Goal: Transaction & Acquisition: Purchase product/service

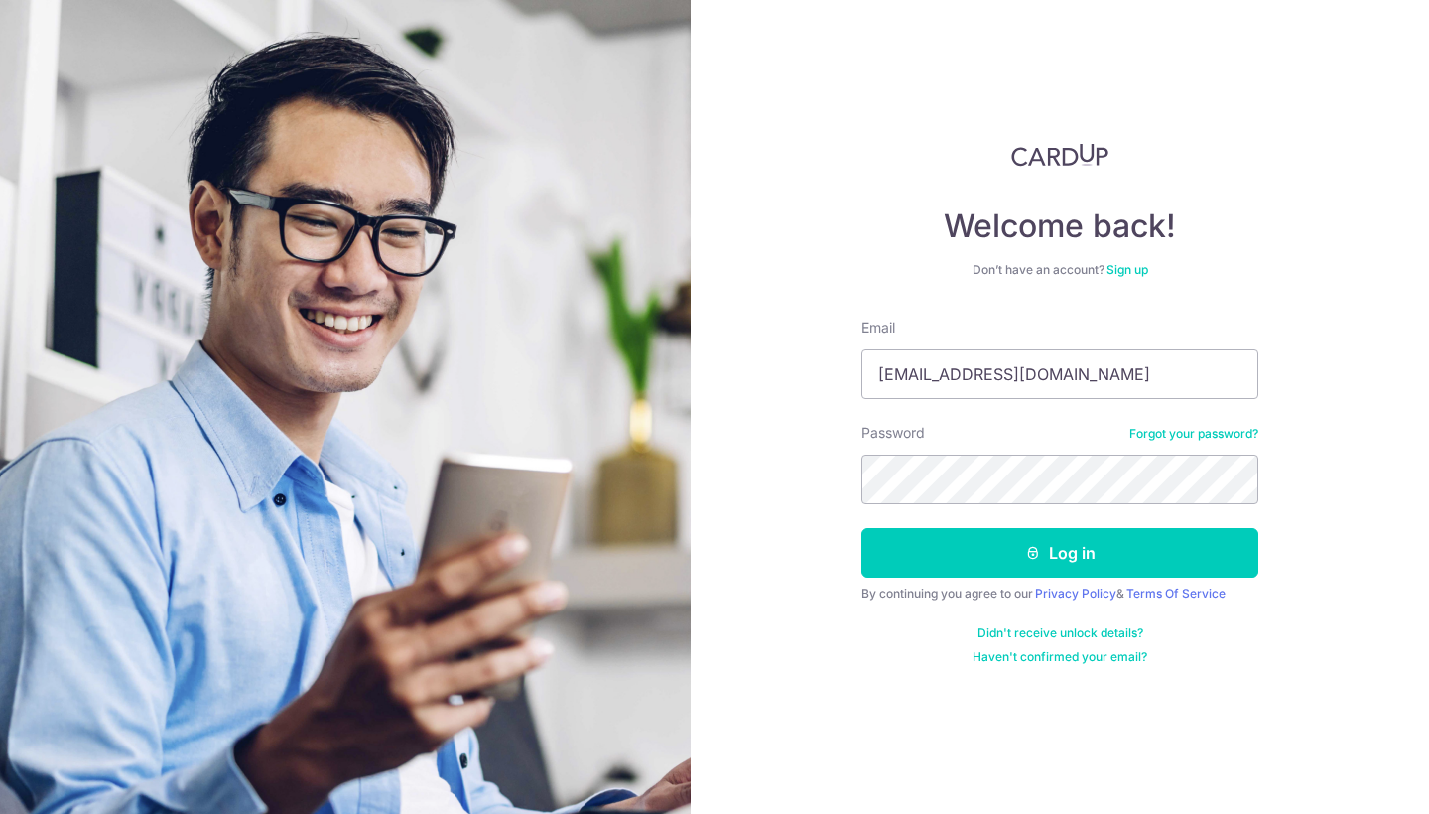
type input "[EMAIL_ADDRESS][DOMAIN_NAME]"
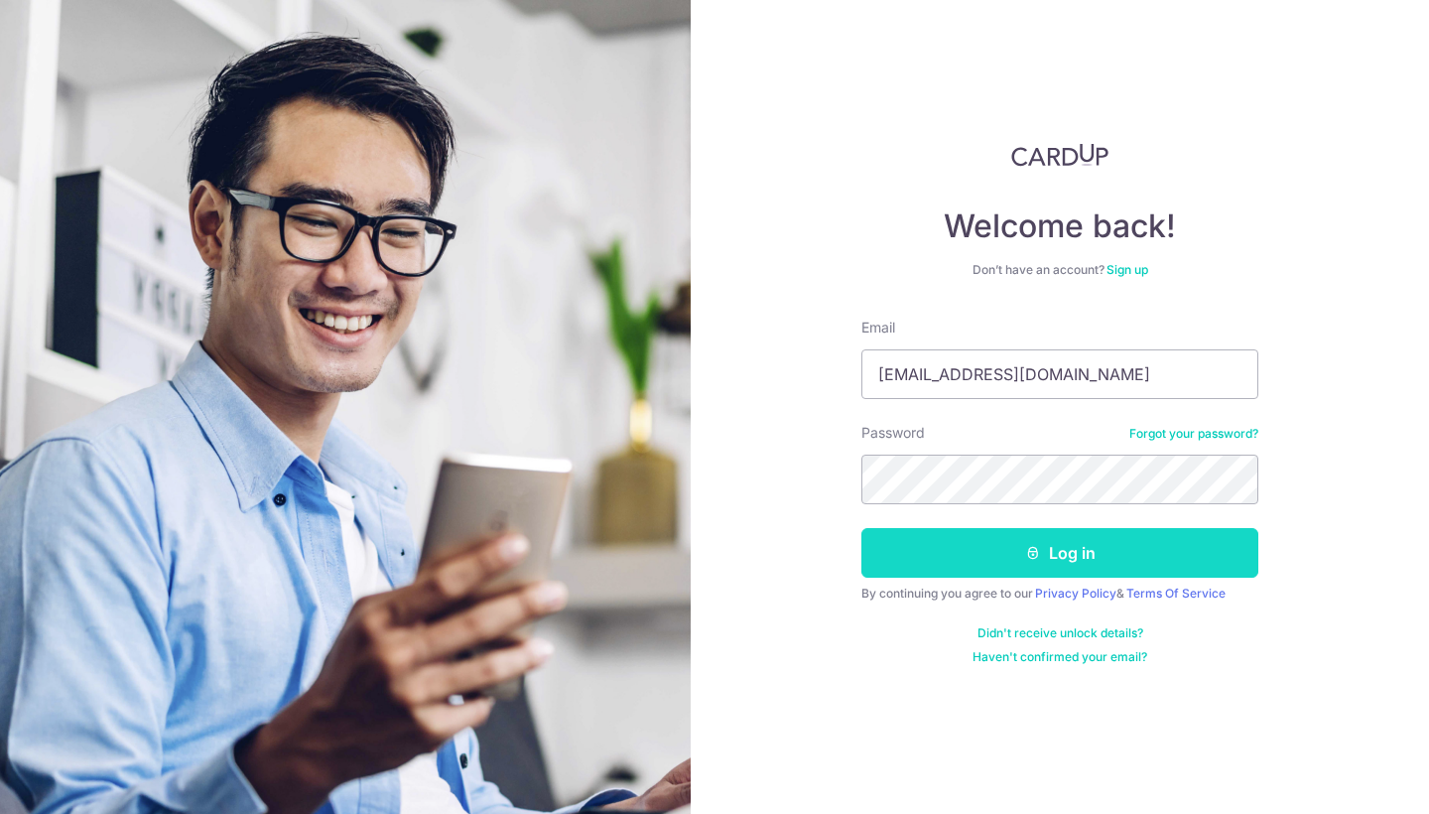
click at [1062, 558] on button "Log in" at bounding box center [1059, 553] width 397 height 50
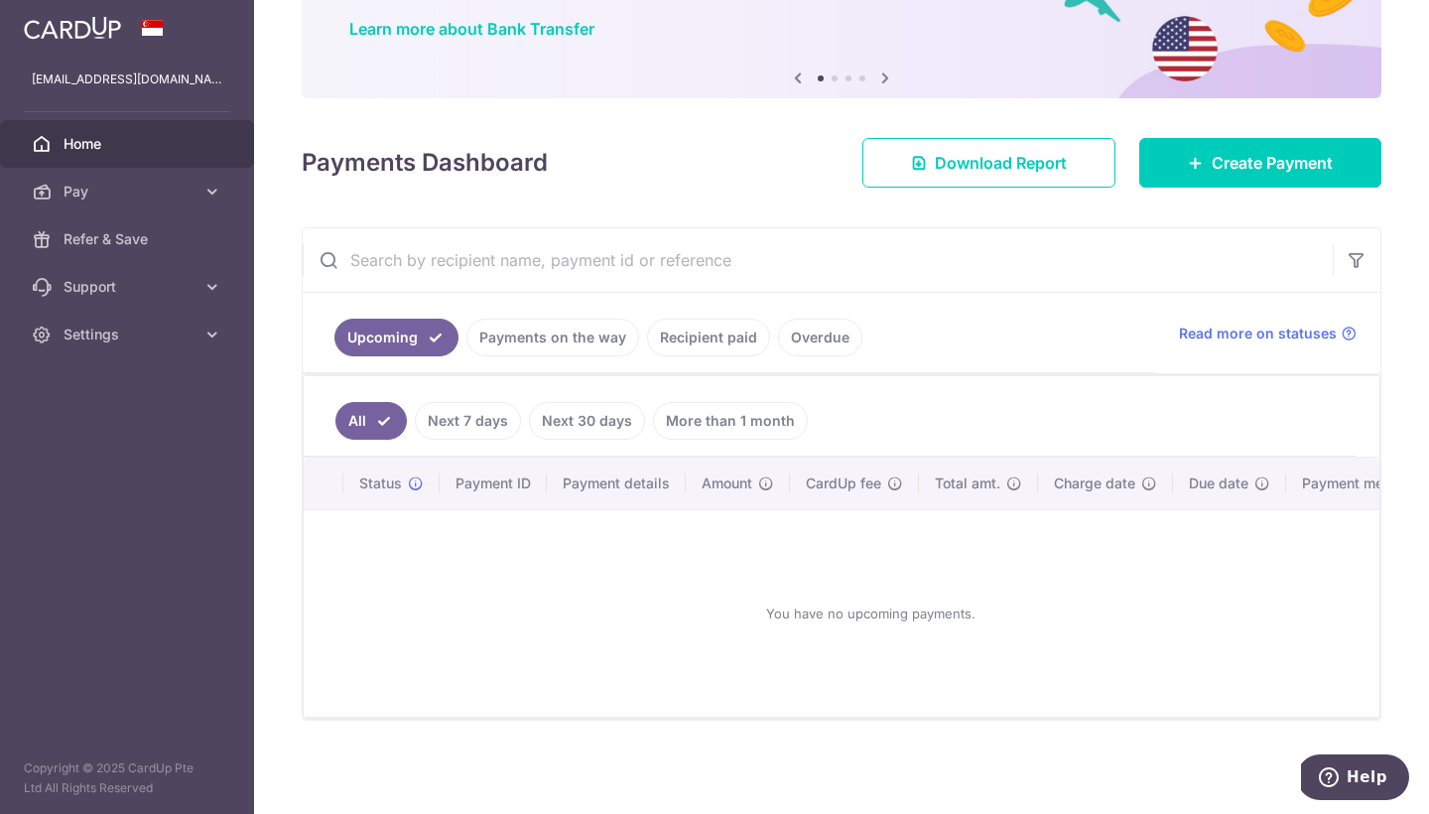
scroll to position [162, 0]
click at [550, 335] on link "Payments on the way" at bounding box center [552, 338] width 173 height 38
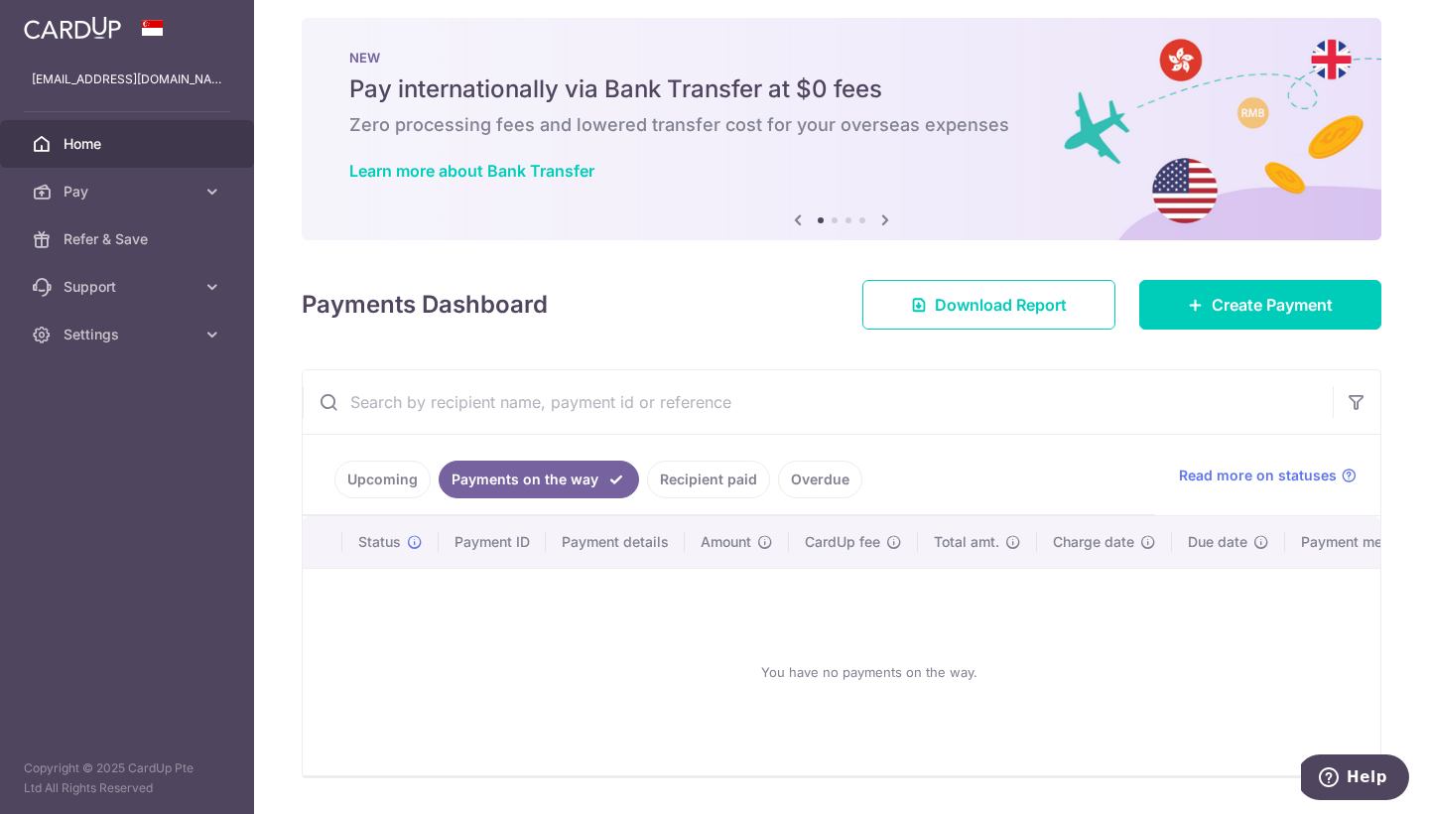
click at [698, 483] on link "Recipient paid" at bounding box center [708, 479] width 123 height 38
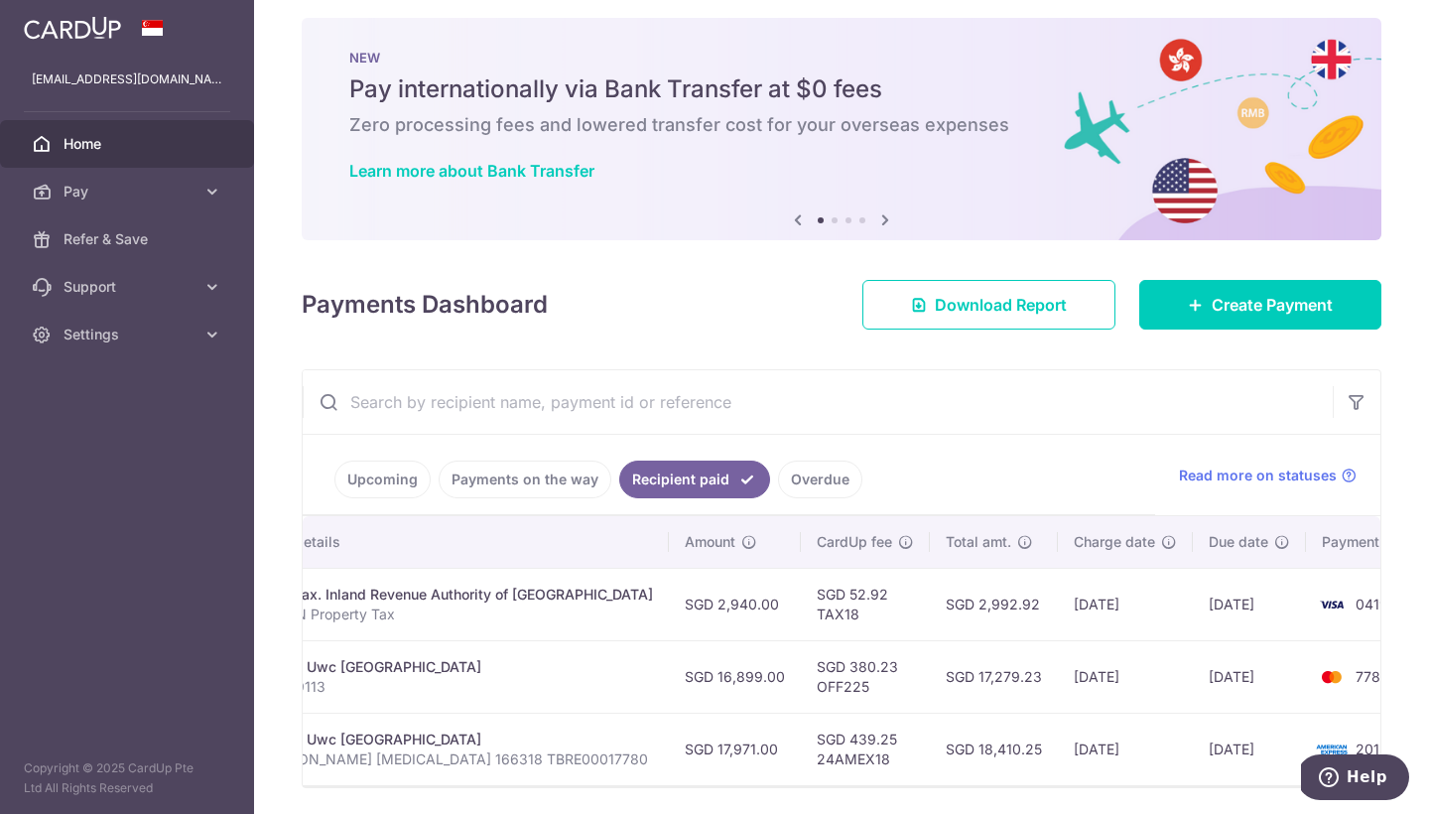
scroll to position [0, 440]
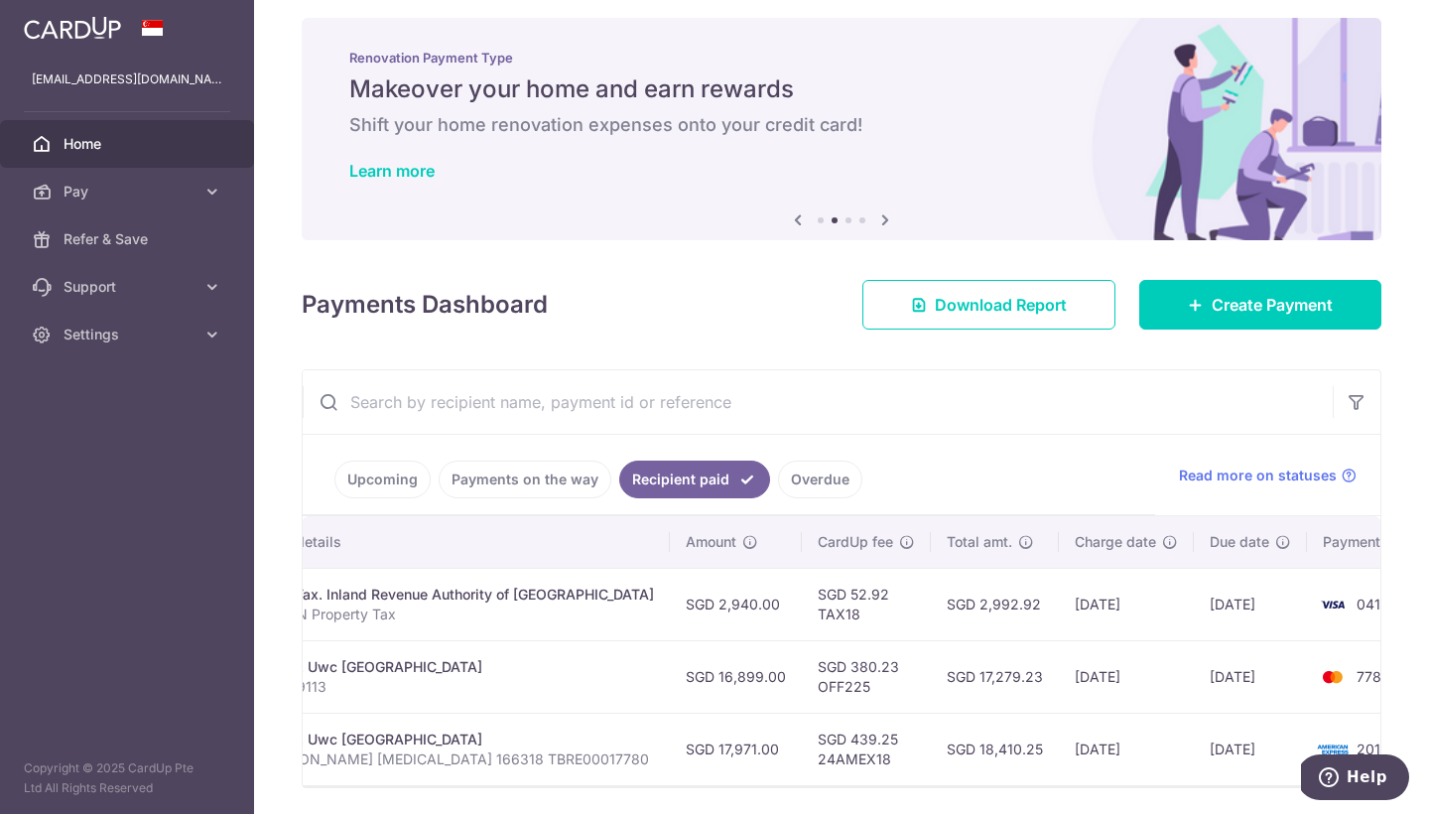
click at [584, 683] on td "Education. Uwc [GEOGRAPHIC_DATA] Dia 8J 569113" at bounding box center [444, 676] width 452 height 72
click at [513, 669] on div "Education. Uwc South East Asia East Campus" at bounding box center [444, 667] width 420 height 20
click at [514, 669] on div "Education. Uwc South East Asia East Campus" at bounding box center [444, 667] width 420 height 20
click at [362, 677] on p "Dia 8J 569113" at bounding box center [444, 687] width 420 height 20
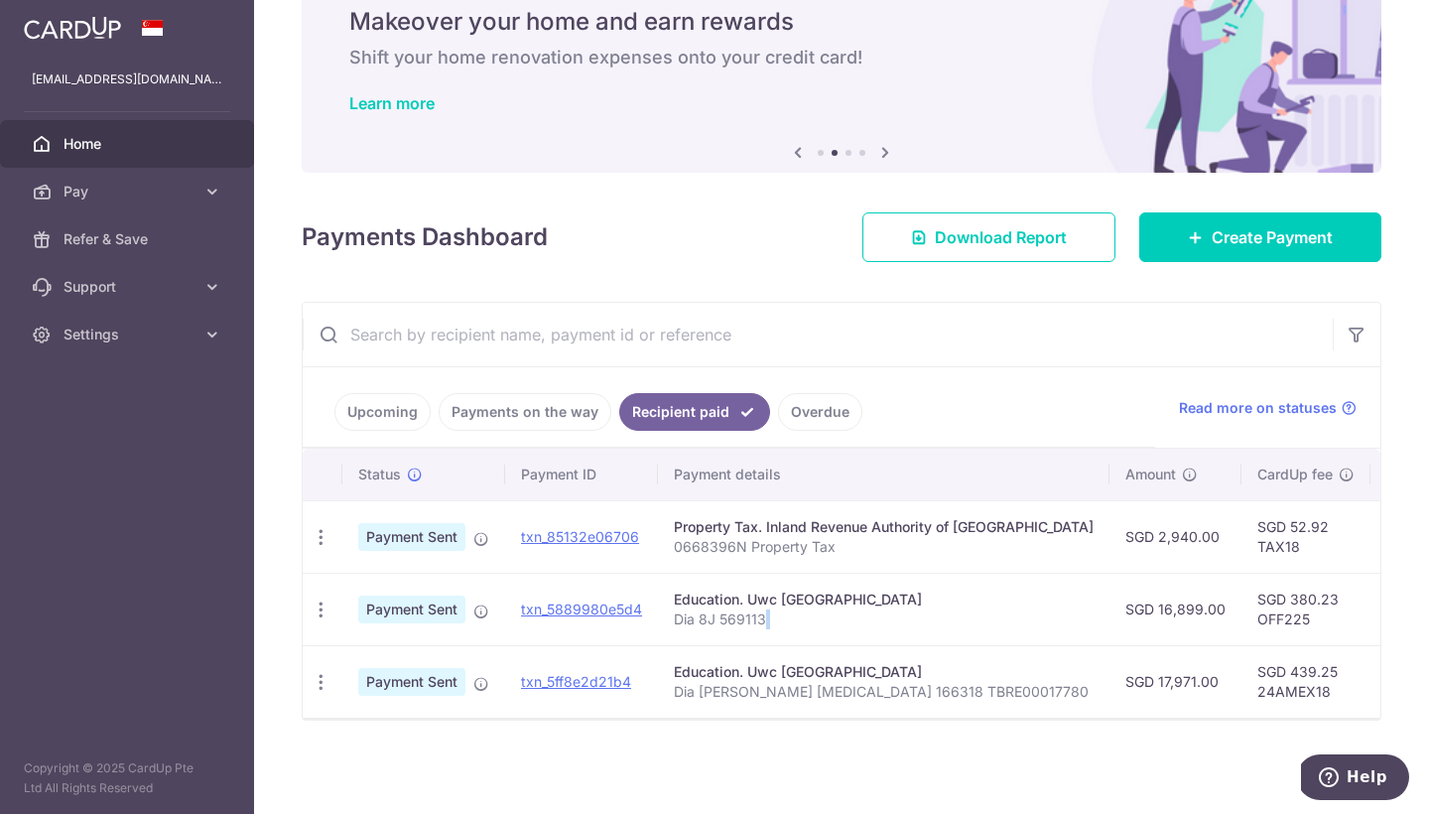
scroll to position [0, 0]
click at [604, 606] on link "txn_5889980e5d4" at bounding box center [581, 608] width 121 height 17
click at [319, 548] on icon "button" at bounding box center [321, 537] width 21 height 21
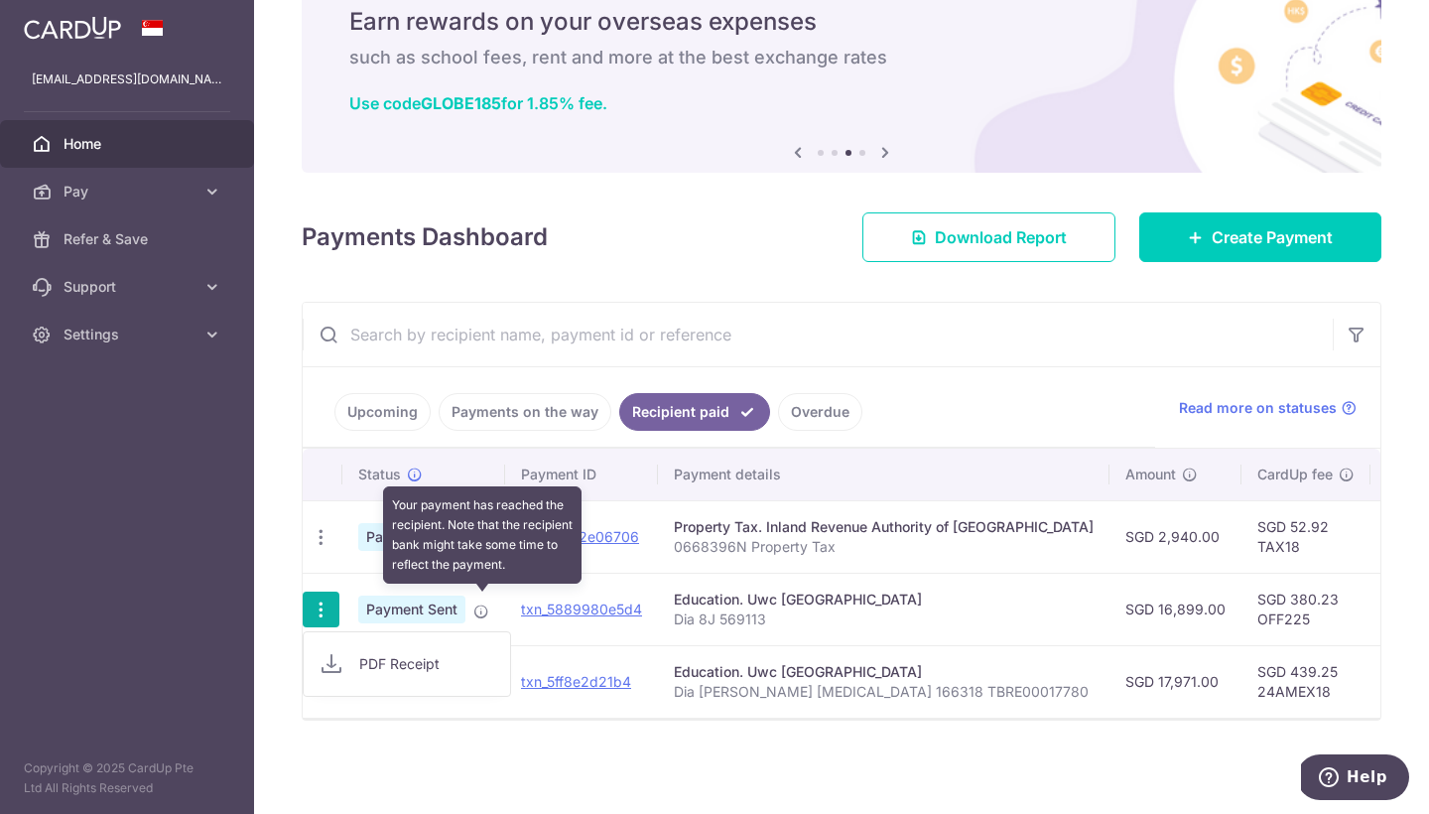
click at [480, 599] on span at bounding box center [481, 607] width 16 height 16
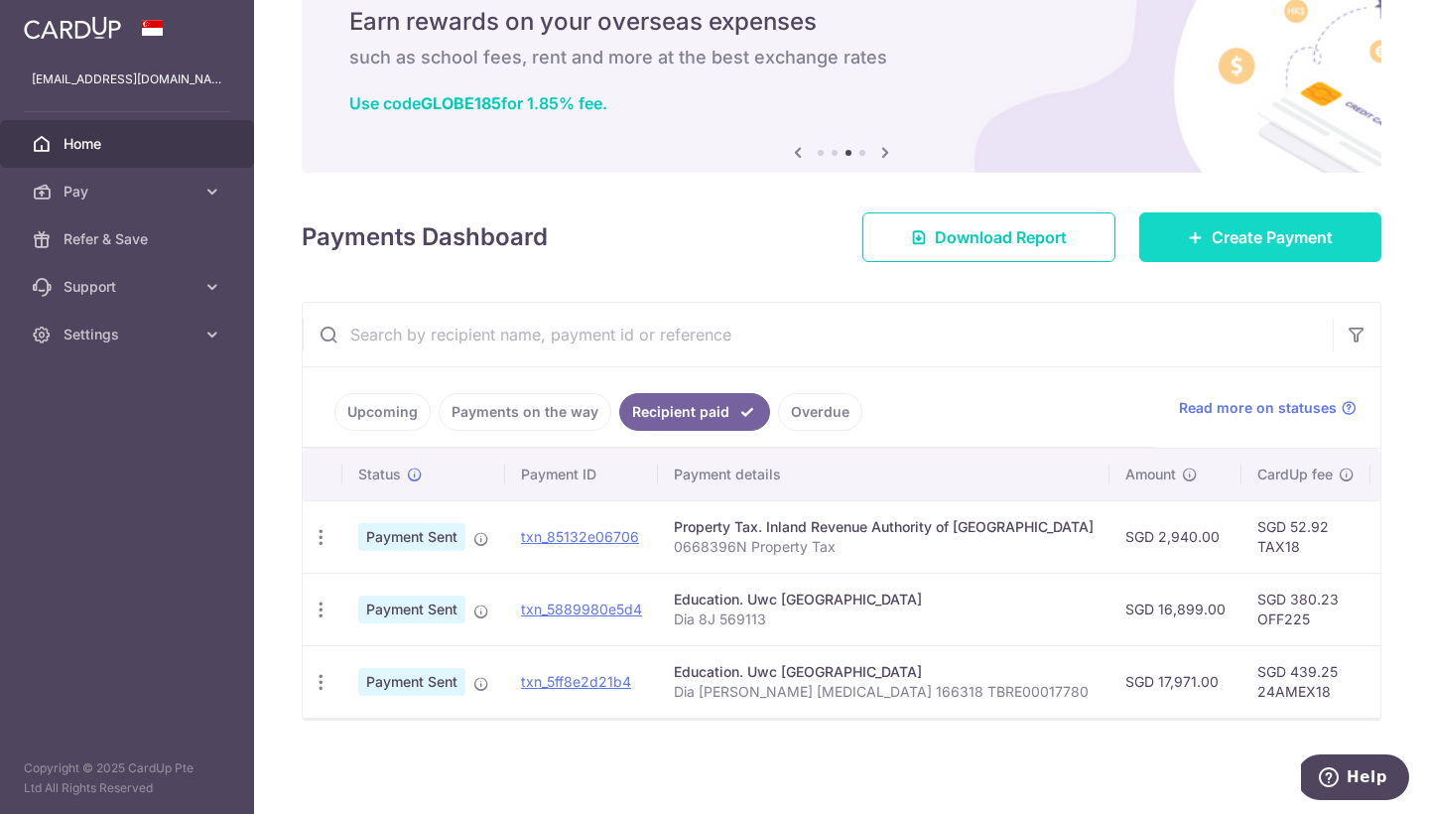
click at [1232, 243] on link "Create Payment" at bounding box center [1260, 237] width 242 height 50
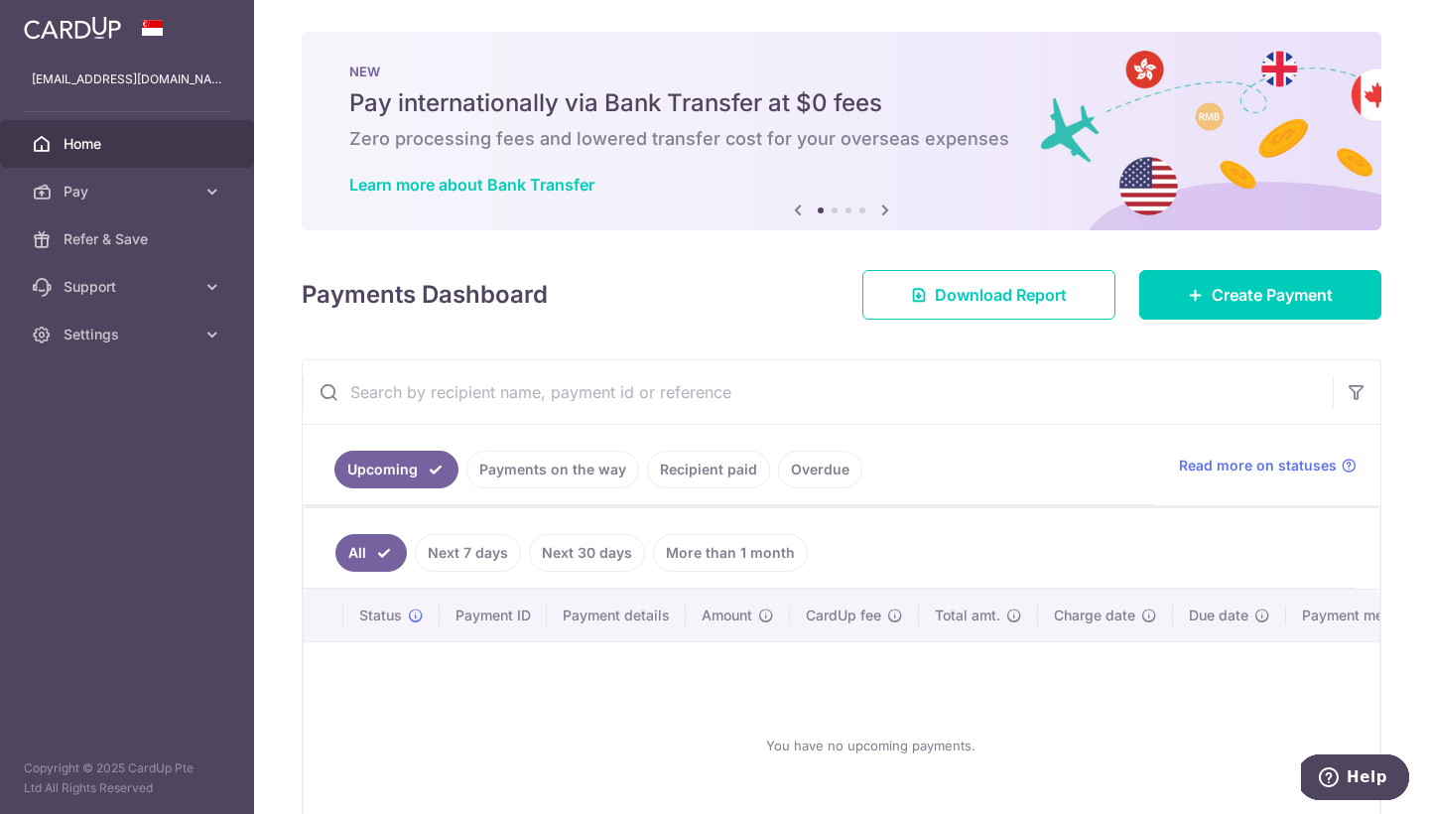
click at [882, 210] on icon at bounding box center [885, 209] width 24 height 25
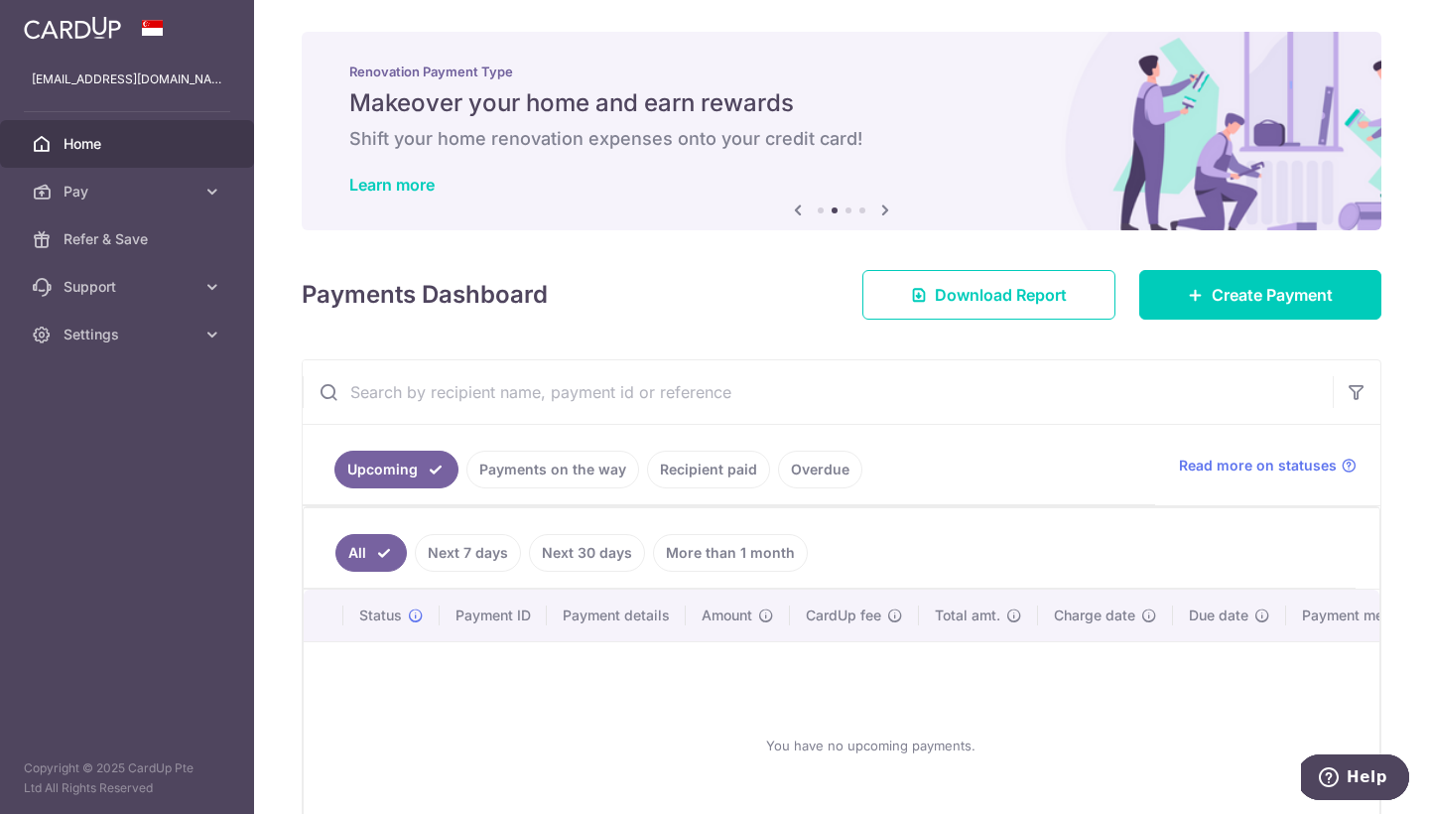
click at [882, 212] on icon at bounding box center [885, 209] width 24 height 25
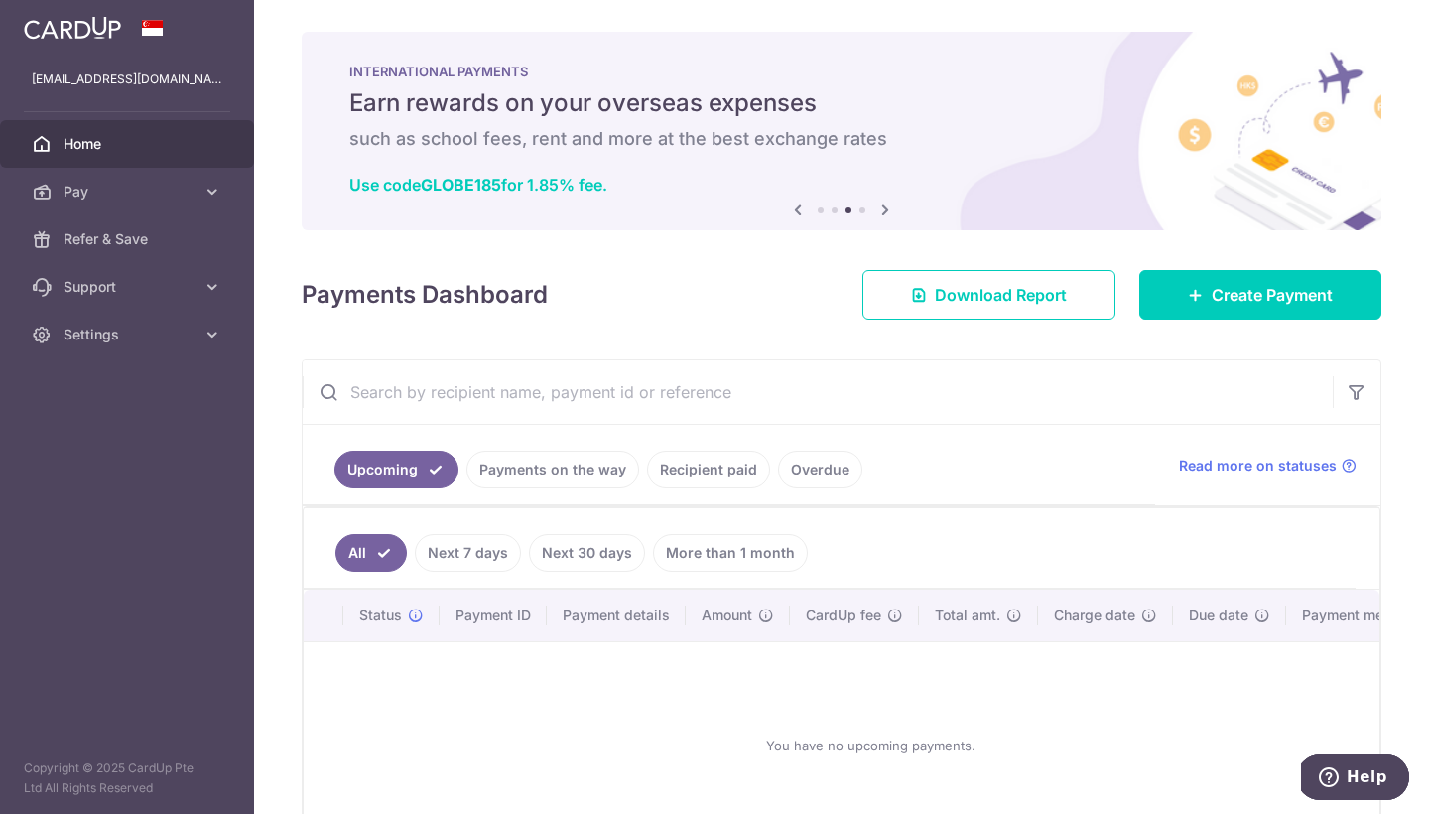
click at [882, 213] on icon at bounding box center [885, 209] width 24 height 25
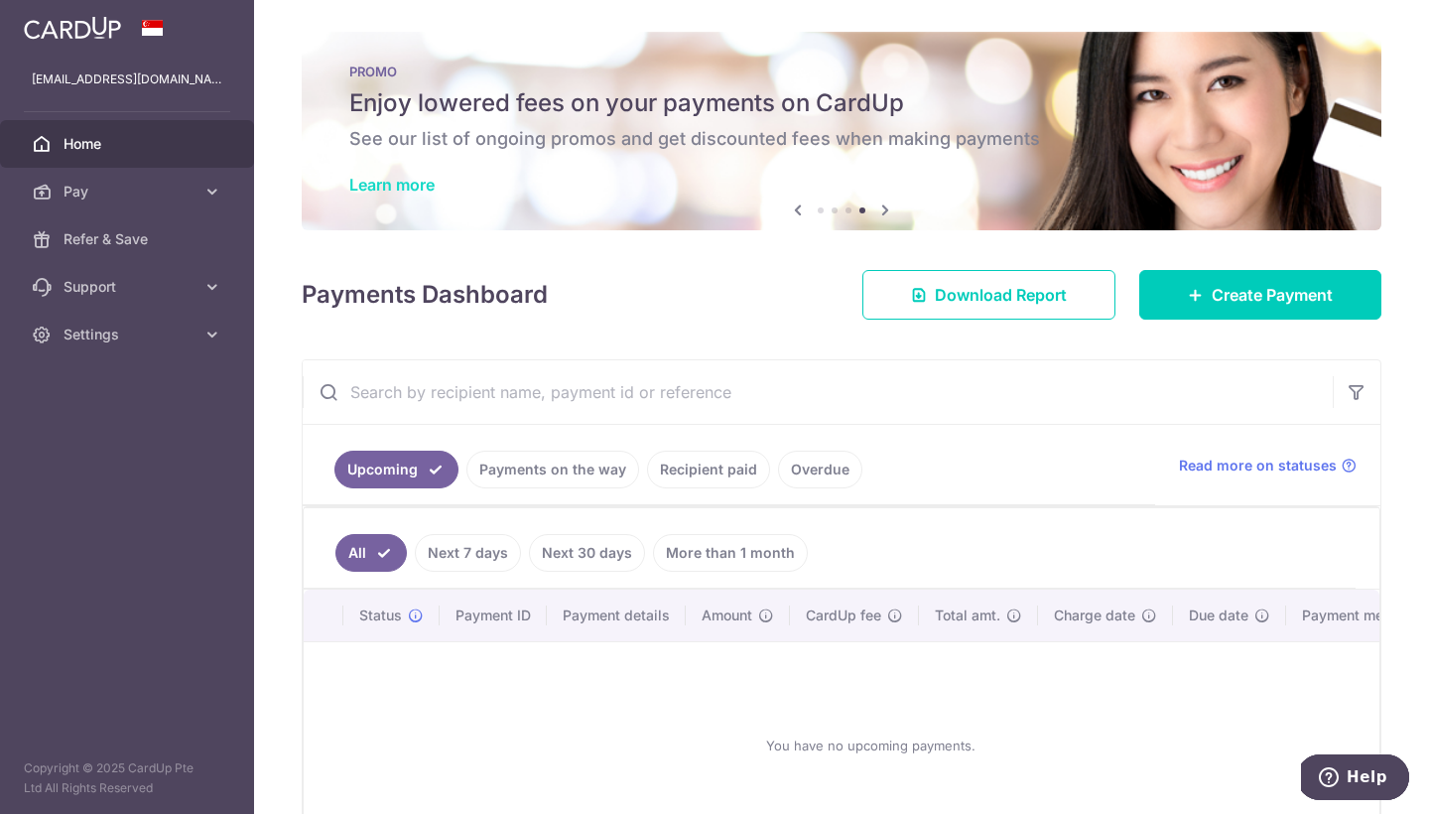
click at [406, 193] on link "Learn more" at bounding box center [391, 185] width 85 height 20
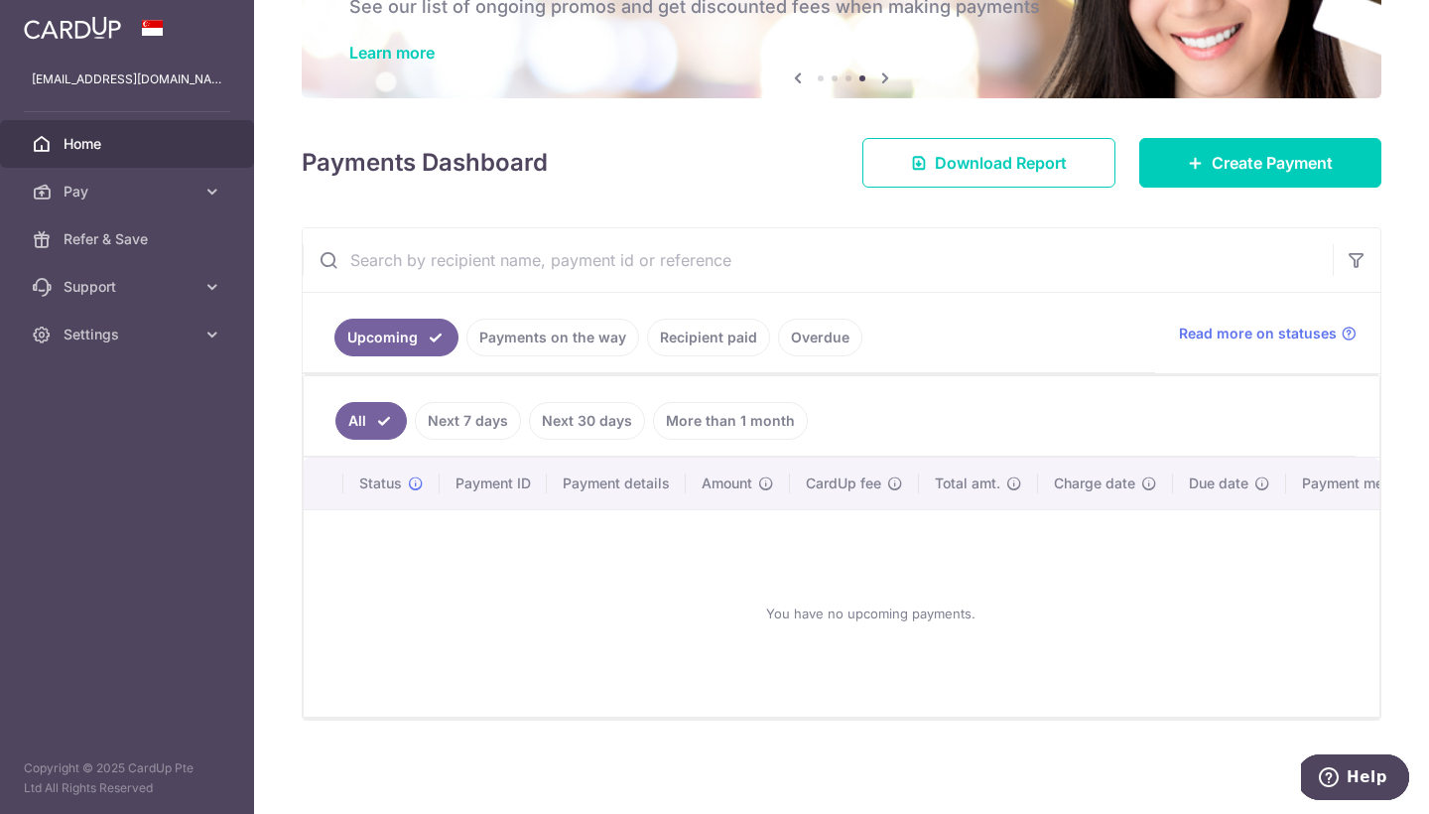
scroll to position [138, 0]
click at [485, 415] on link "Next 7 days" at bounding box center [468, 421] width 106 height 38
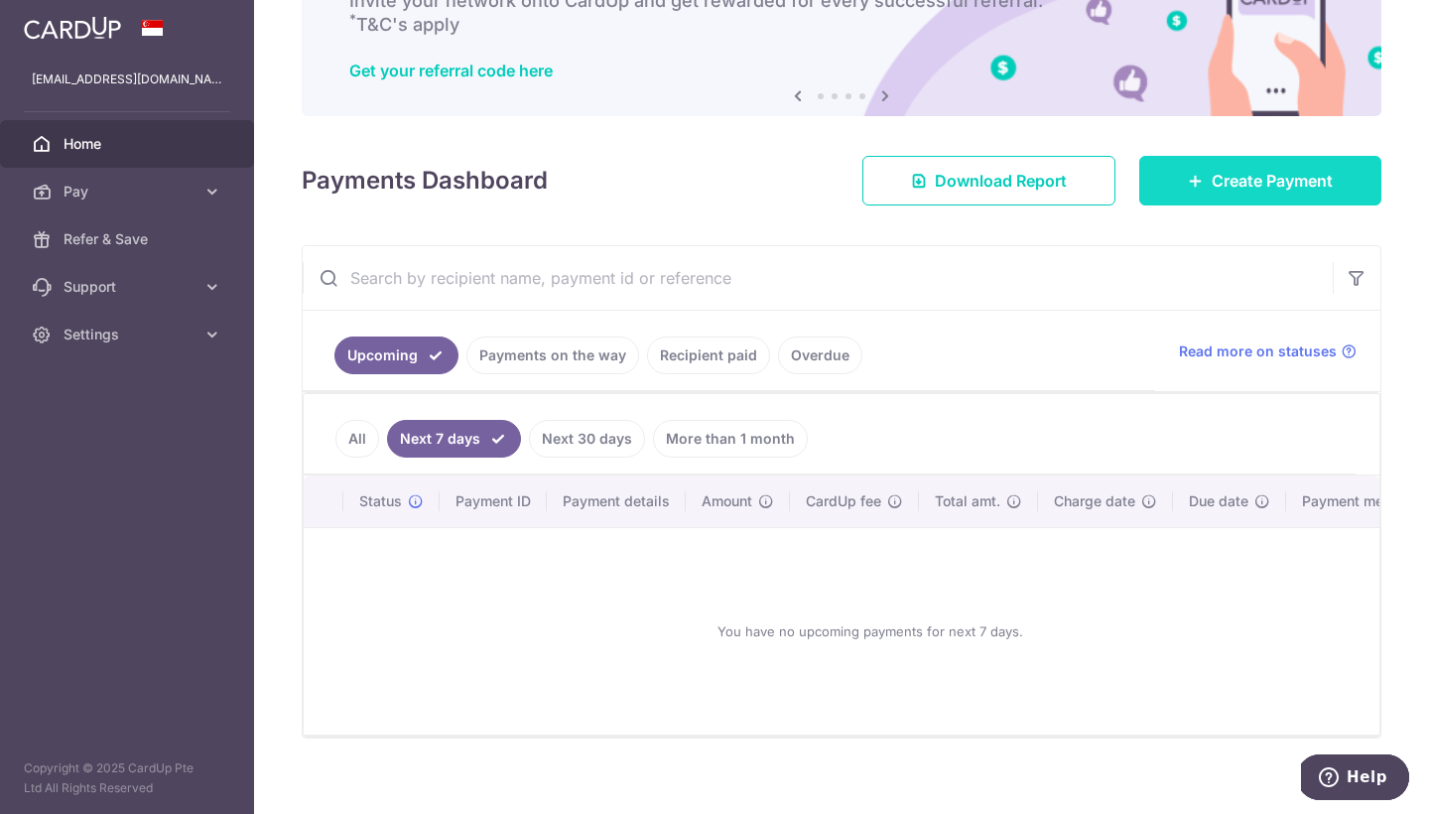
click at [1209, 163] on link "Create Payment" at bounding box center [1260, 181] width 242 height 50
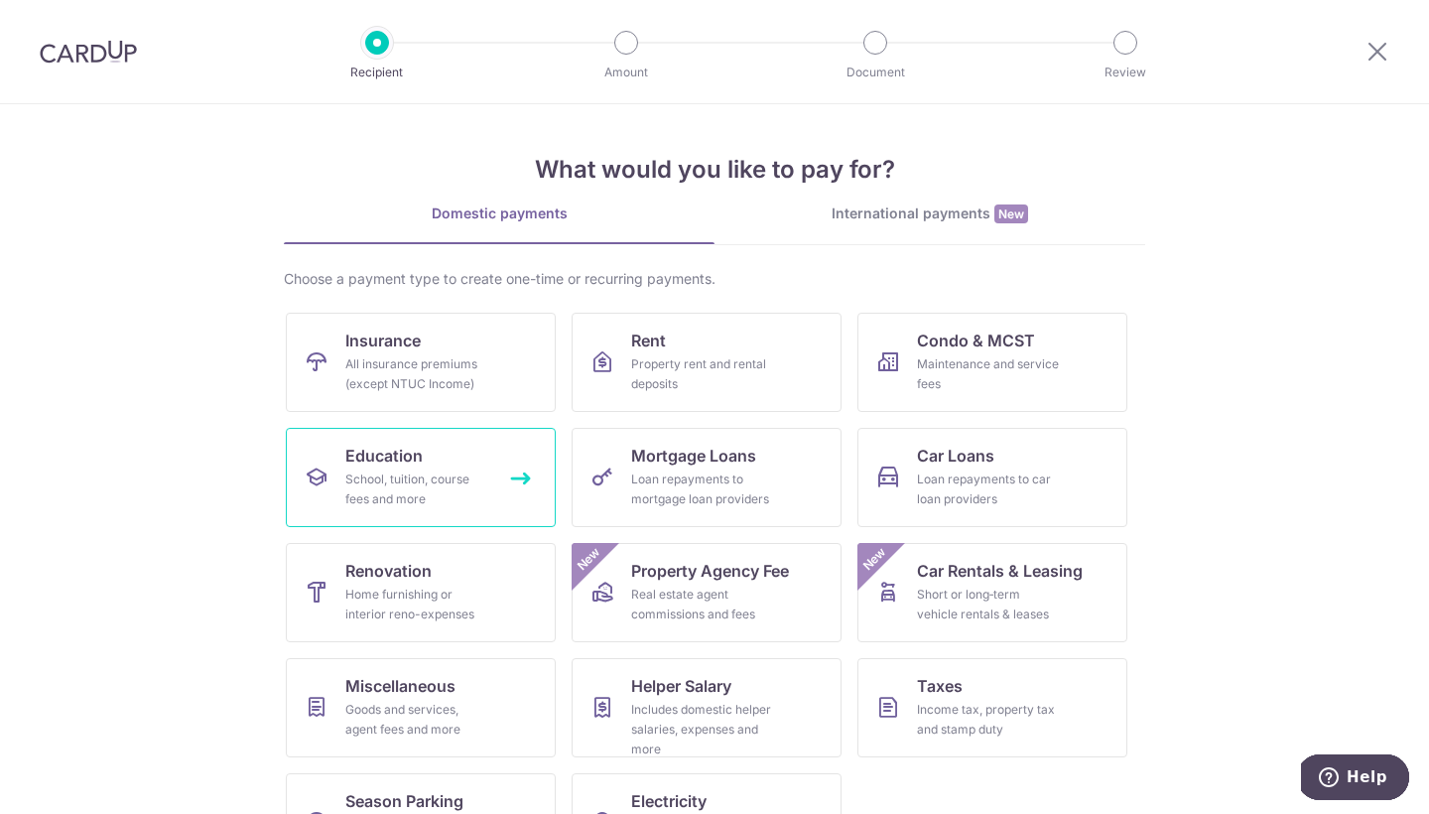
click at [430, 485] on div "School, tuition, course fees and more" at bounding box center [416, 489] width 143 height 40
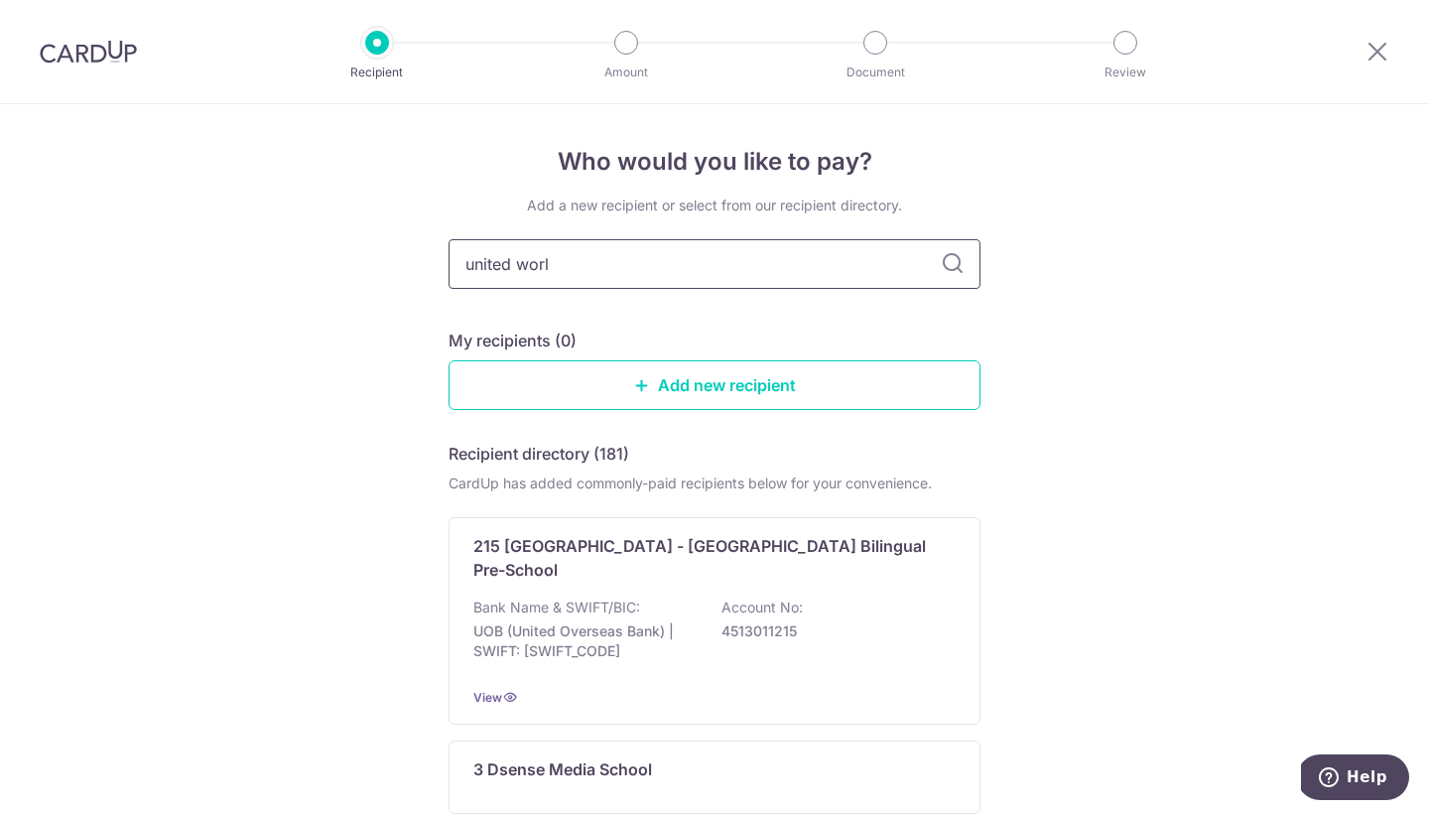
type input "united world"
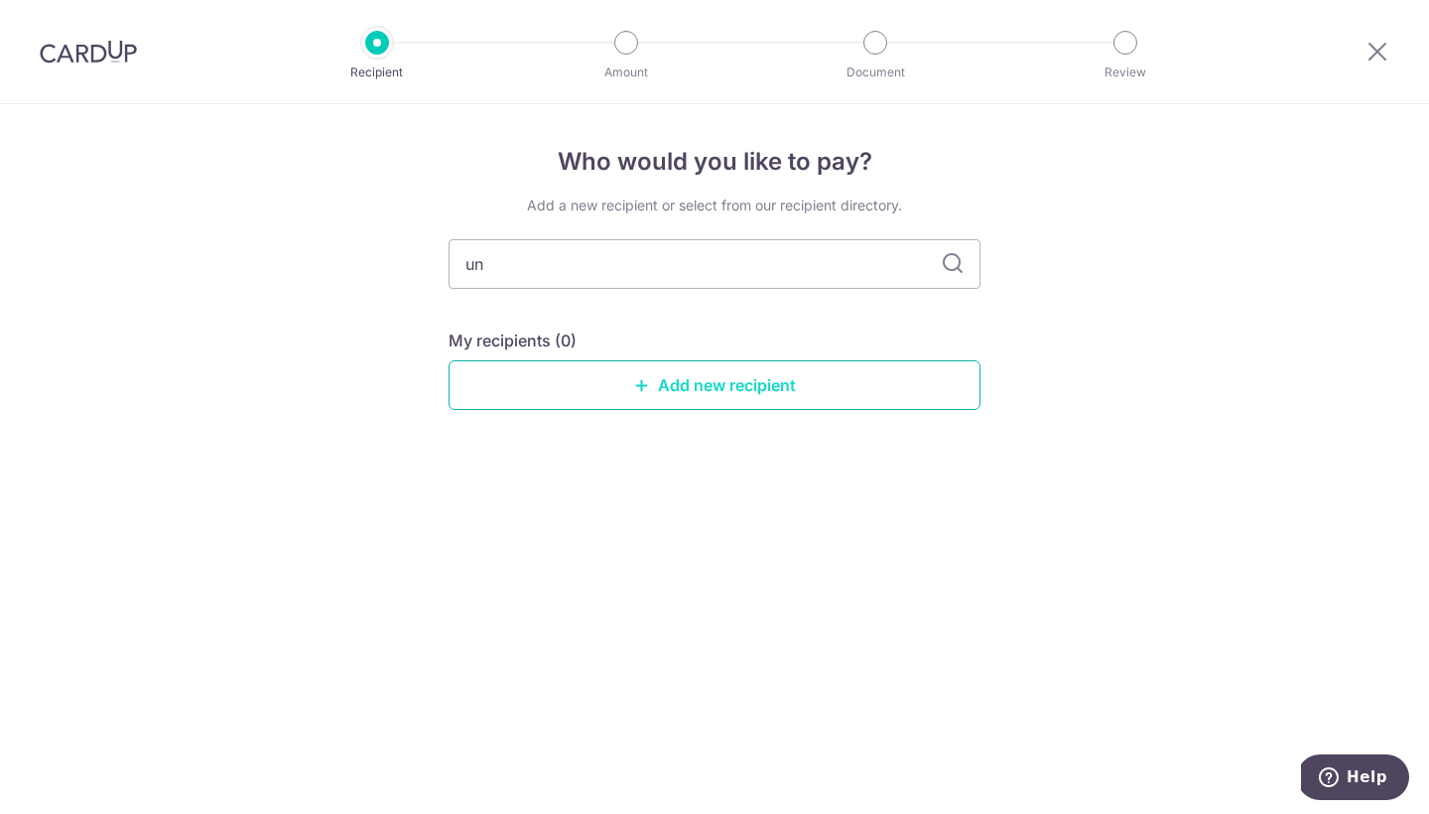
type input "u"
type input "UWC"
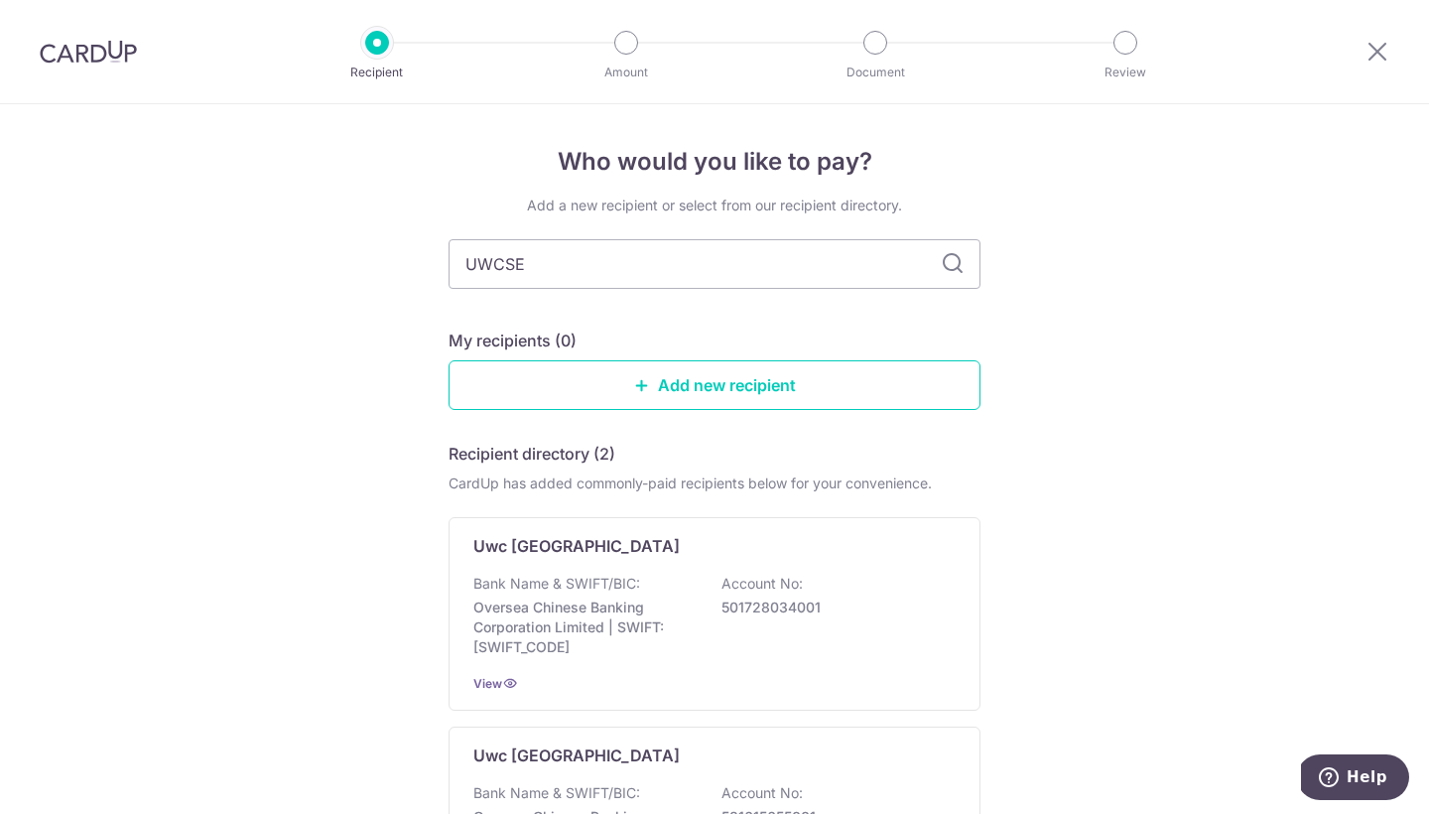
type input "UWCSEA"
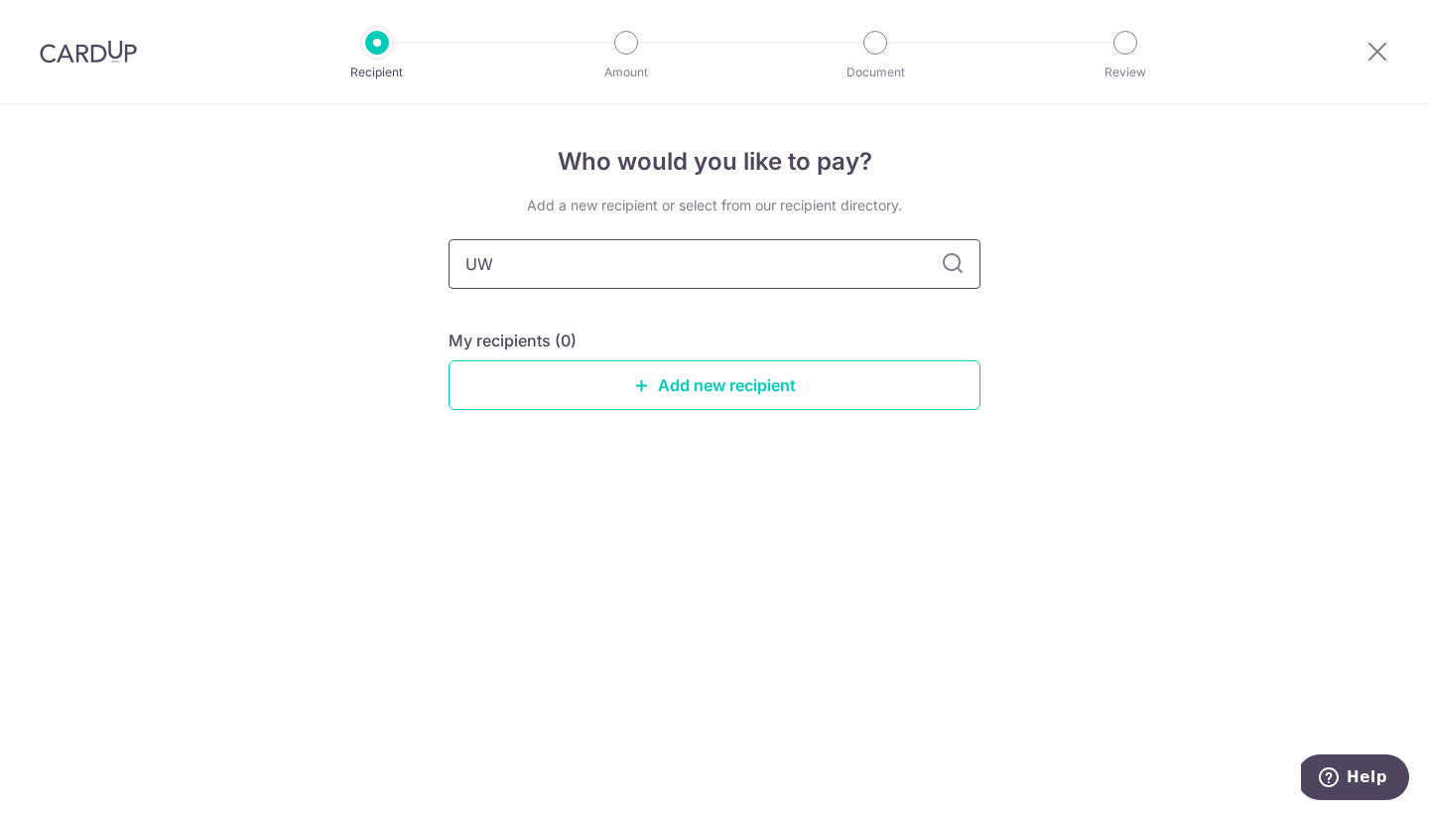
type input "U"
type input "united"
click at [949, 259] on icon at bounding box center [953, 264] width 24 height 24
click at [593, 247] on input "united" at bounding box center [715, 264] width 532 height 50
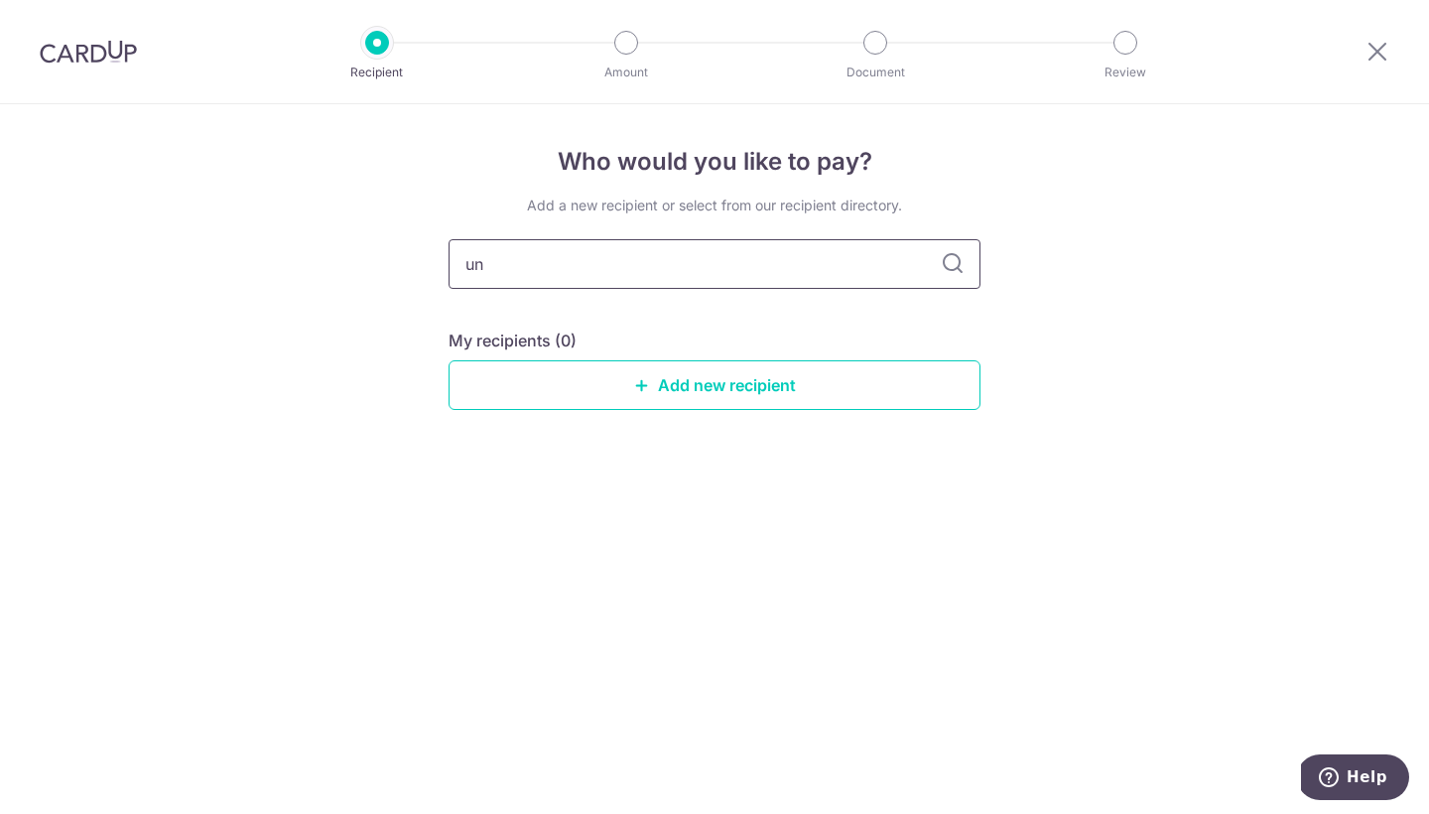
type input "u"
type input "U"
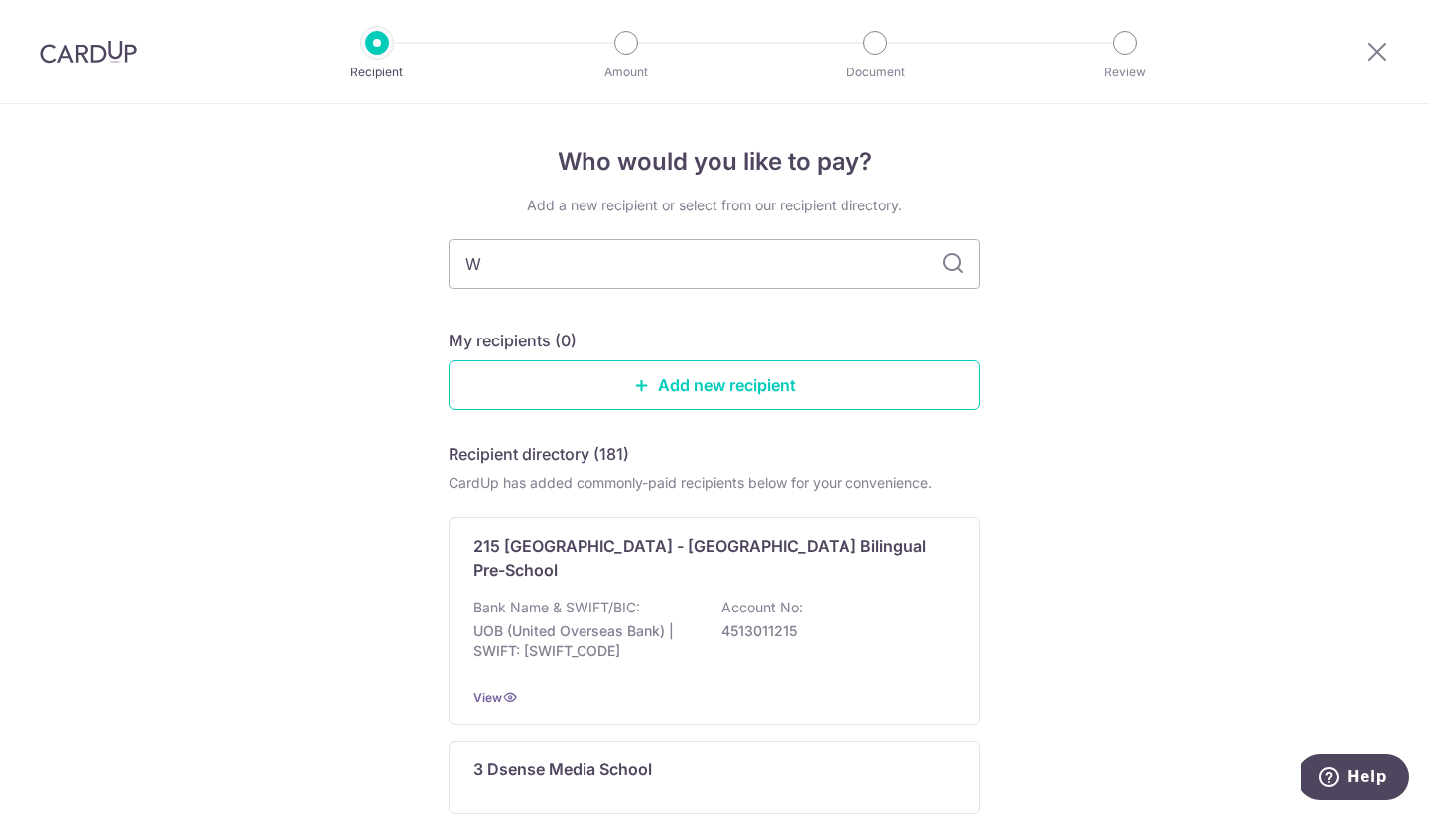
type input "WC"
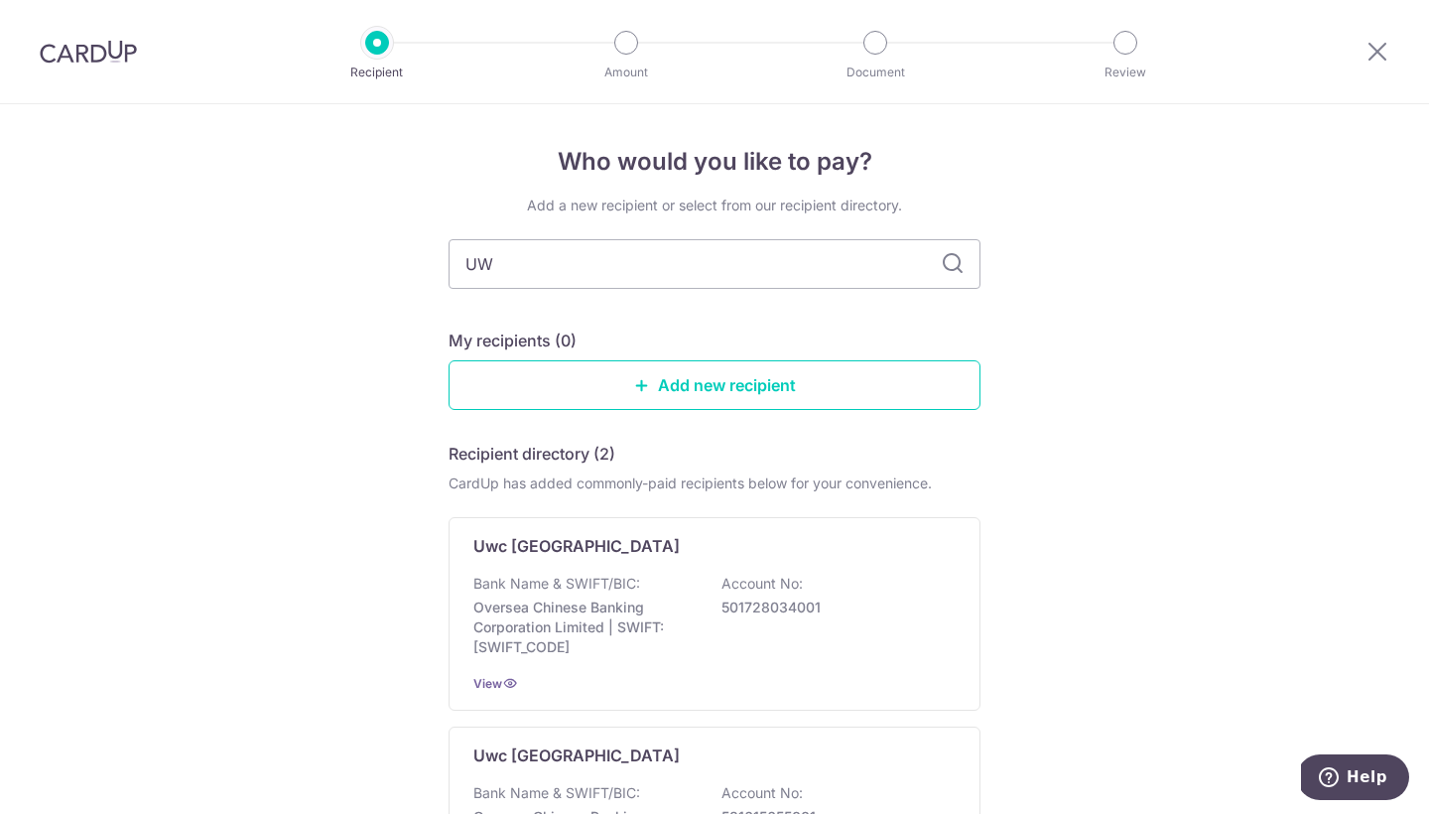
type input "UWC"
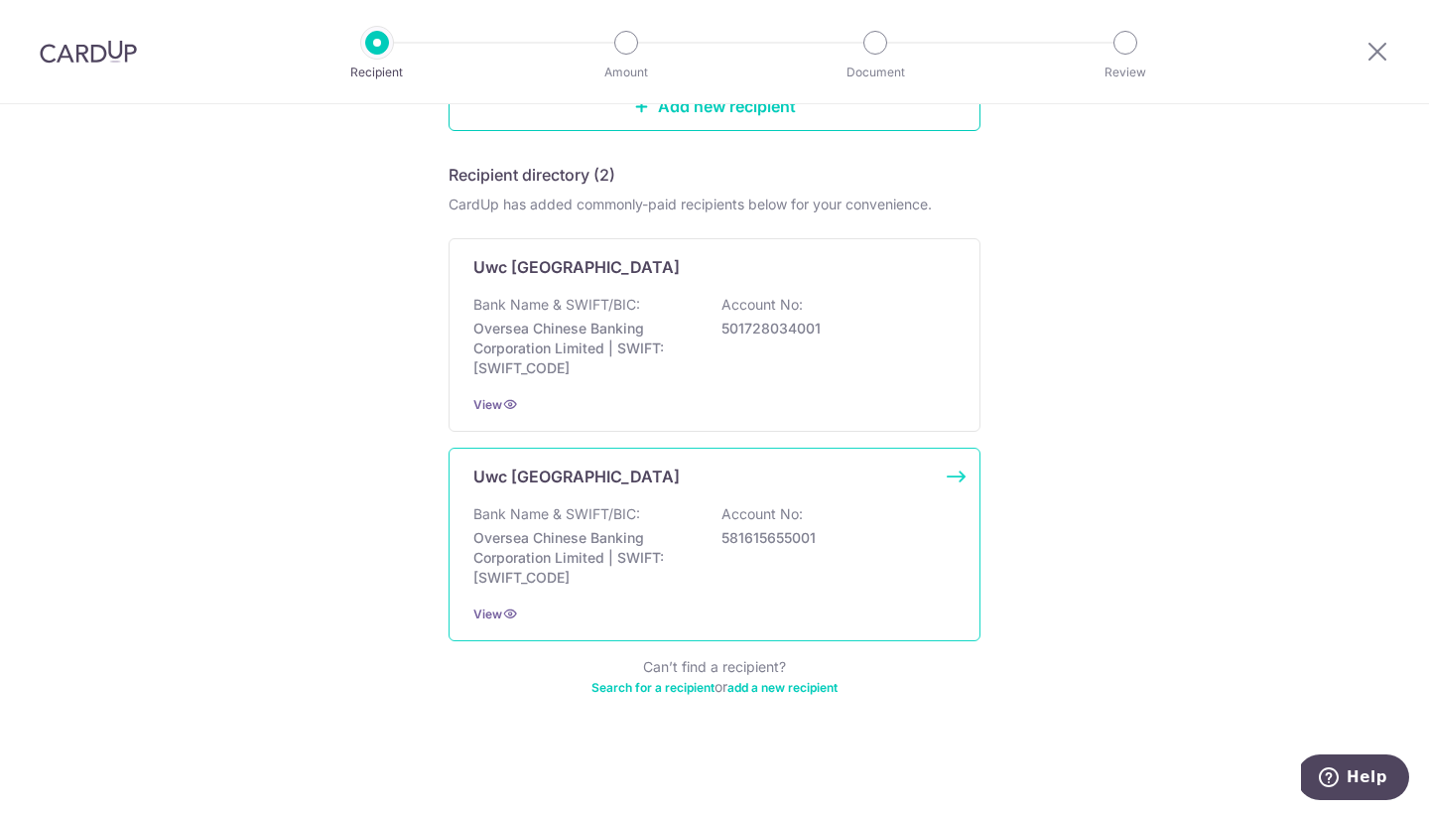
scroll to position [279, 0]
click at [577, 478] on p "Uwc South East Asia East Campus" at bounding box center [576, 476] width 206 height 24
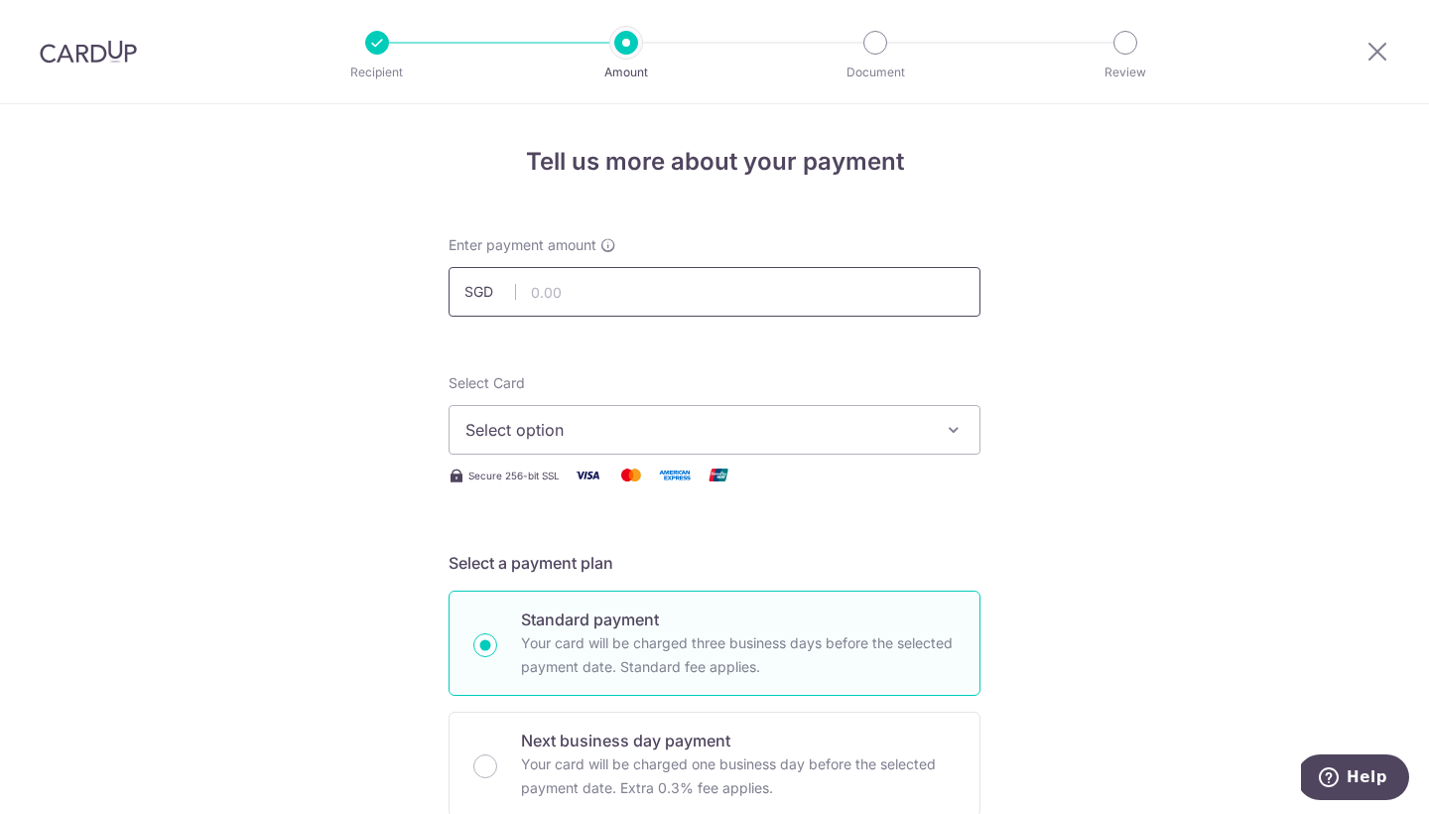
click at [676, 287] on input "text" at bounding box center [715, 292] width 532 height 50
type input "16,899.00"
click at [586, 433] on span "Select option" at bounding box center [696, 430] width 462 height 24
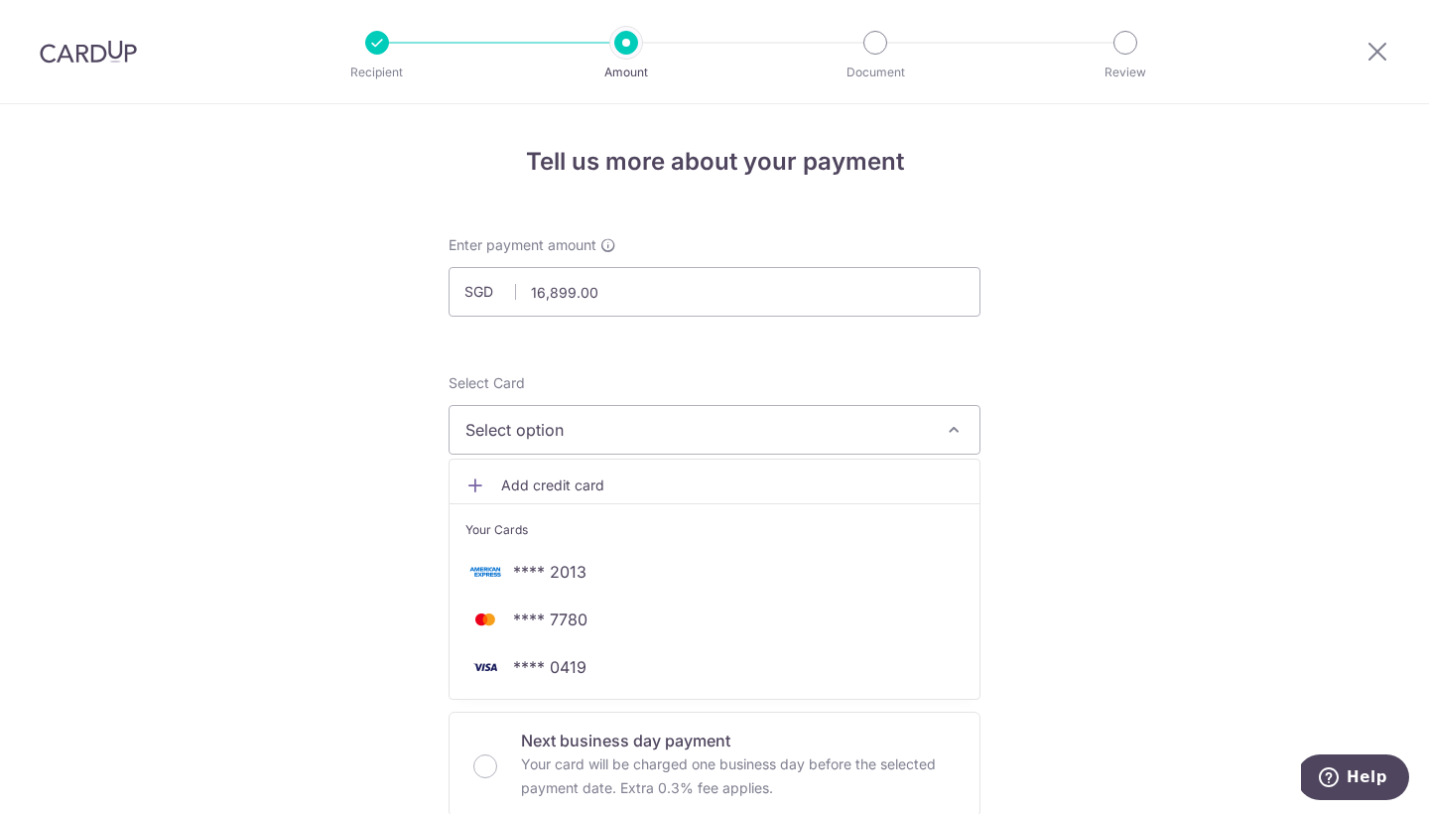
click at [560, 490] on span "Add credit card" at bounding box center [732, 485] width 462 height 20
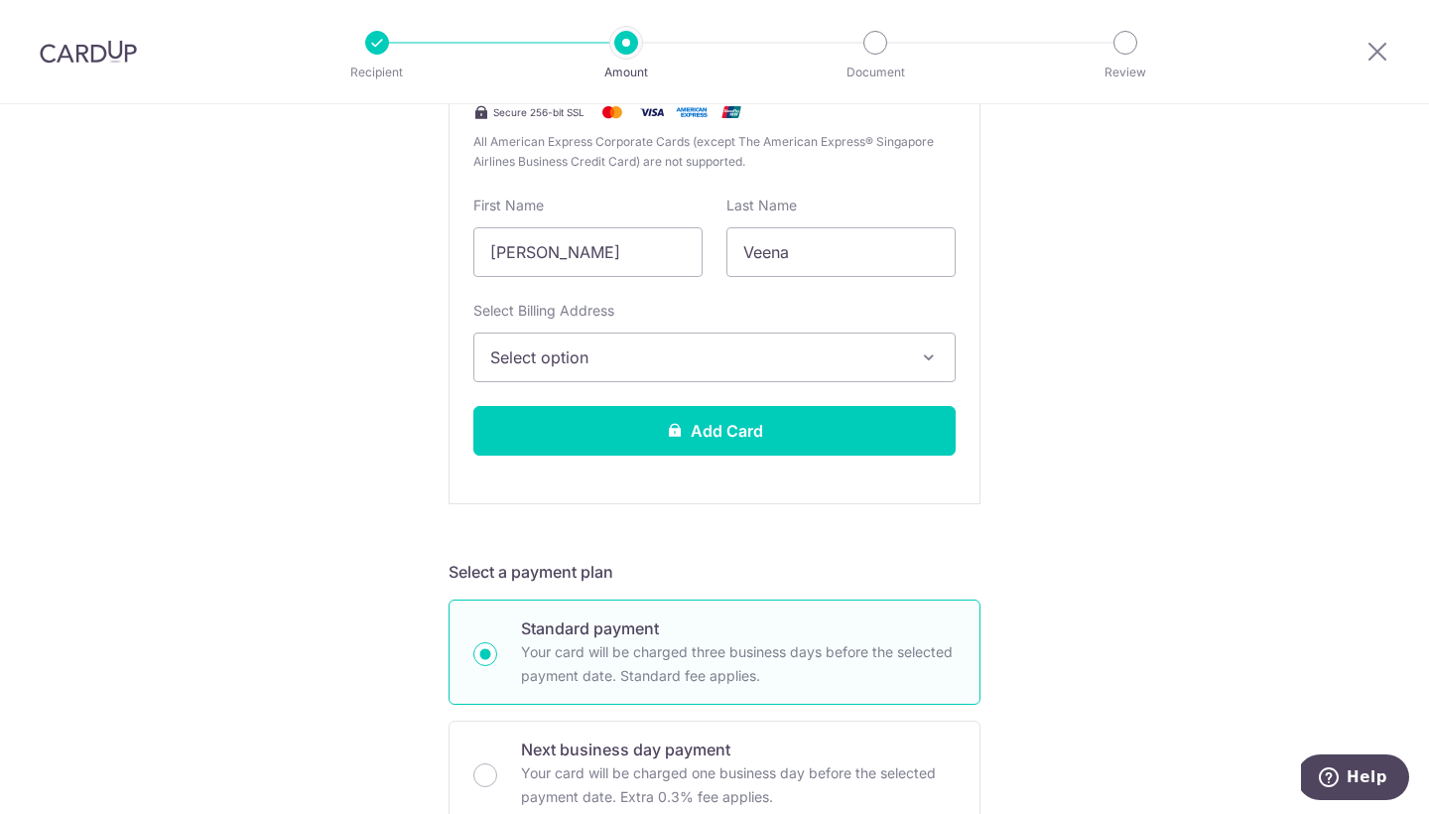
scroll to position [545, 0]
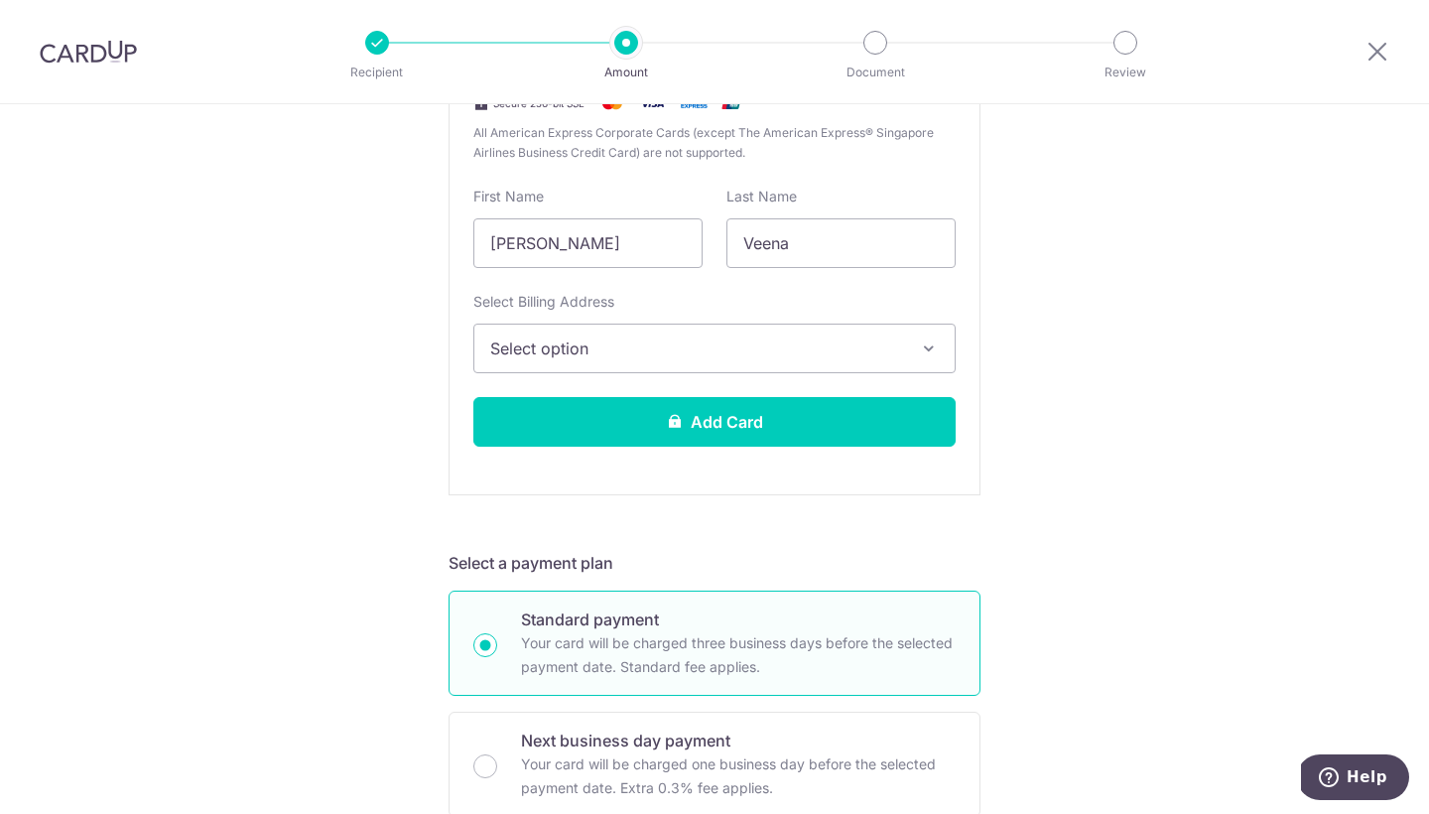
click at [765, 341] on span "Select option" at bounding box center [696, 348] width 413 height 24
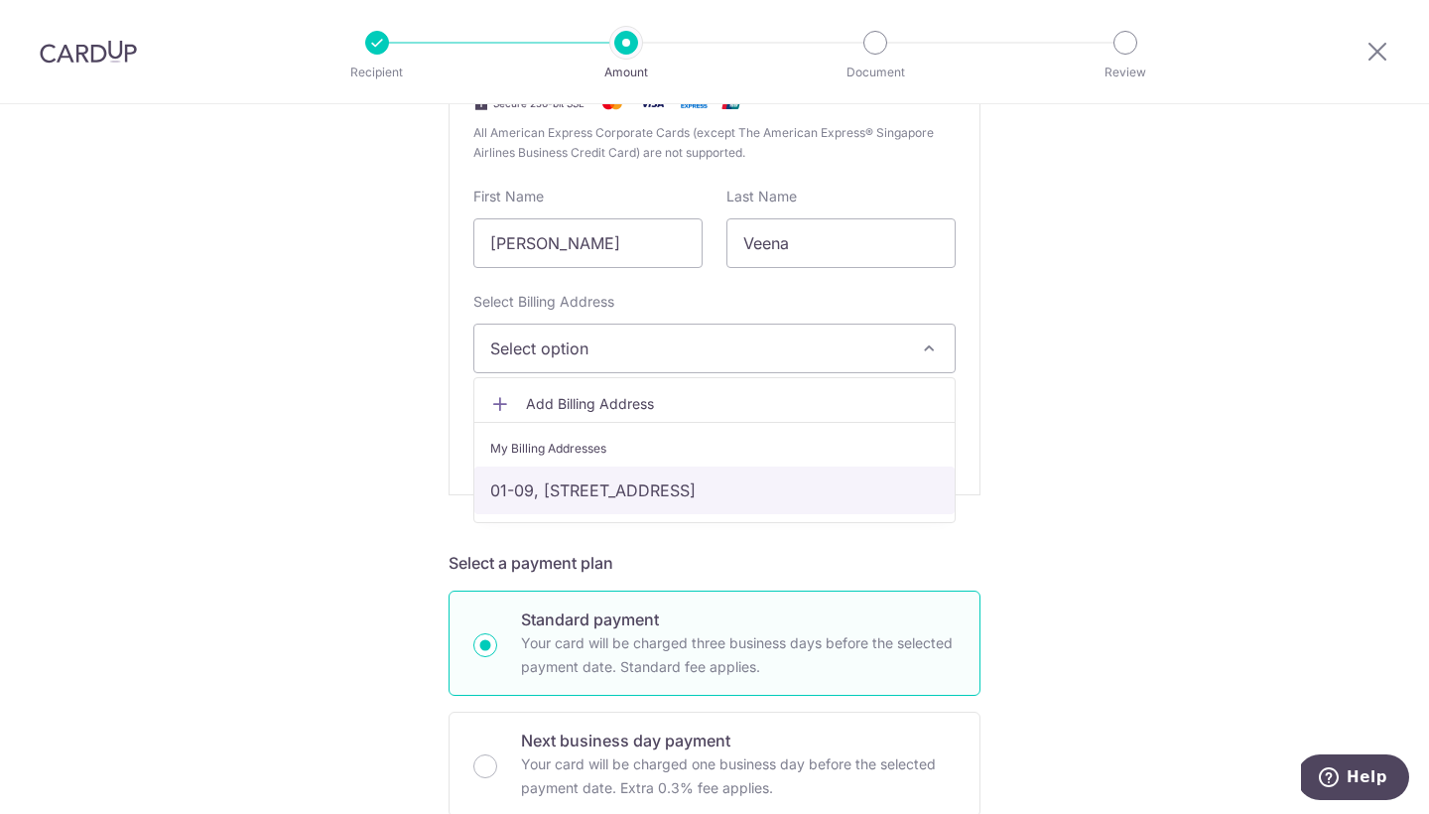
click at [738, 496] on link "01-09, 295 bedok south ave 3, Bedok court, Singapore, singapore, Singapore-4692…" at bounding box center [714, 490] width 480 height 48
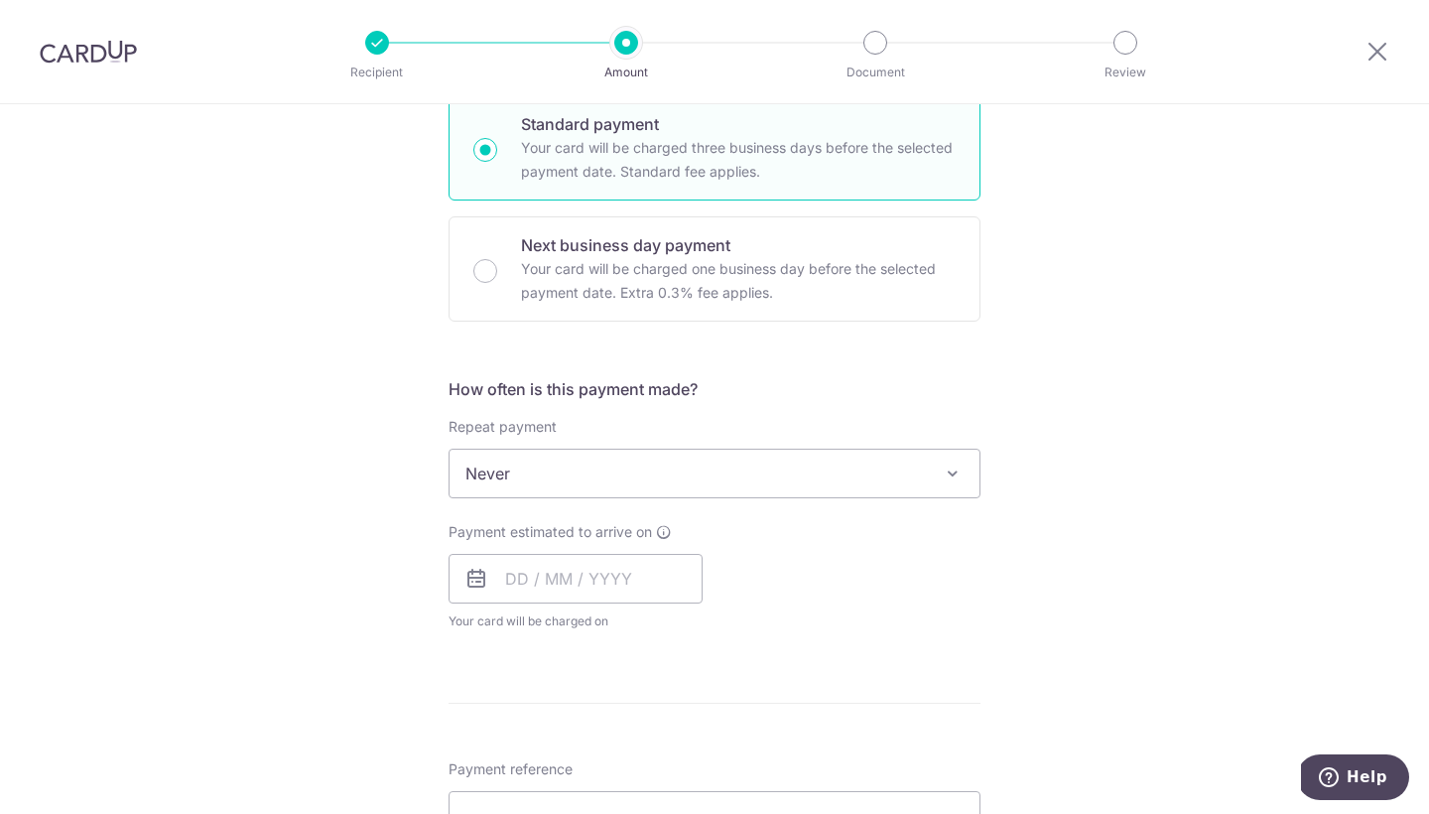
scroll to position [1066, 0]
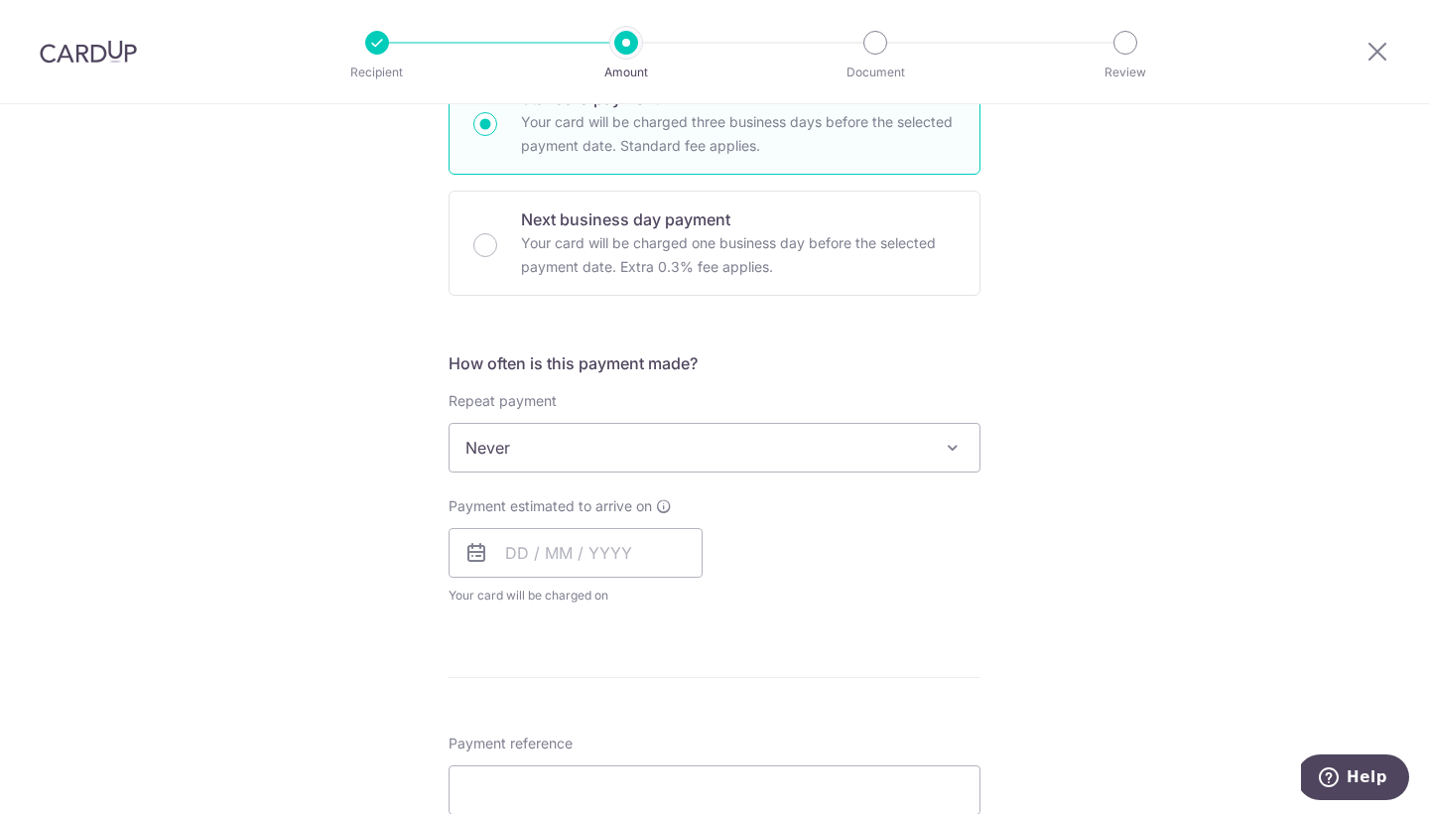
click at [634, 461] on span "Never" at bounding box center [715, 448] width 530 height 48
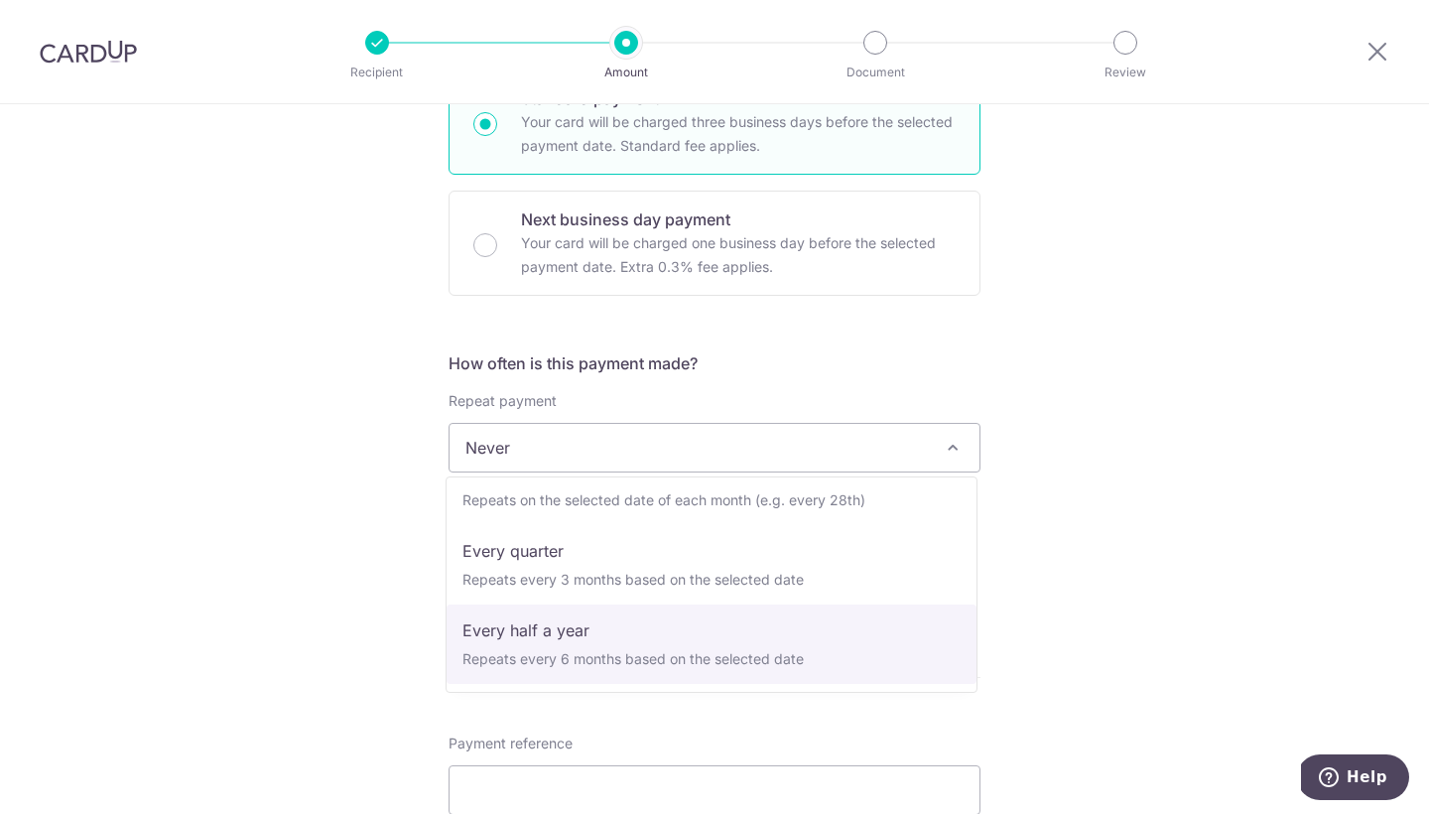
scroll to position [198, 0]
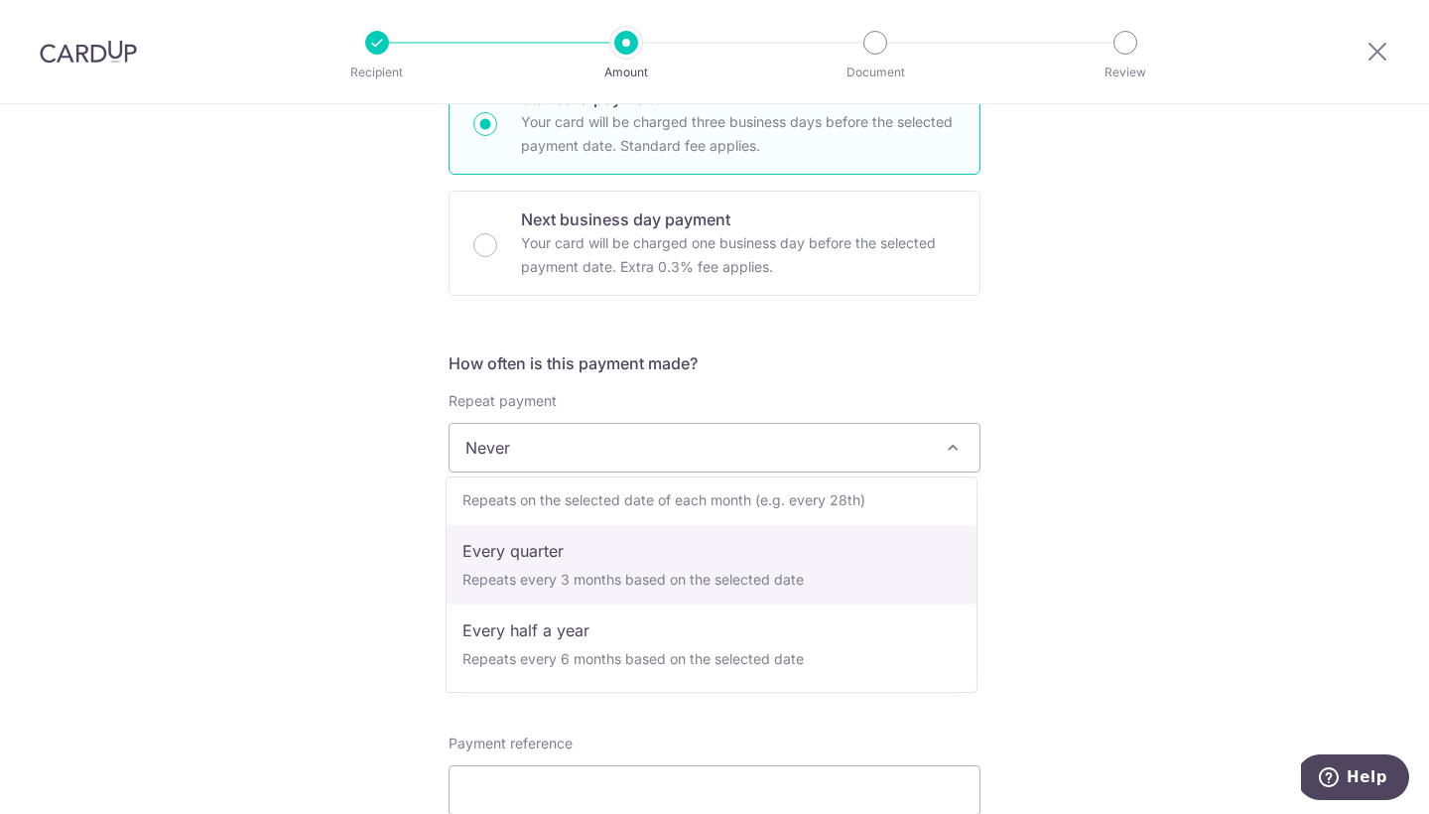
select select "4"
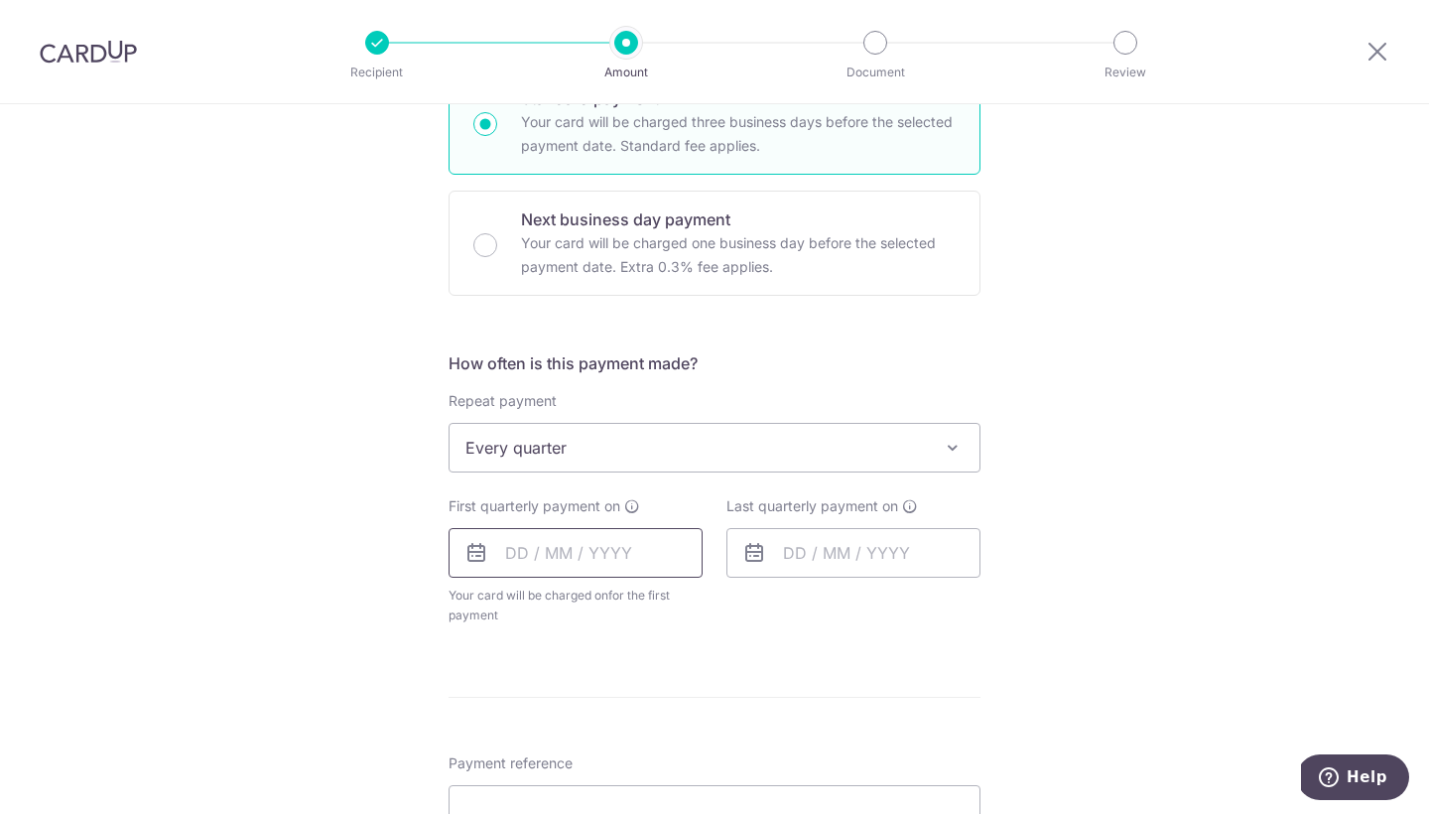
click at [643, 560] on input "text" at bounding box center [576, 553] width 254 height 50
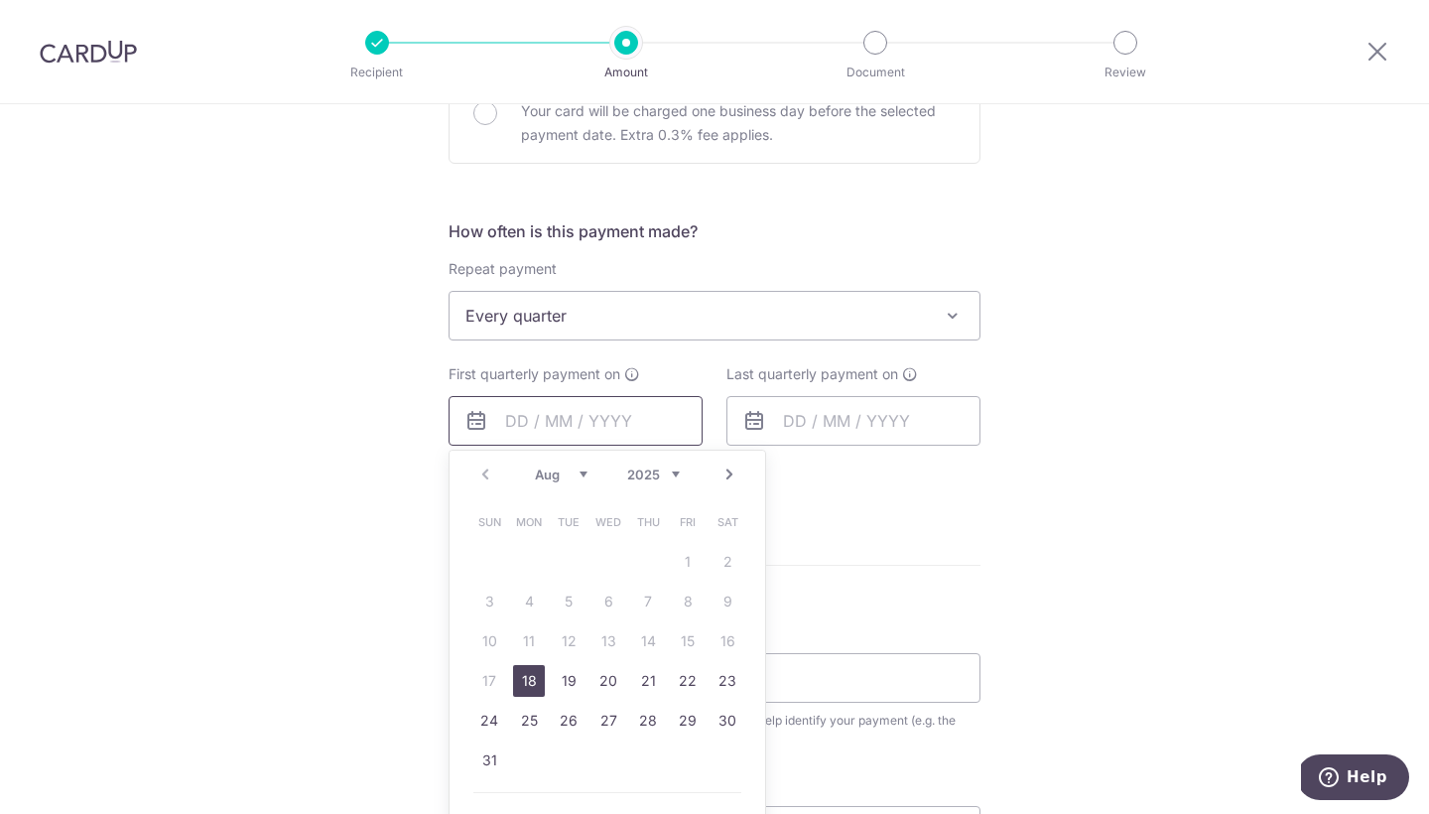
scroll to position [1216, 0]
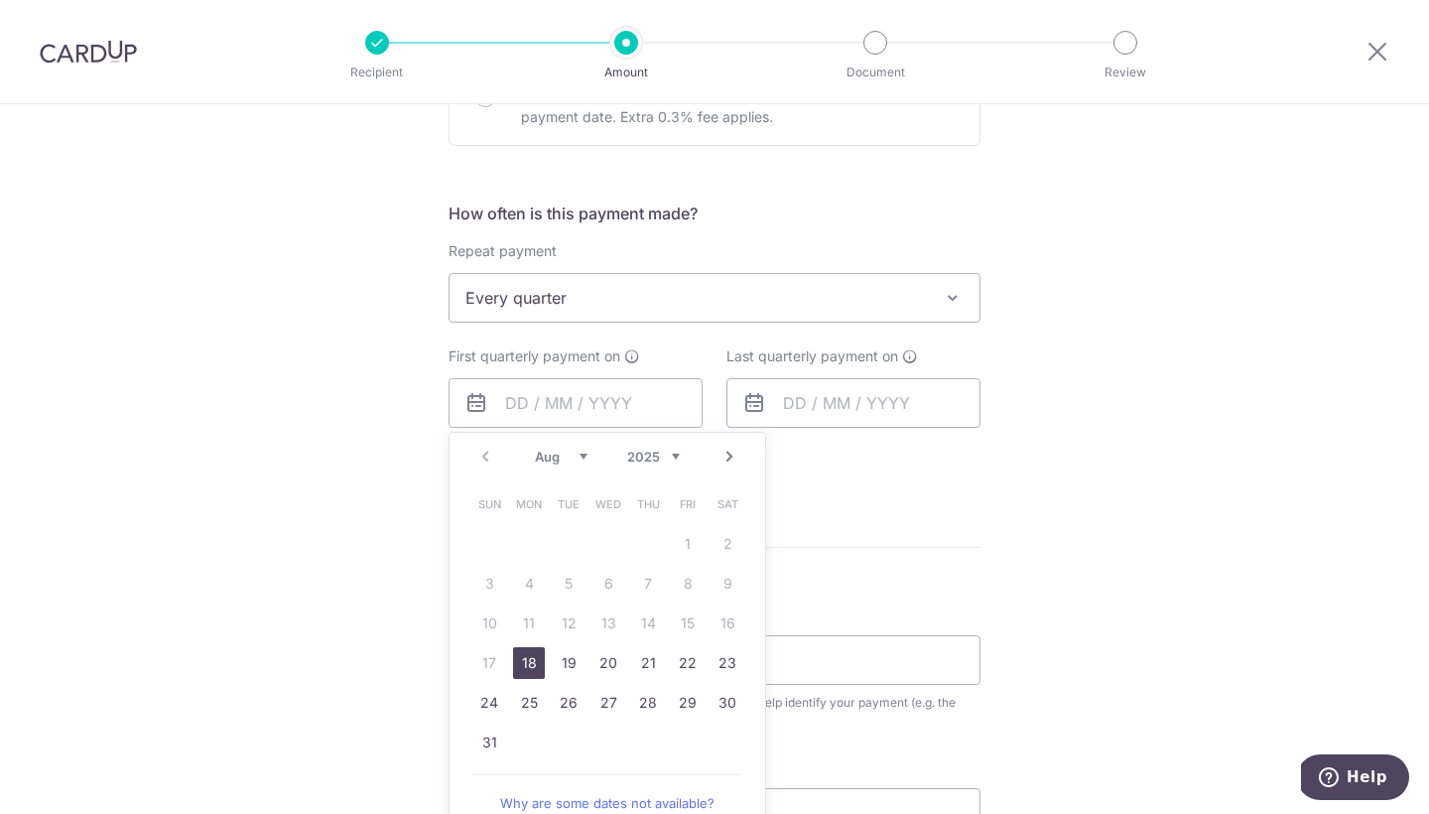
click at [528, 668] on link "18" at bounding box center [529, 663] width 32 height 32
type input "18/08/2025"
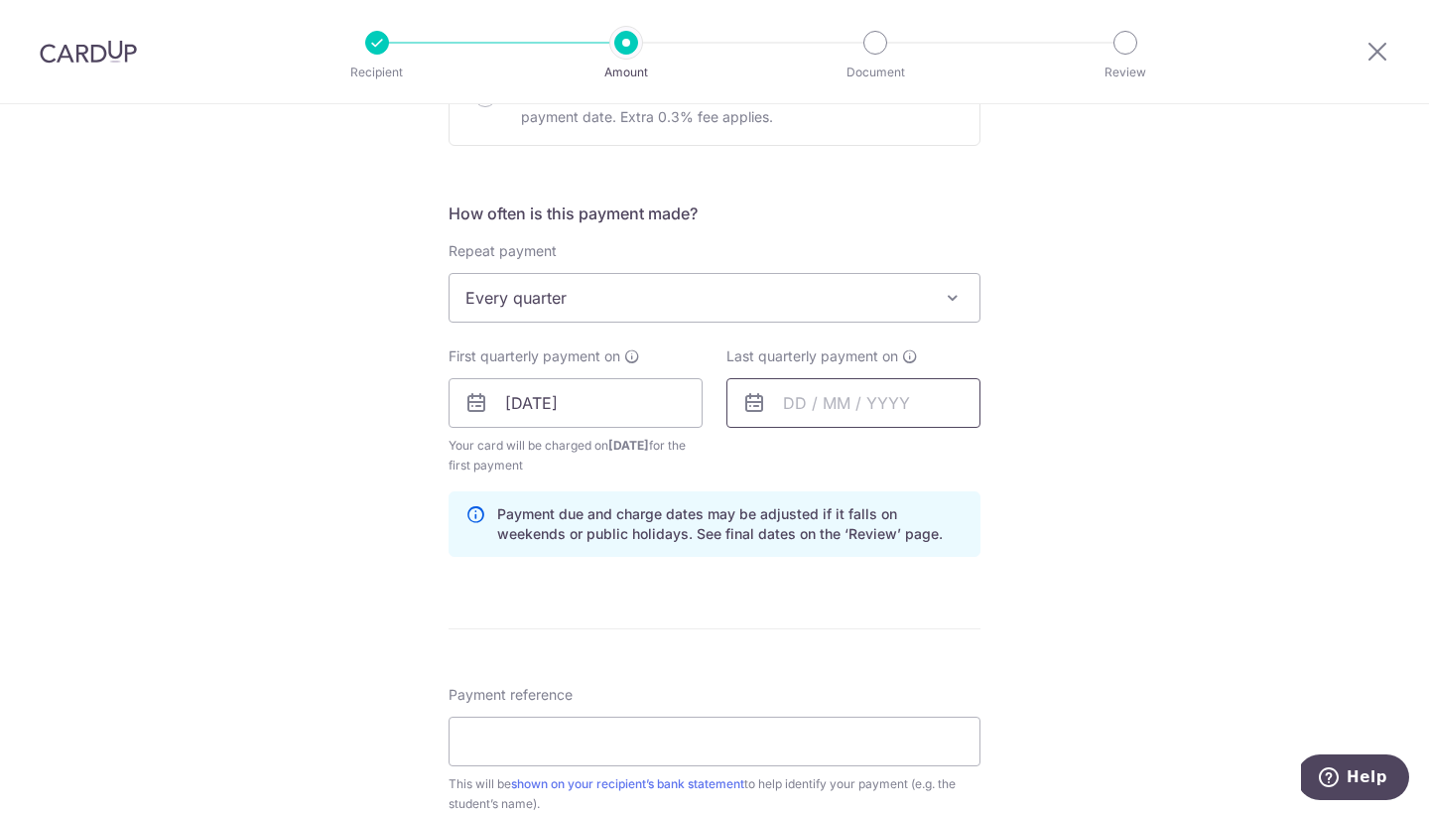
click at [809, 409] on input "text" at bounding box center [853, 403] width 254 height 50
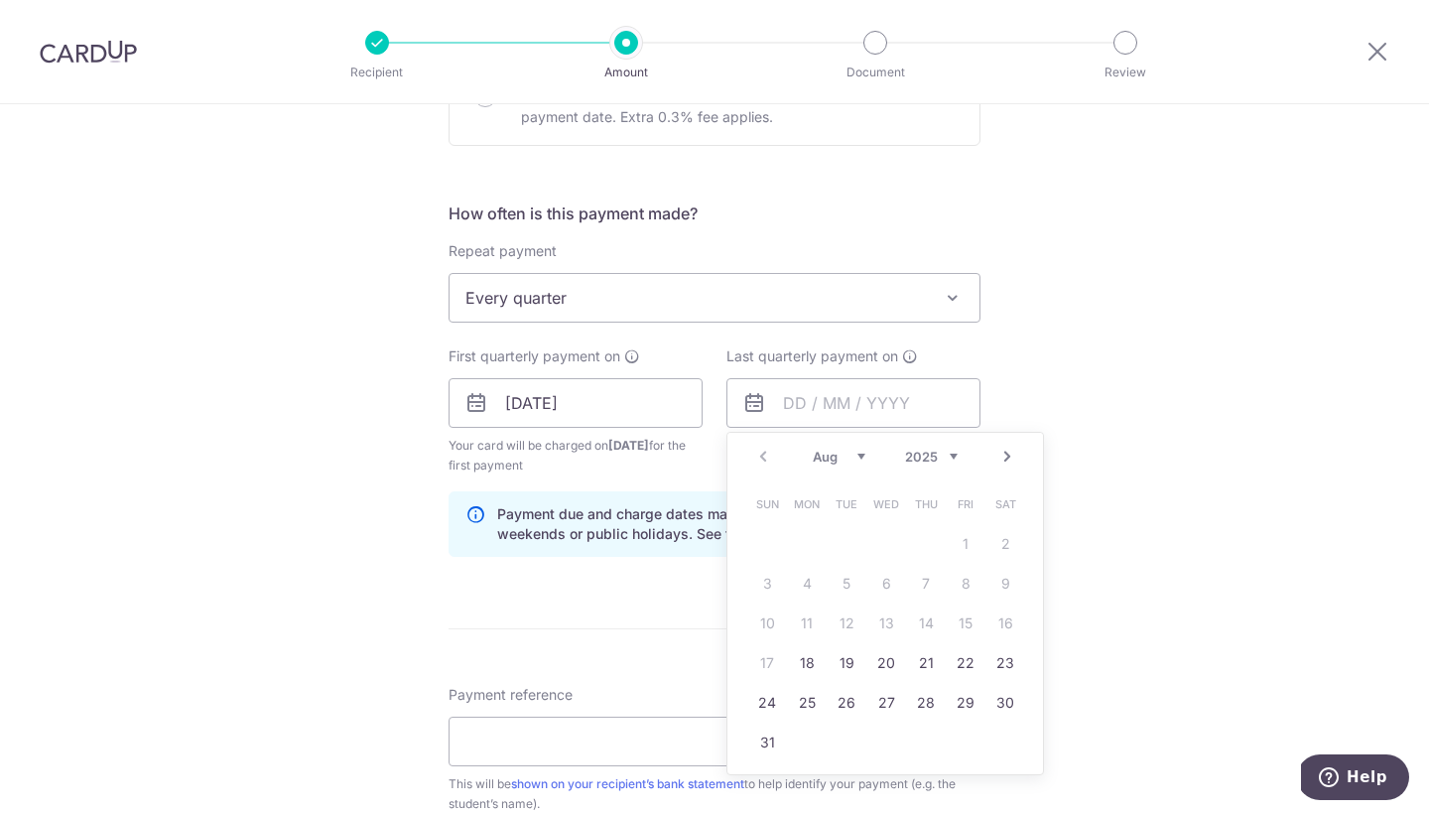
click at [1003, 461] on link "Next" at bounding box center [1007, 457] width 24 height 24
click at [1003, 462] on link "Next" at bounding box center [1007, 457] width 24 height 24
click at [1003, 464] on link "Next" at bounding box center [1007, 457] width 24 height 24
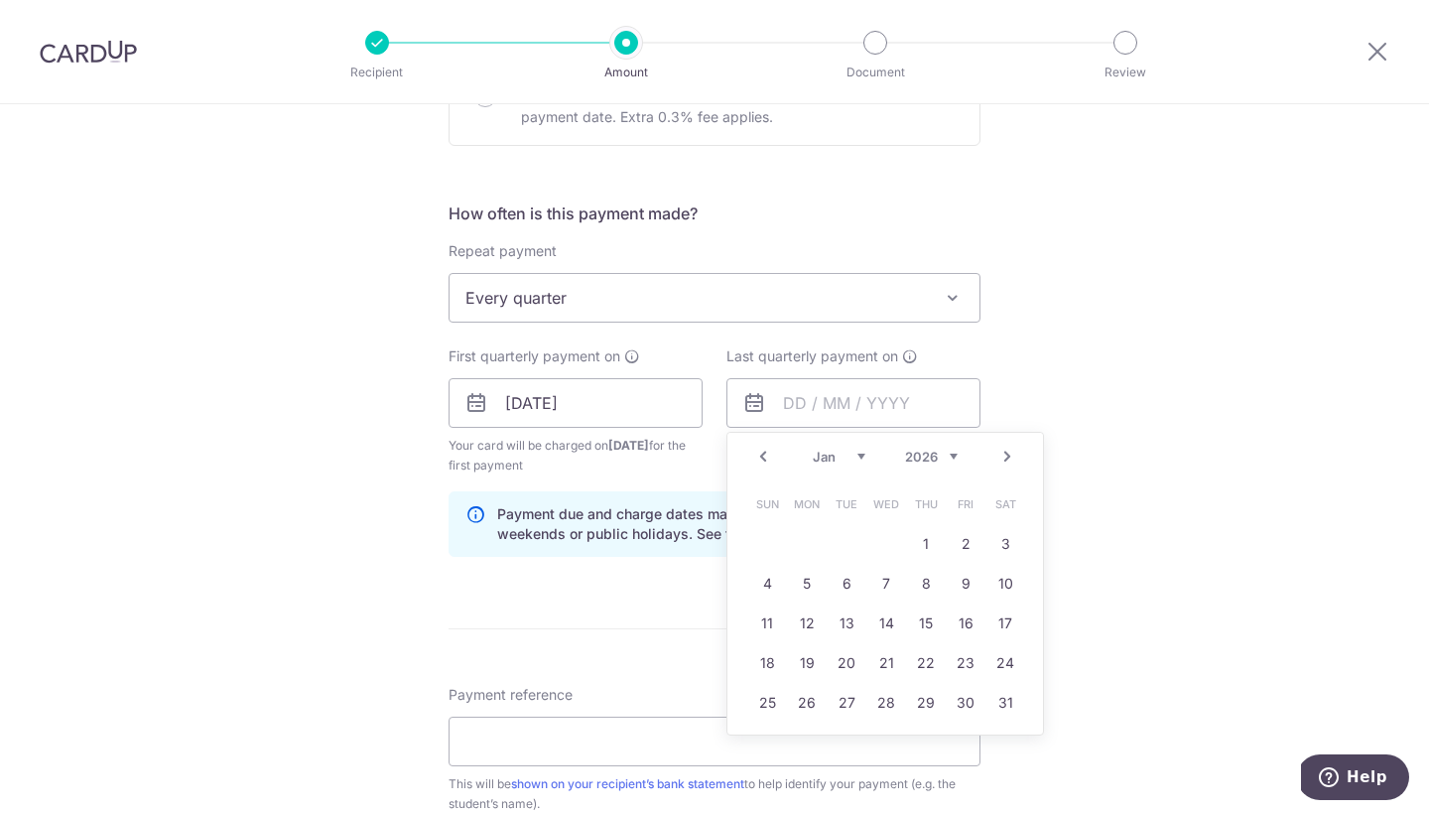
click at [759, 455] on link "Prev" at bounding box center [763, 457] width 24 height 24
click at [996, 456] on link "Next" at bounding box center [1007, 457] width 24 height 24
click at [756, 453] on link "Prev" at bounding box center [763, 457] width 24 height 24
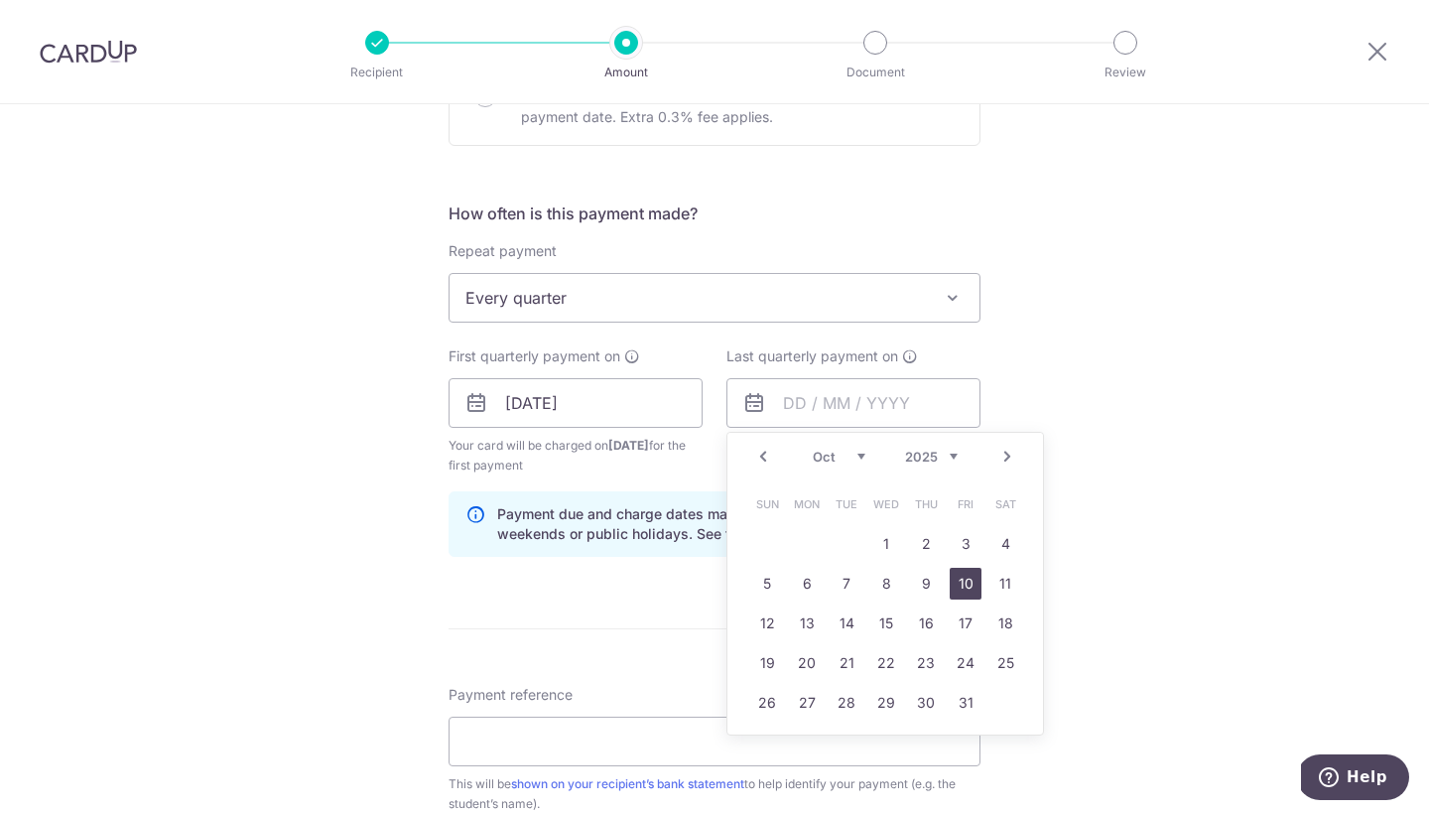
click at [962, 585] on link "10" at bounding box center [966, 584] width 32 height 32
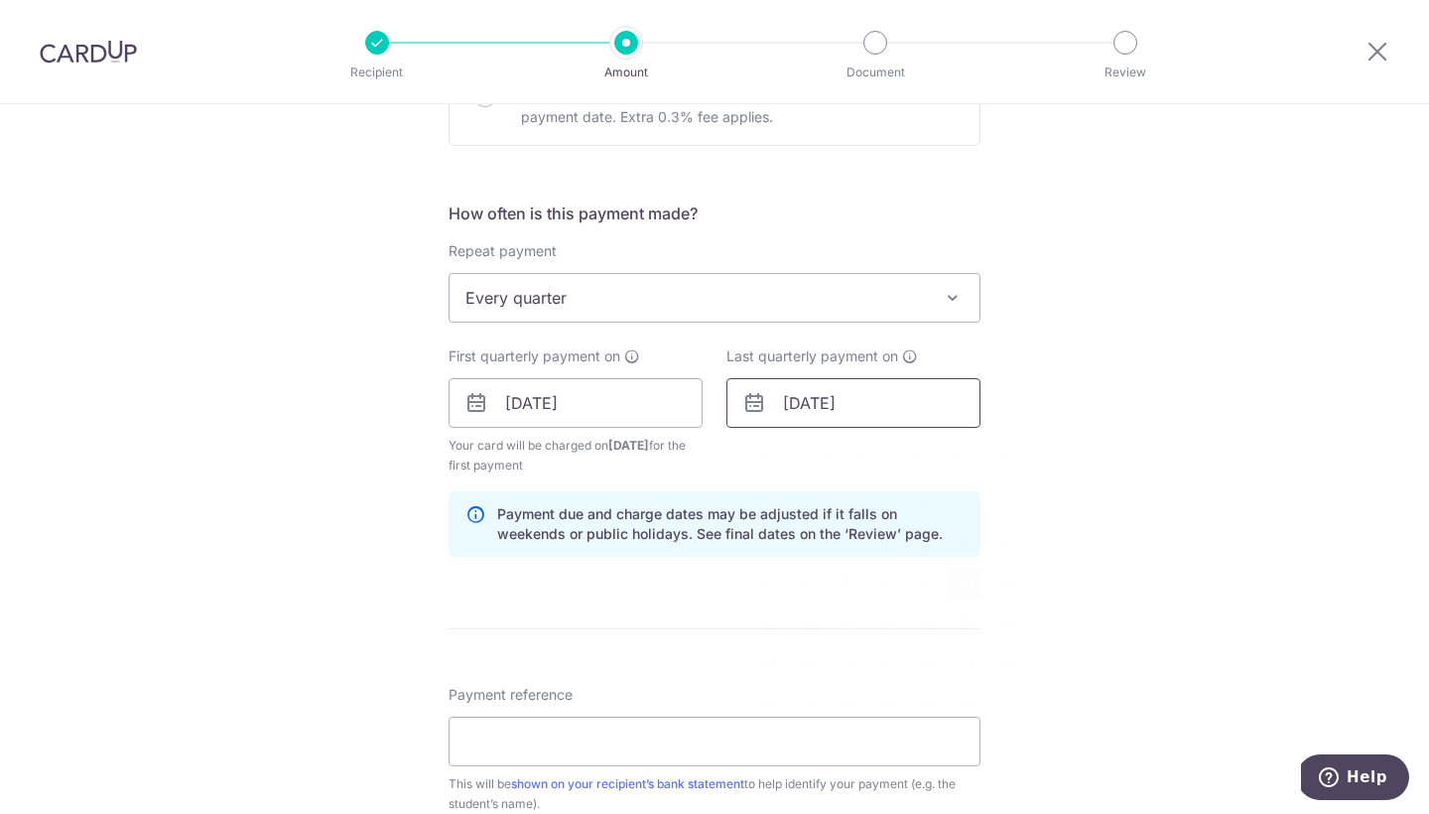
click at [817, 405] on input "10/10/2025" at bounding box center [853, 403] width 254 height 50
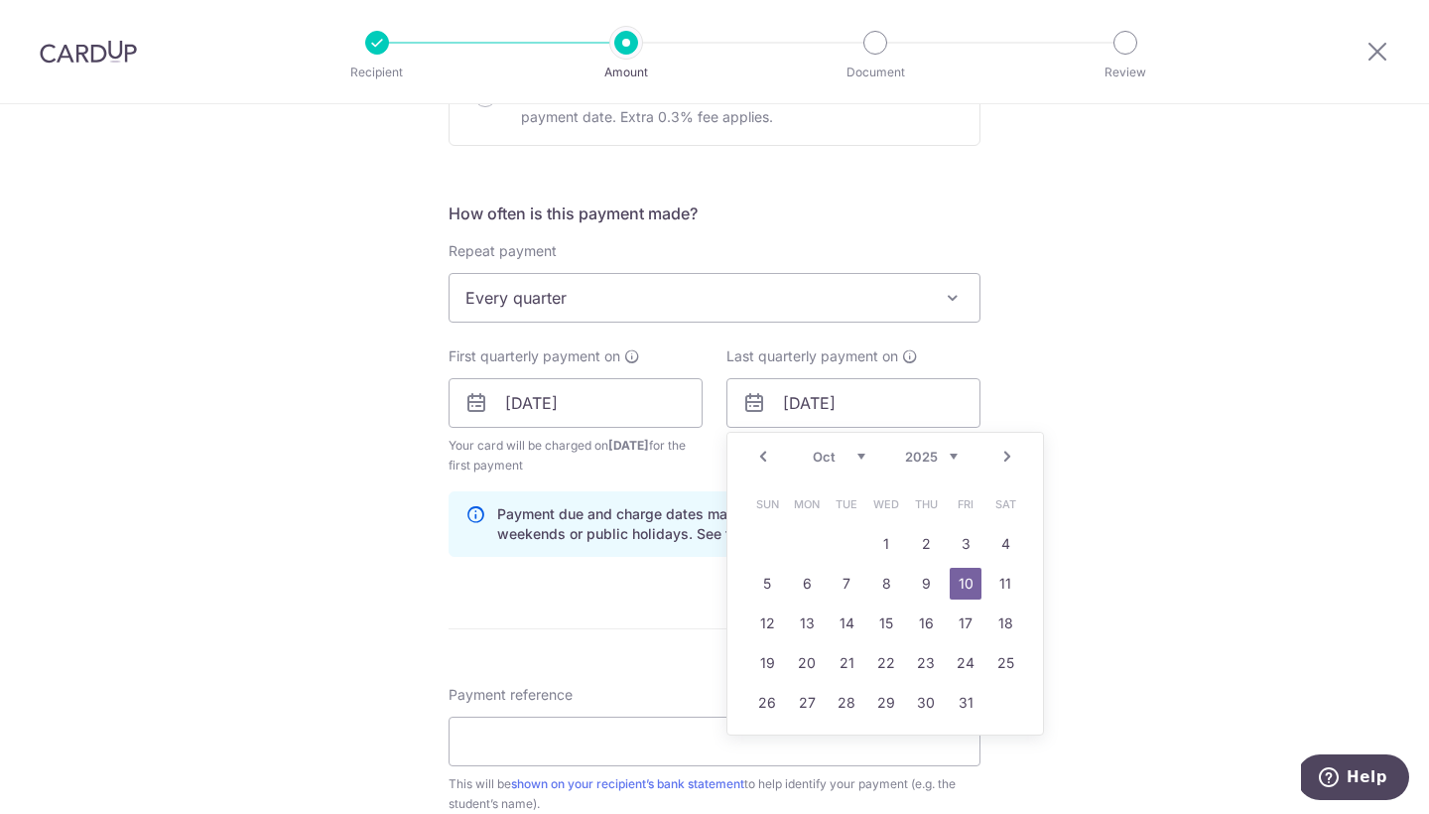
click at [1003, 456] on link "Next" at bounding box center [1007, 457] width 24 height 24
click at [999, 542] on link "1" at bounding box center [1005, 544] width 32 height 32
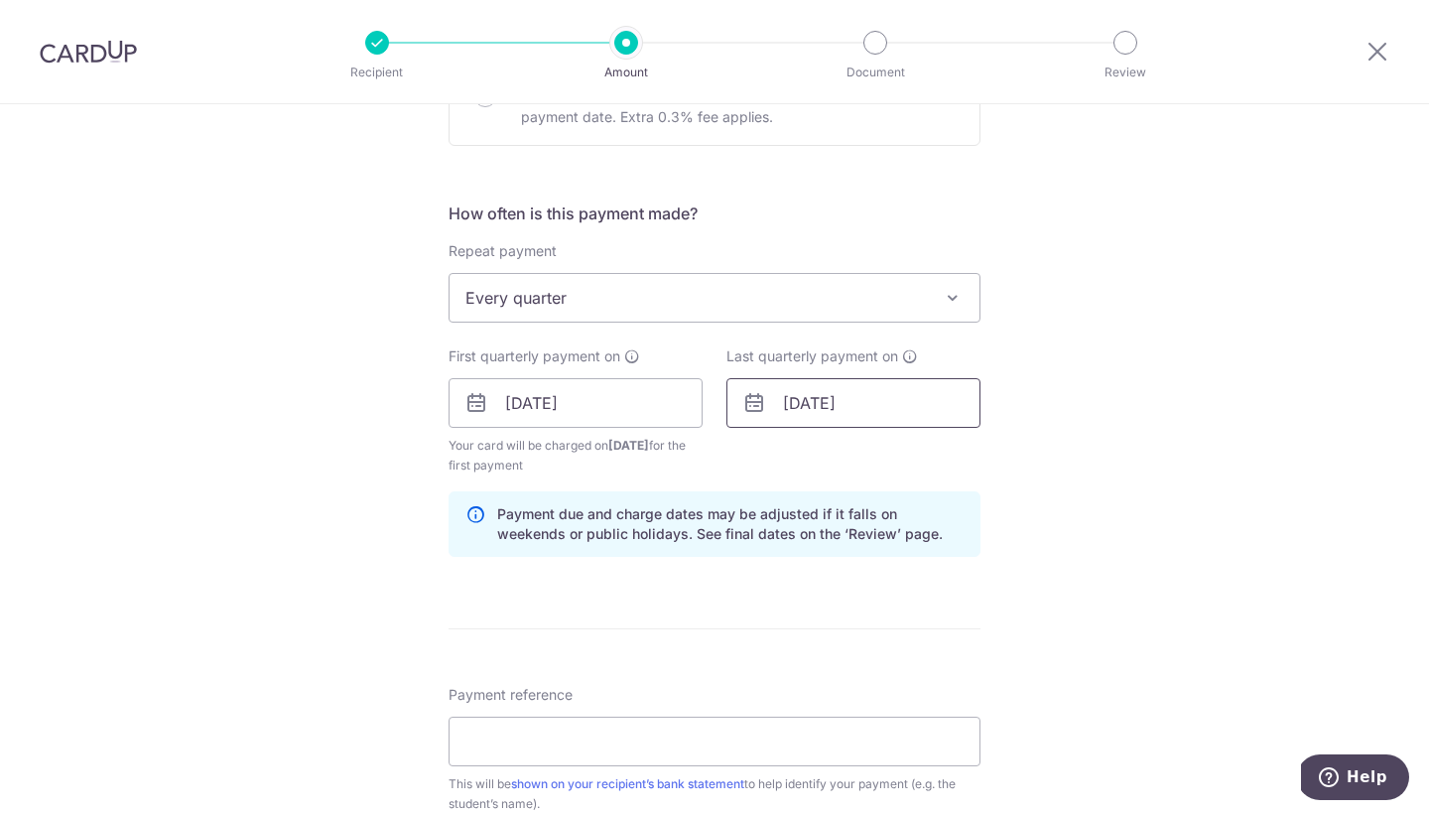
click at [891, 403] on input "01/11/2025" at bounding box center [853, 403] width 254 height 50
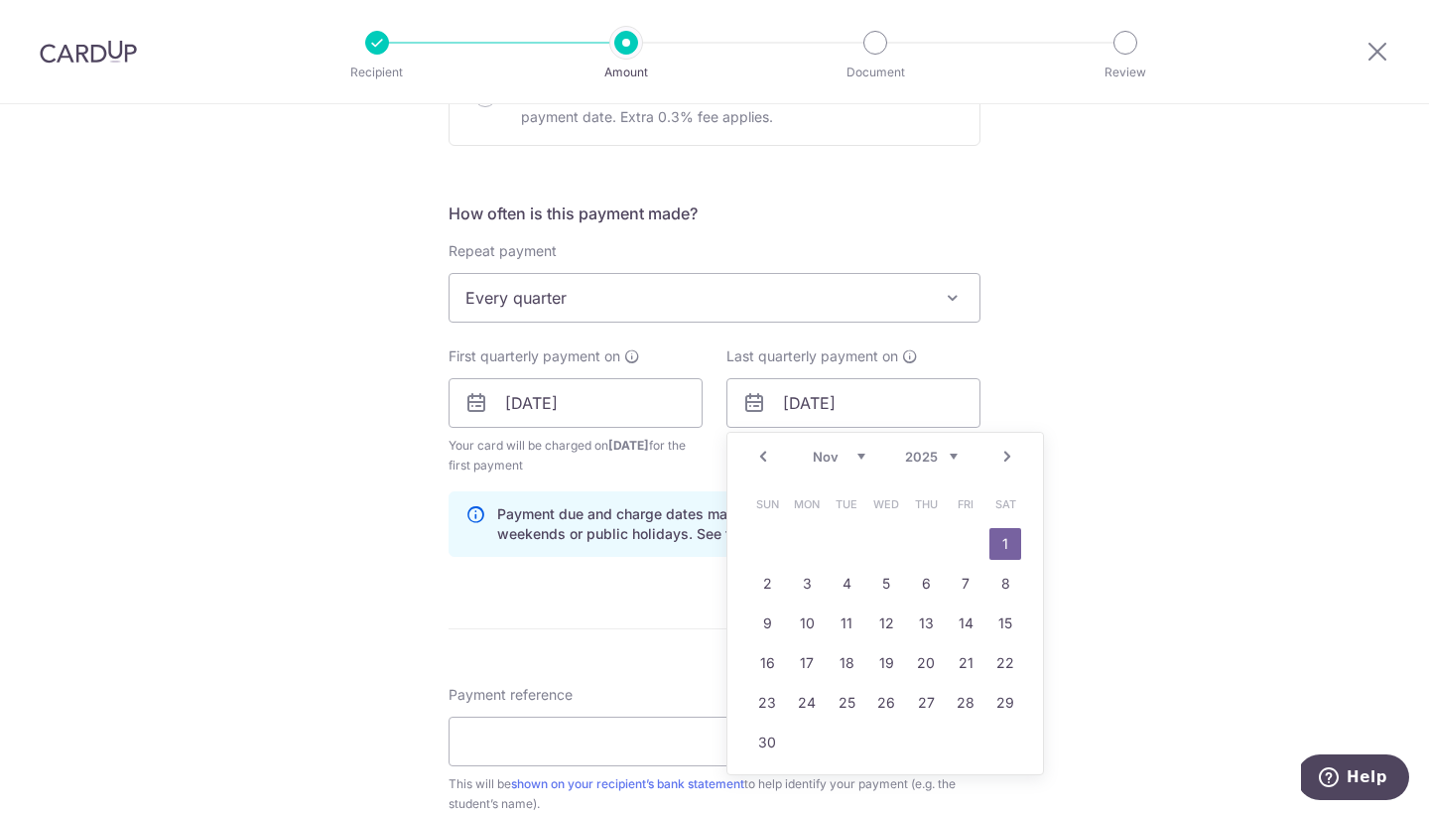
click at [652, 572] on div "How often is this payment made? Repeat payment Never Every week Every month Eve…" at bounding box center [715, 386] width 532 height 371
click at [873, 403] on input "01/11/2025" at bounding box center [853, 403] width 254 height 50
click at [1000, 626] on link "15" at bounding box center [1005, 623] width 32 height 32
type input "15/11/2025"
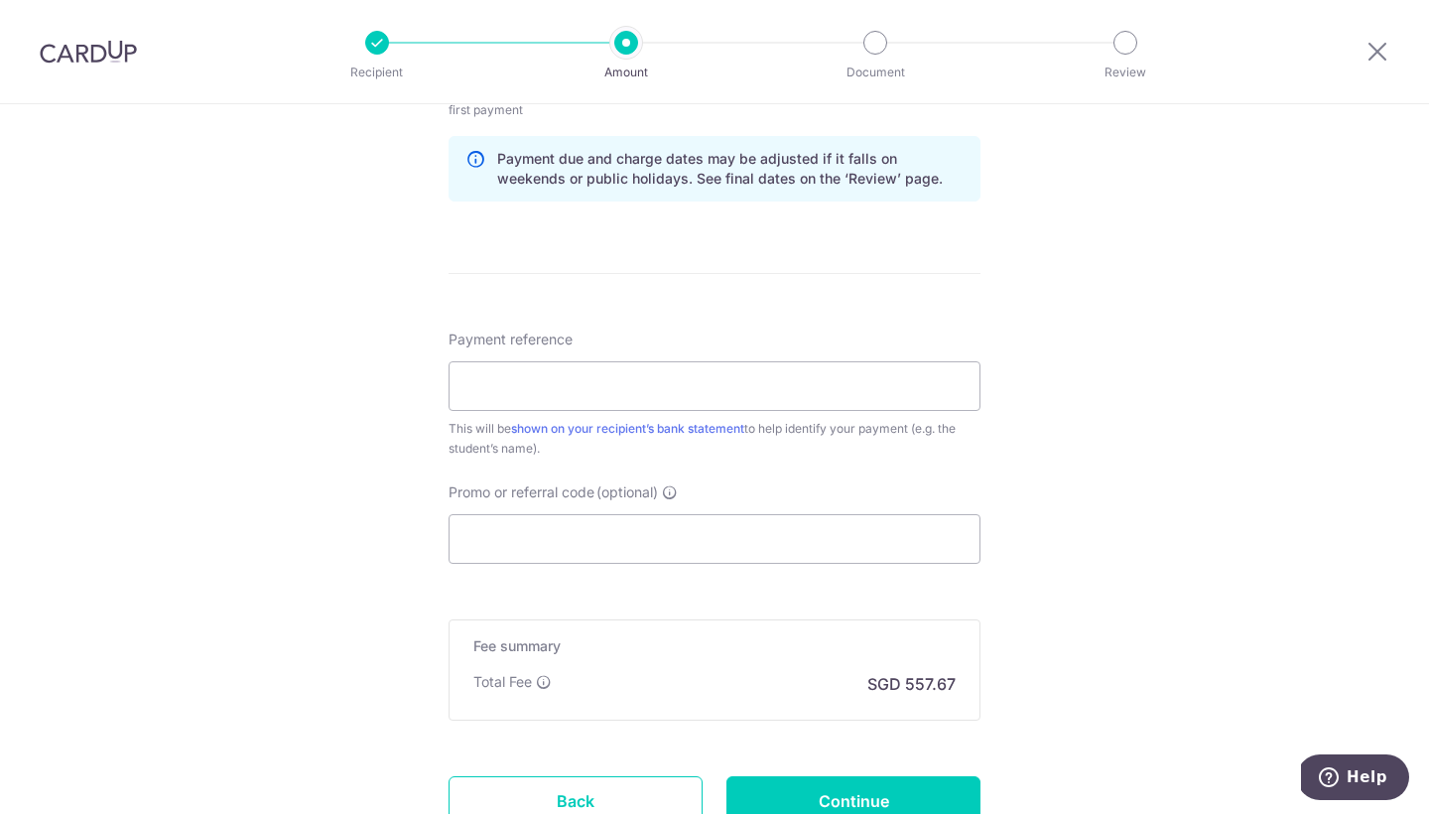
scroll to position [1577, 0]
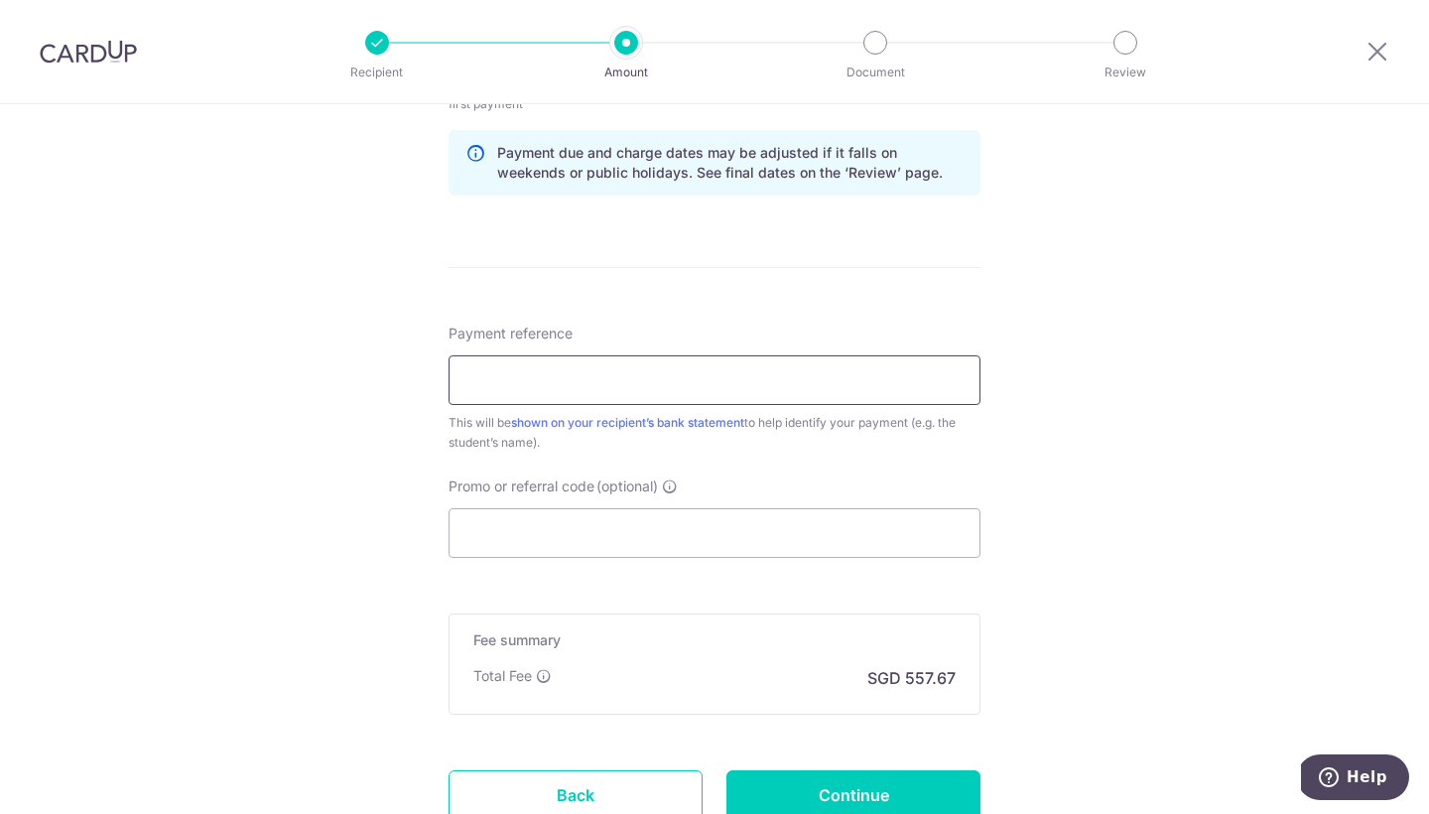
click at [674, 376] on input "Payment reference" at bounding box center [715, 380] width 532 height 50
type input "Dua Poojai 166318"
click at [635, 519] on input "Promo or referral code (optional)" at bounding box center [715, 533] width 532 height 50
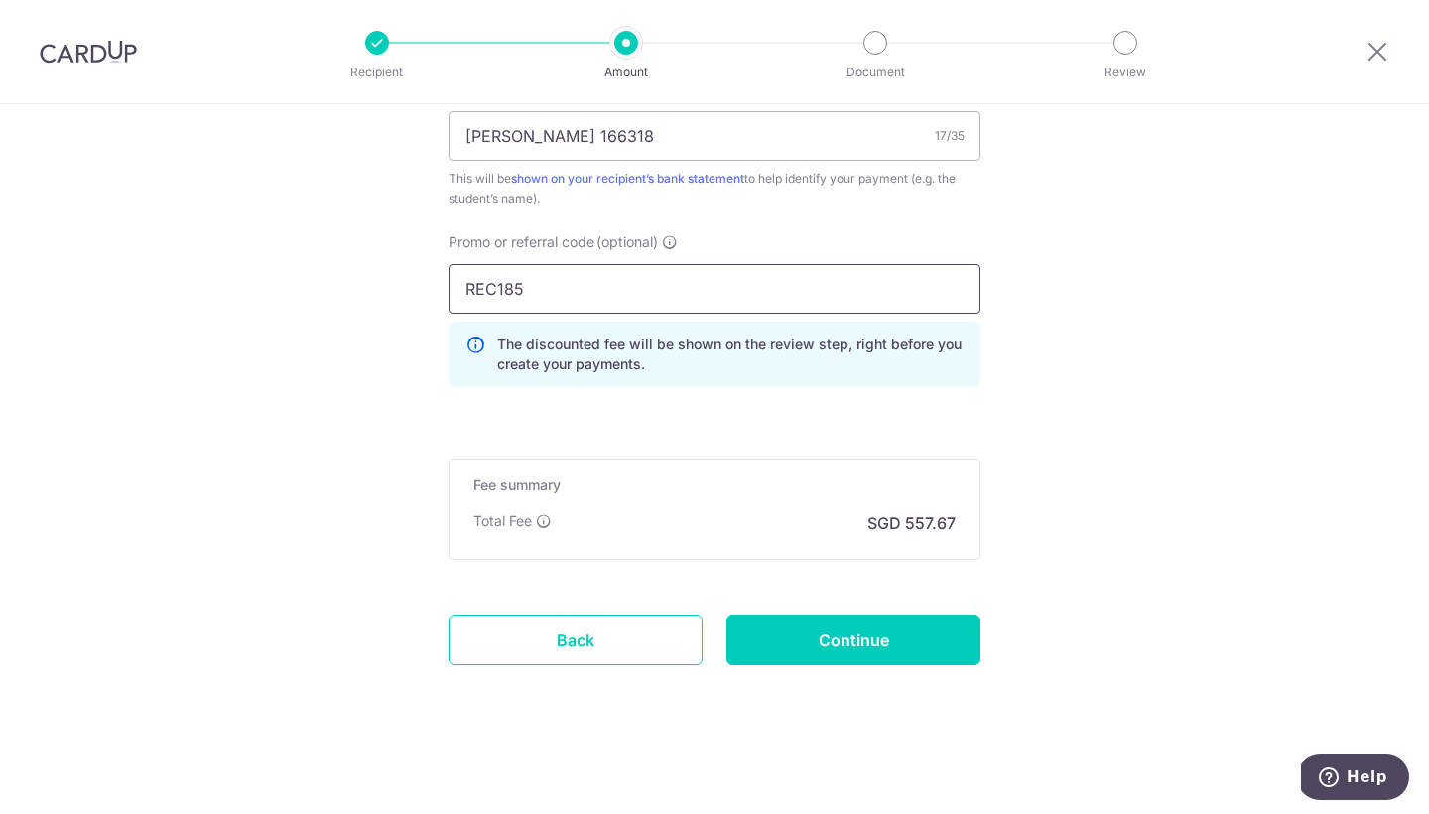
scroll to position [1821, 0]
type input "REC185"
click at [852, 646] on input "Continue" at bounding box center [853, 640] width 254 height 50
type input "Create Schedule"
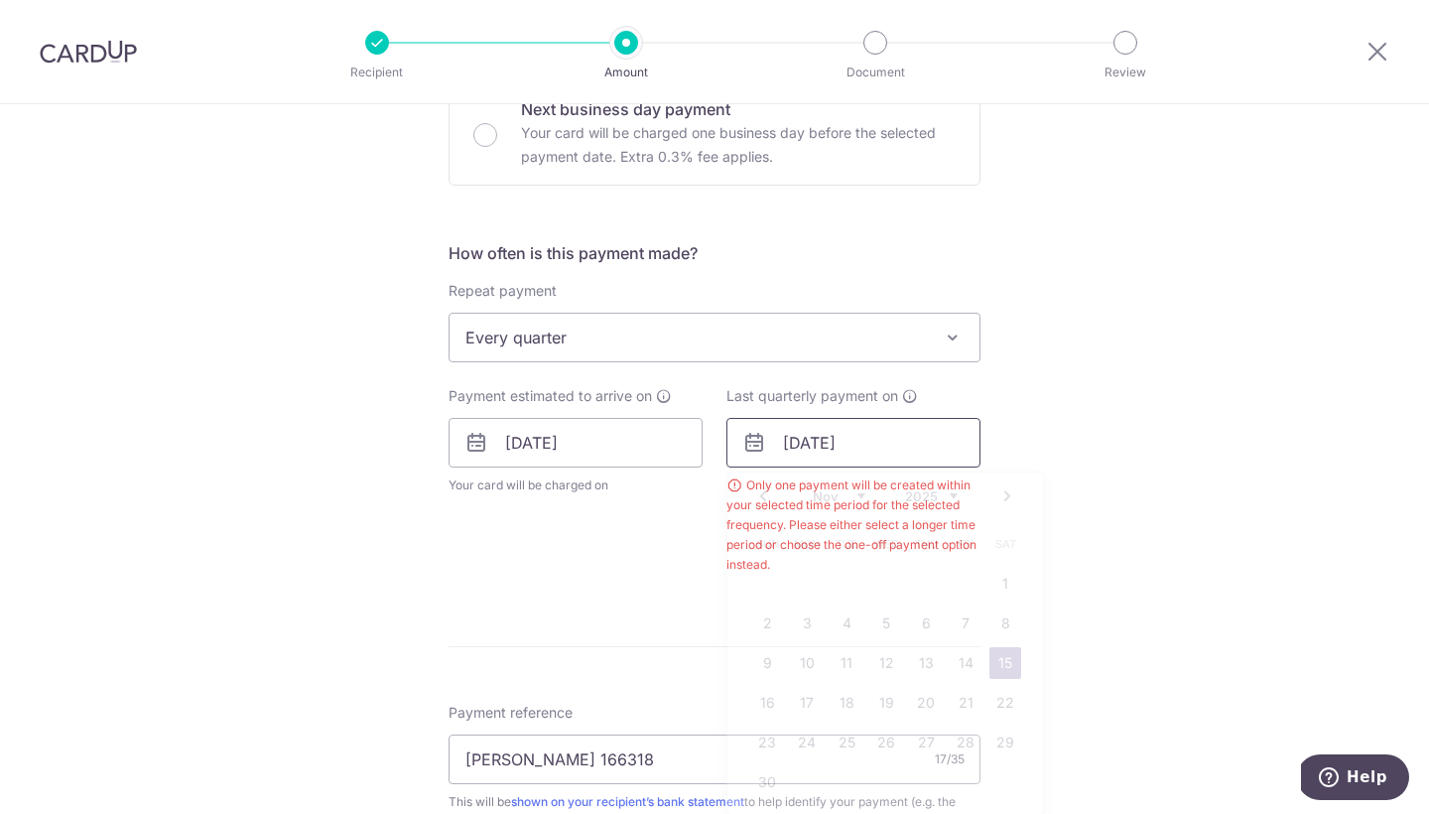
click at [872, 454] on input "15/11/2025" at bounding box center [853, 443] width 254 height 50
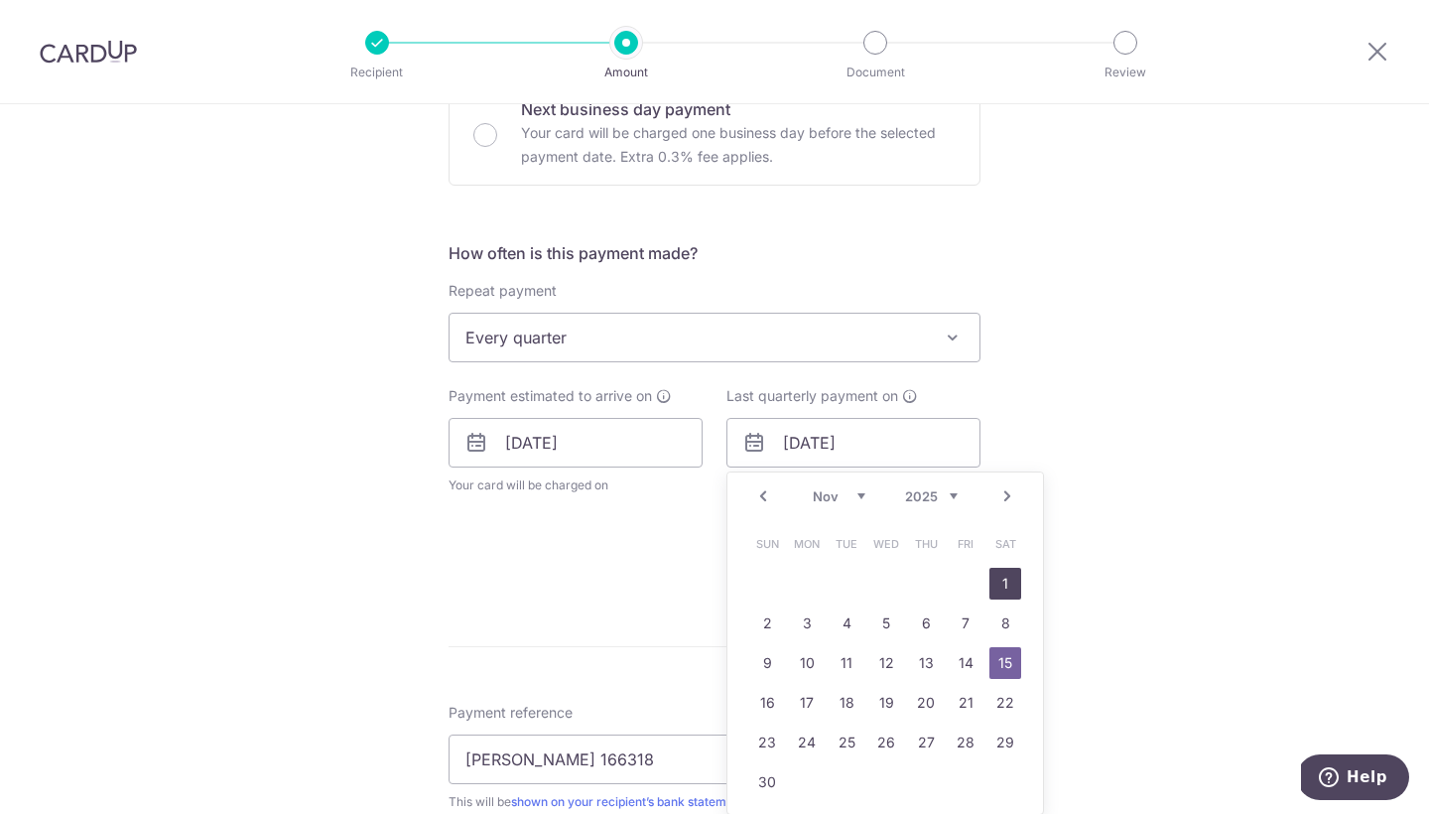
click at [1001, 590] on link "1" at bounding box center [1005, 584] width 32 height 32
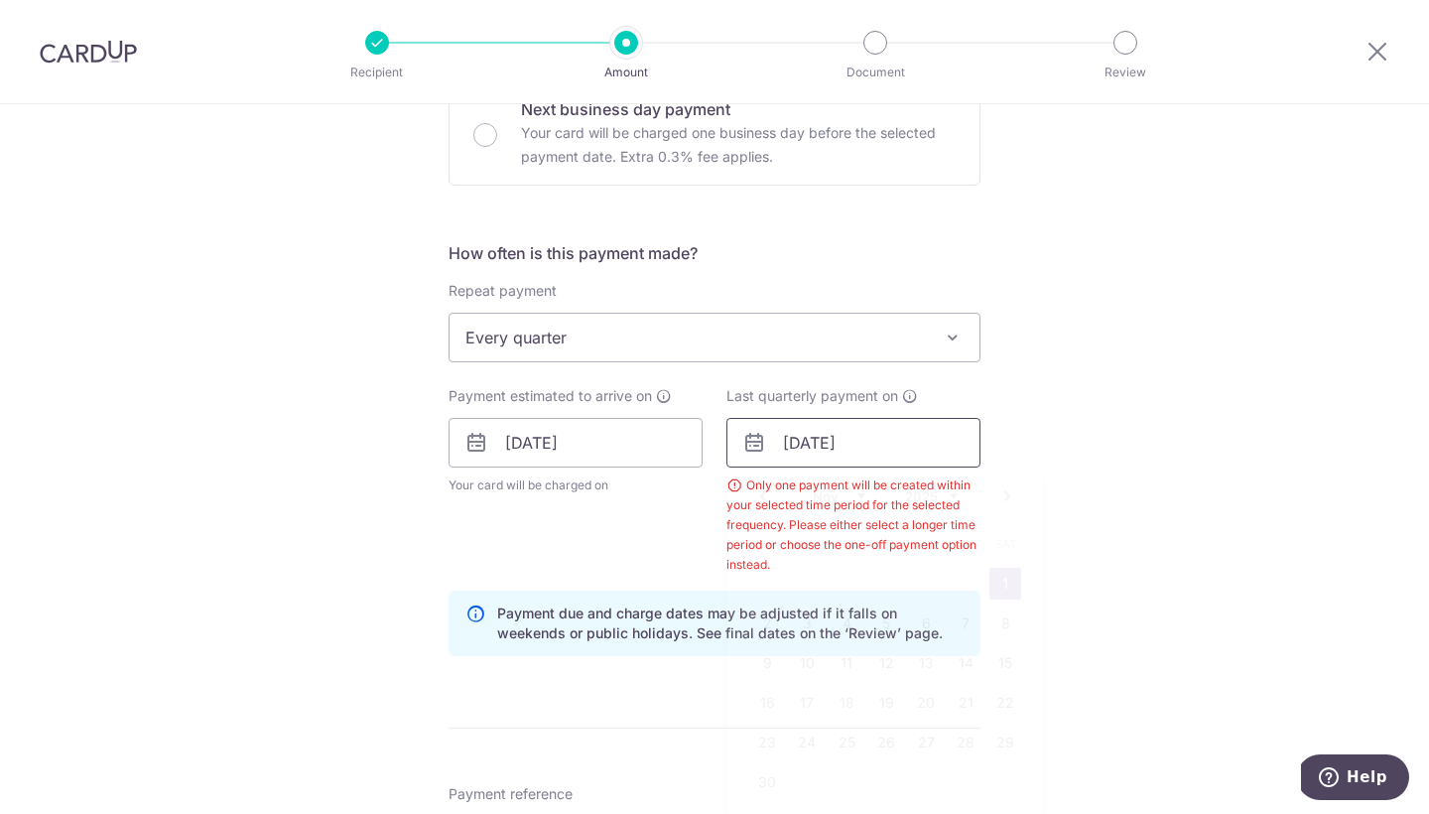
click at [857, 448] on input "01/11/2025" at bounding box center [853, 443] width 254 height 50
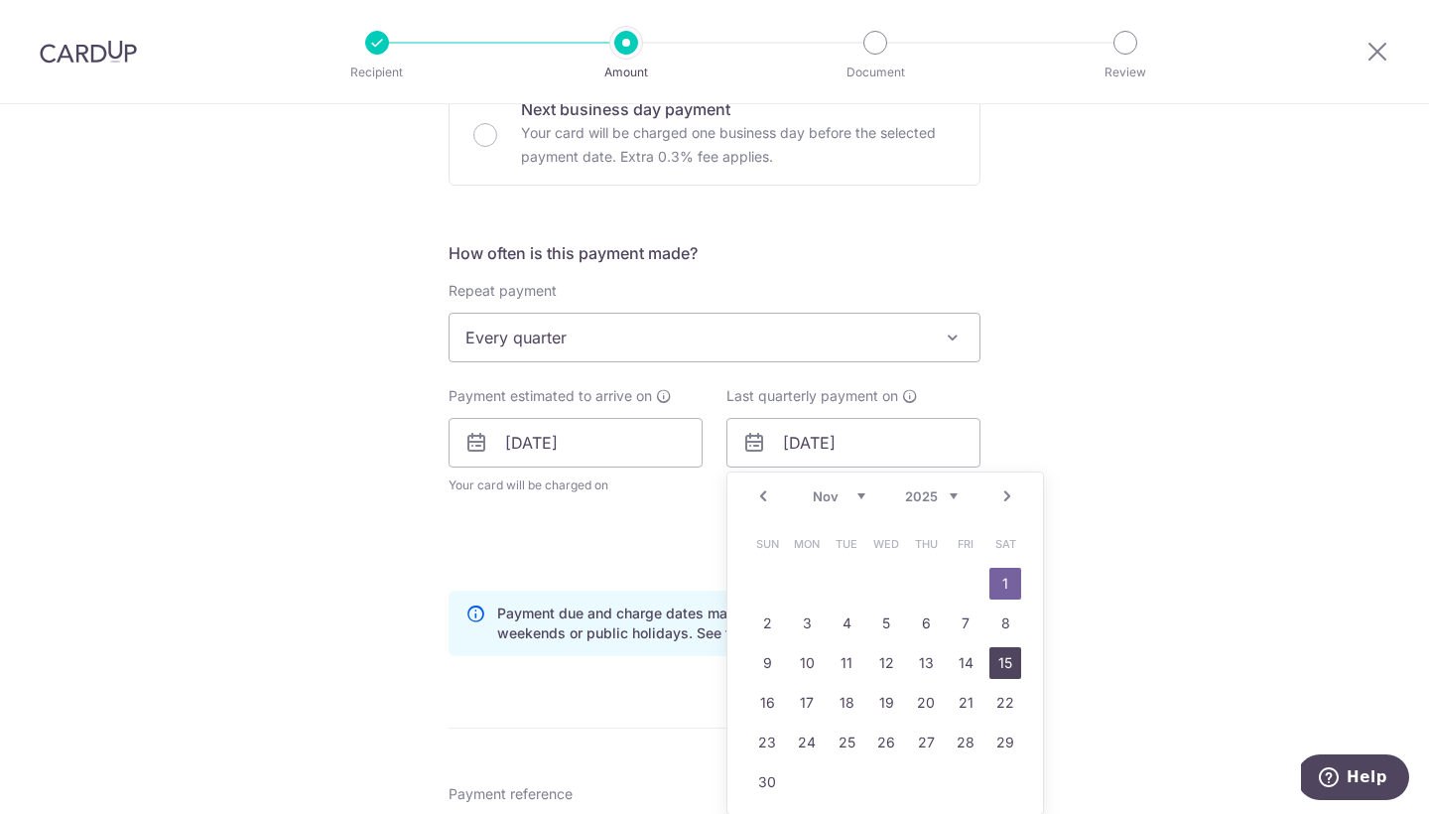
click at [1004, 666] on link "15" at bounding box center [1005, 663] width 32 height 32
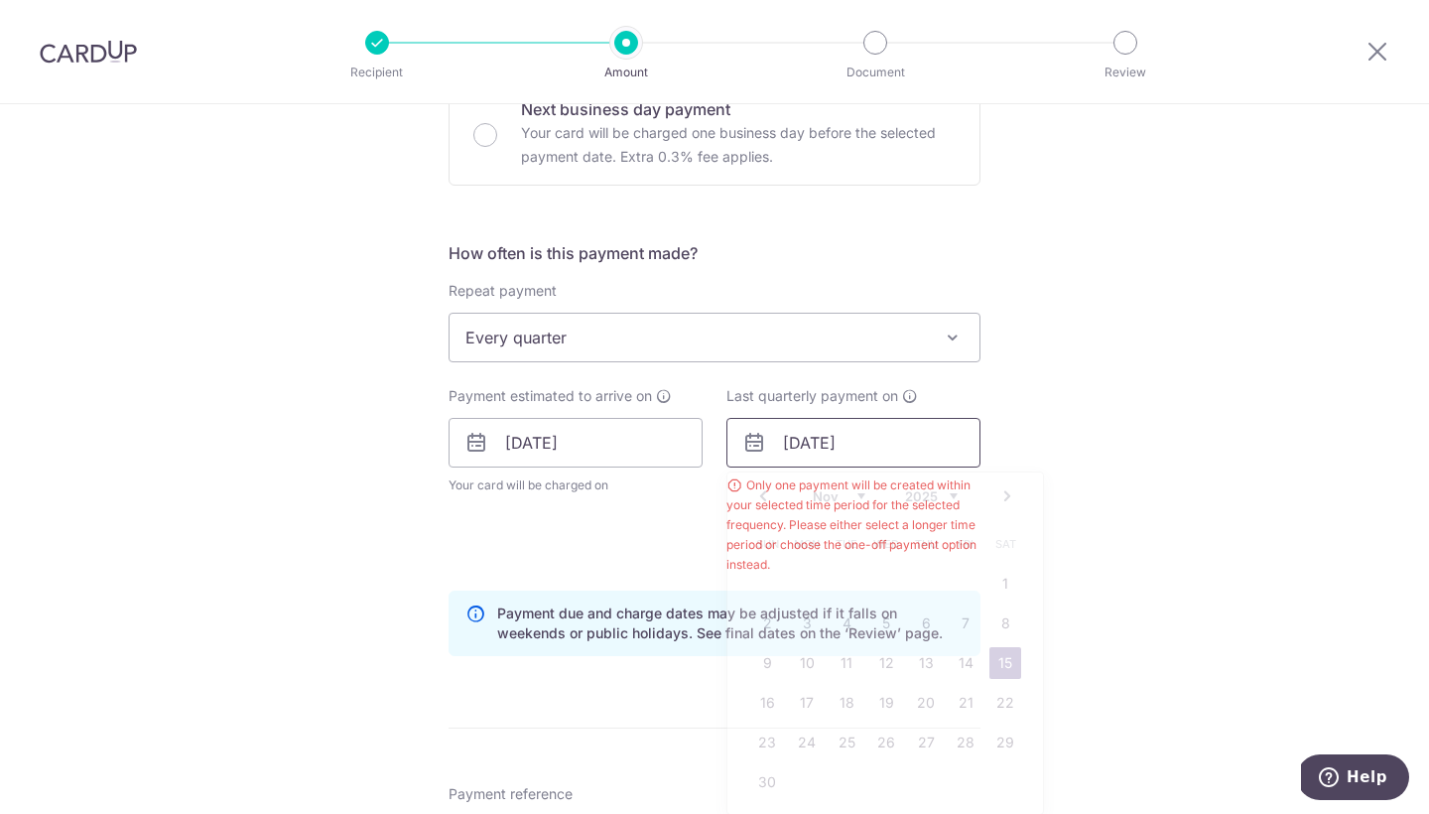
click at [927, 447] on input "15/11/2025" at bounding box center [853, 443] width 254 height 50
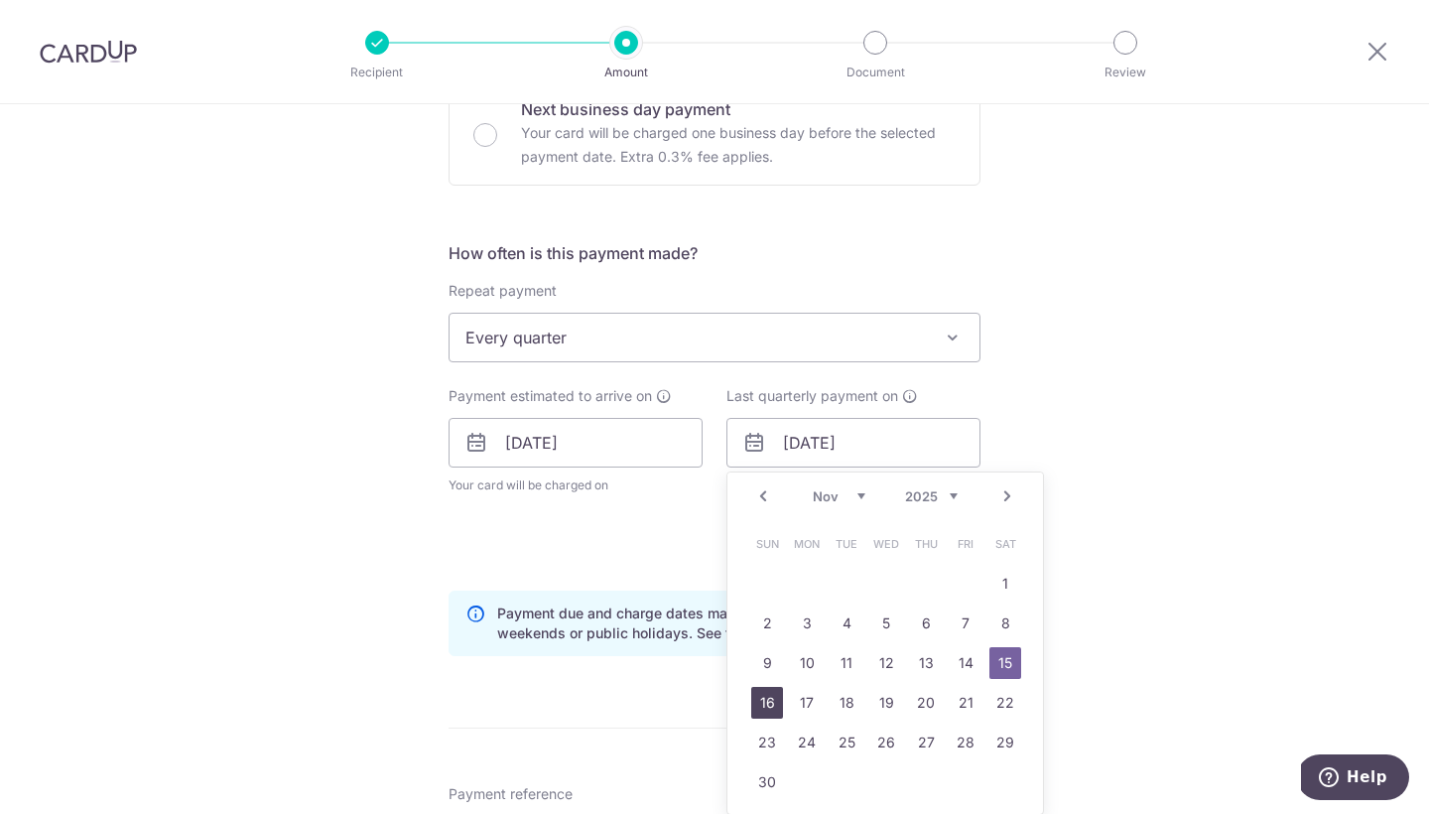
click at [758, 698] on link "16" at bounding box center [767, 703] width 32 height 32
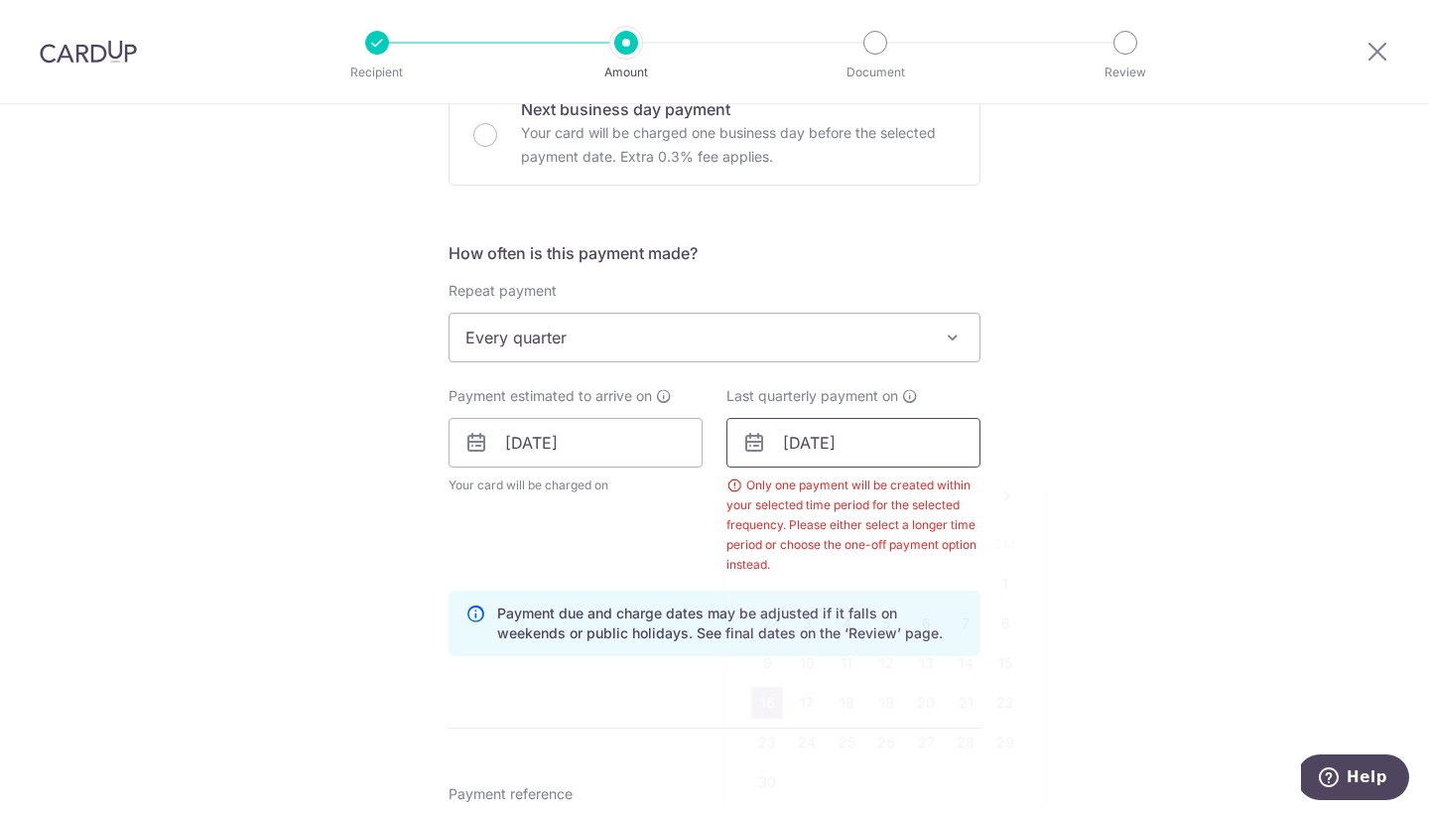
click at [865, 442] on input "16/11/2025" at bounding box center [853, 443] width 254 height 50
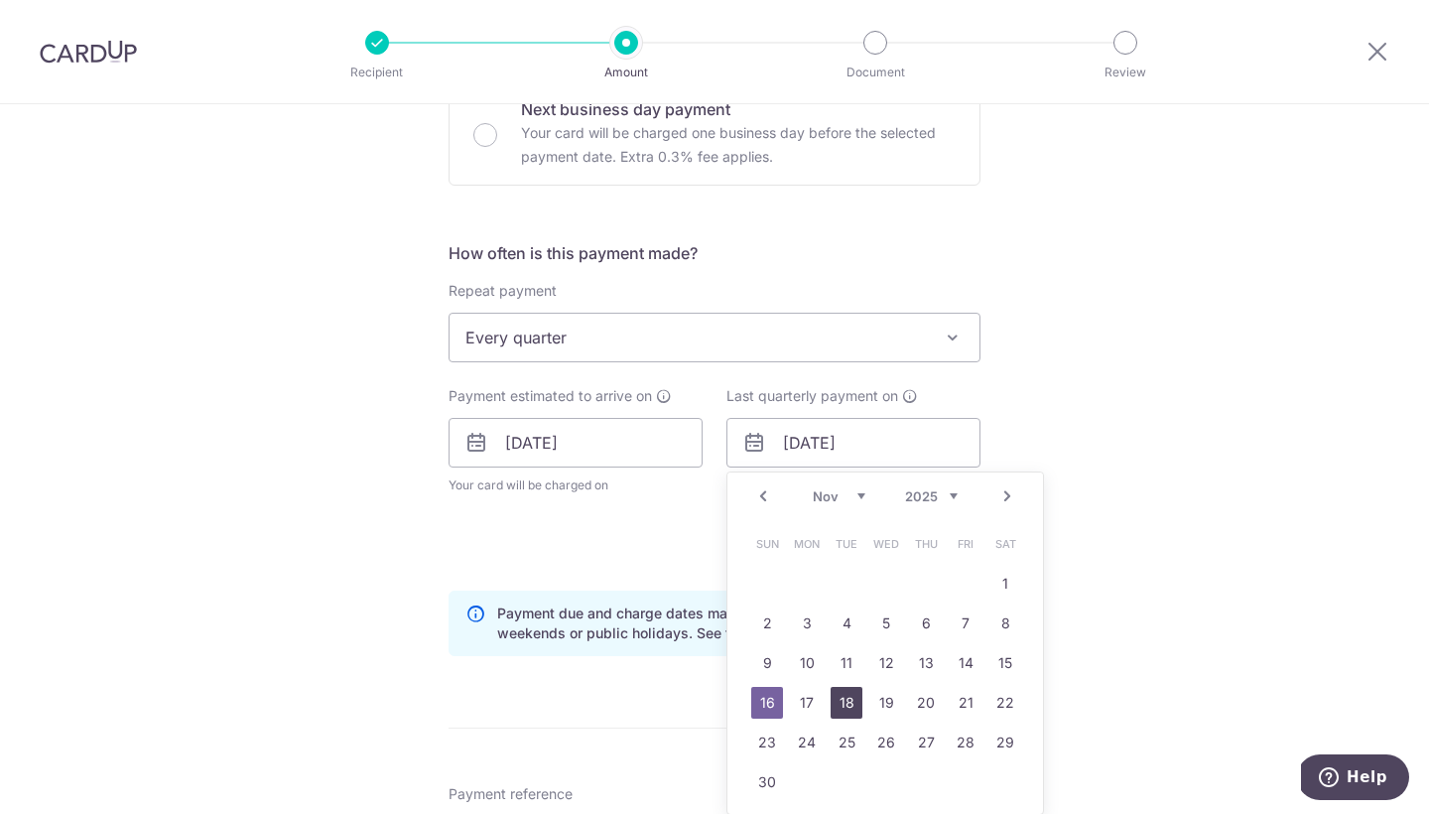
click at [849, 694] on link "18" at bounding box center [847, 703] width 32 height 32
type input "18/11/2025"
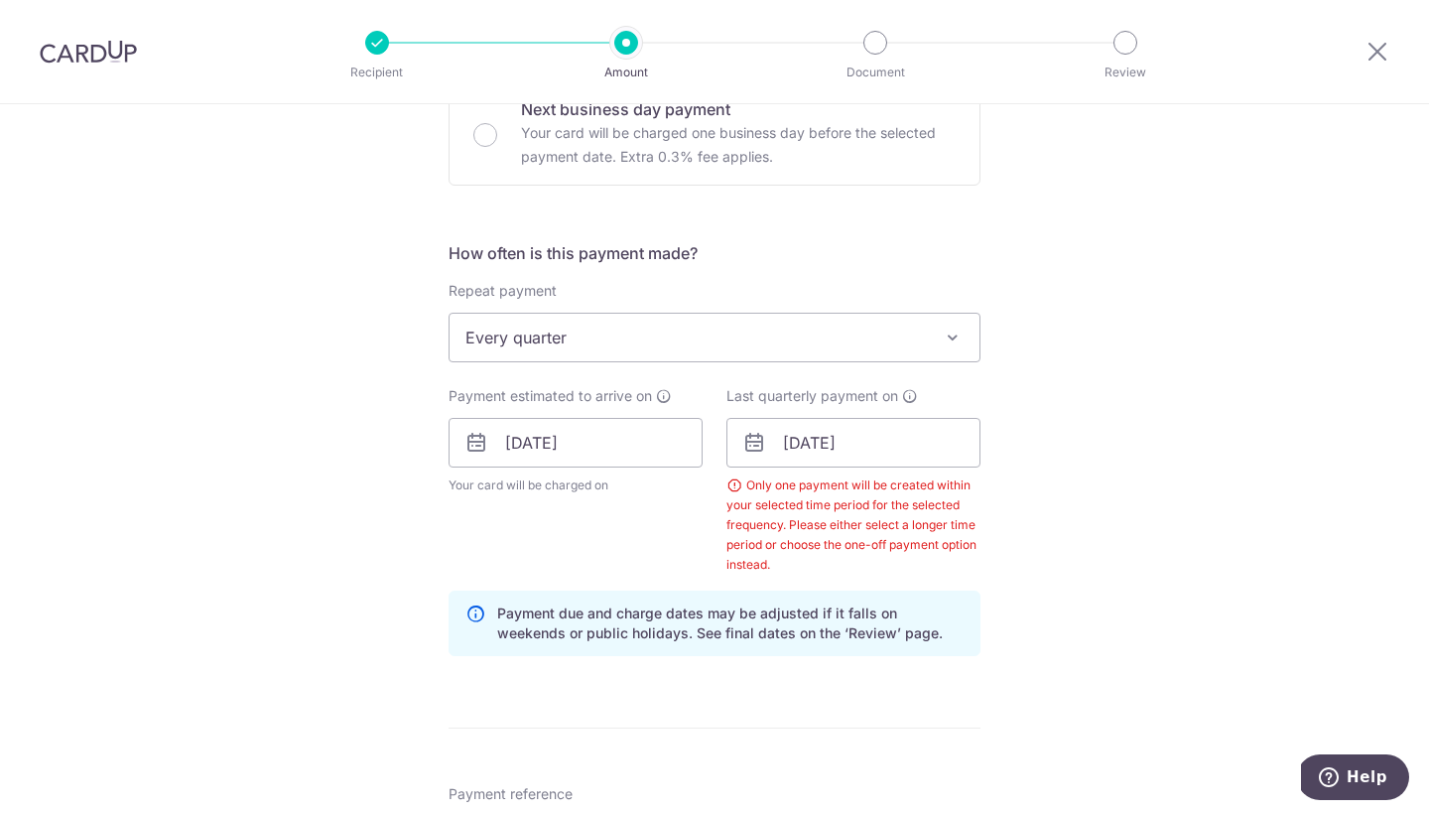
click at [1155, 426] on div "Tell us more about your payment Enter payment amount SGD 16,899.00 16899.00 Sel…" at bounding box center [714, 485] width 1429 height 2065
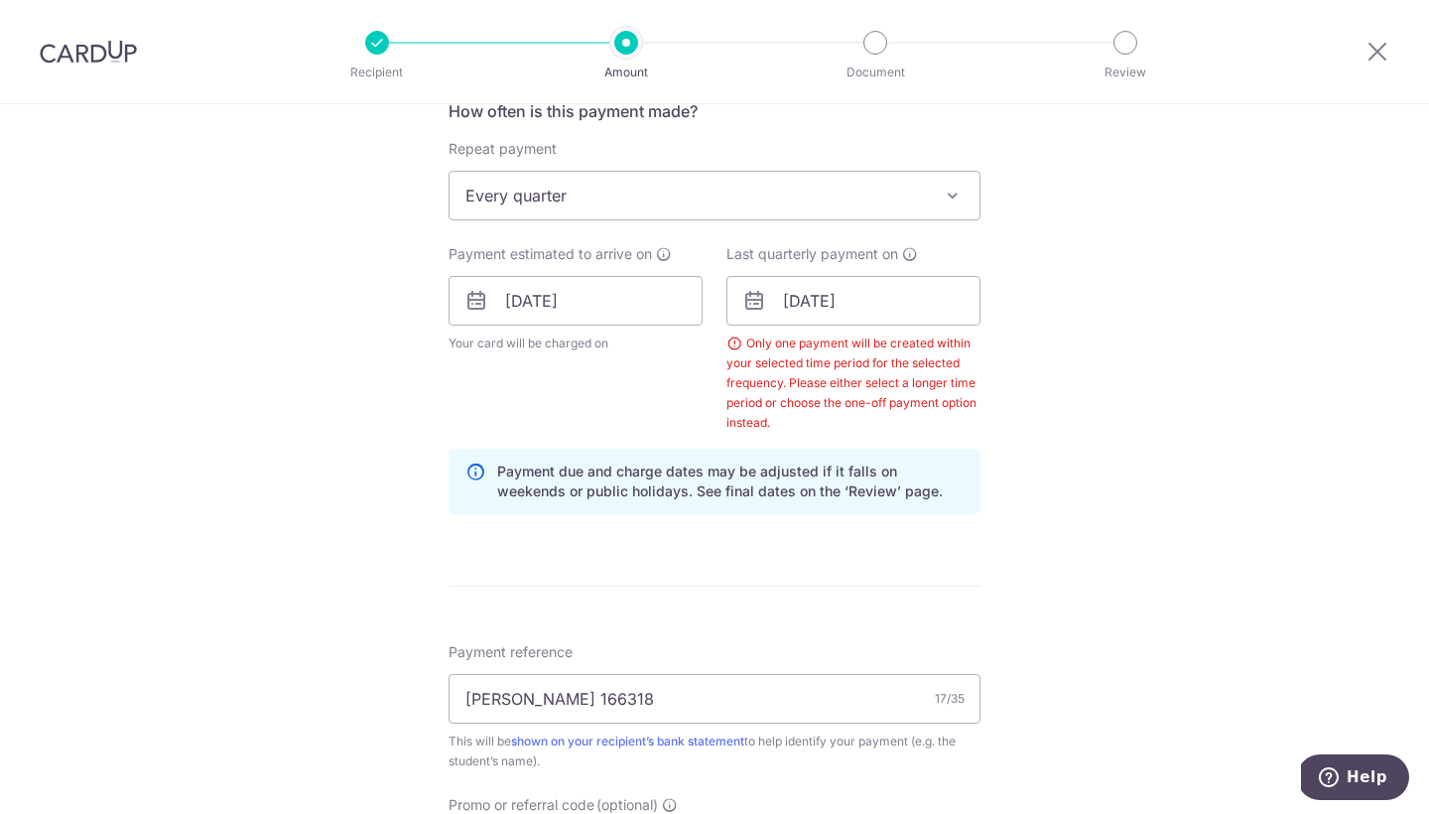
scroll to position [795, 0]
click at [604, 180] on span "Every quarter" at bounding box center [715, 194] width 530 height 48
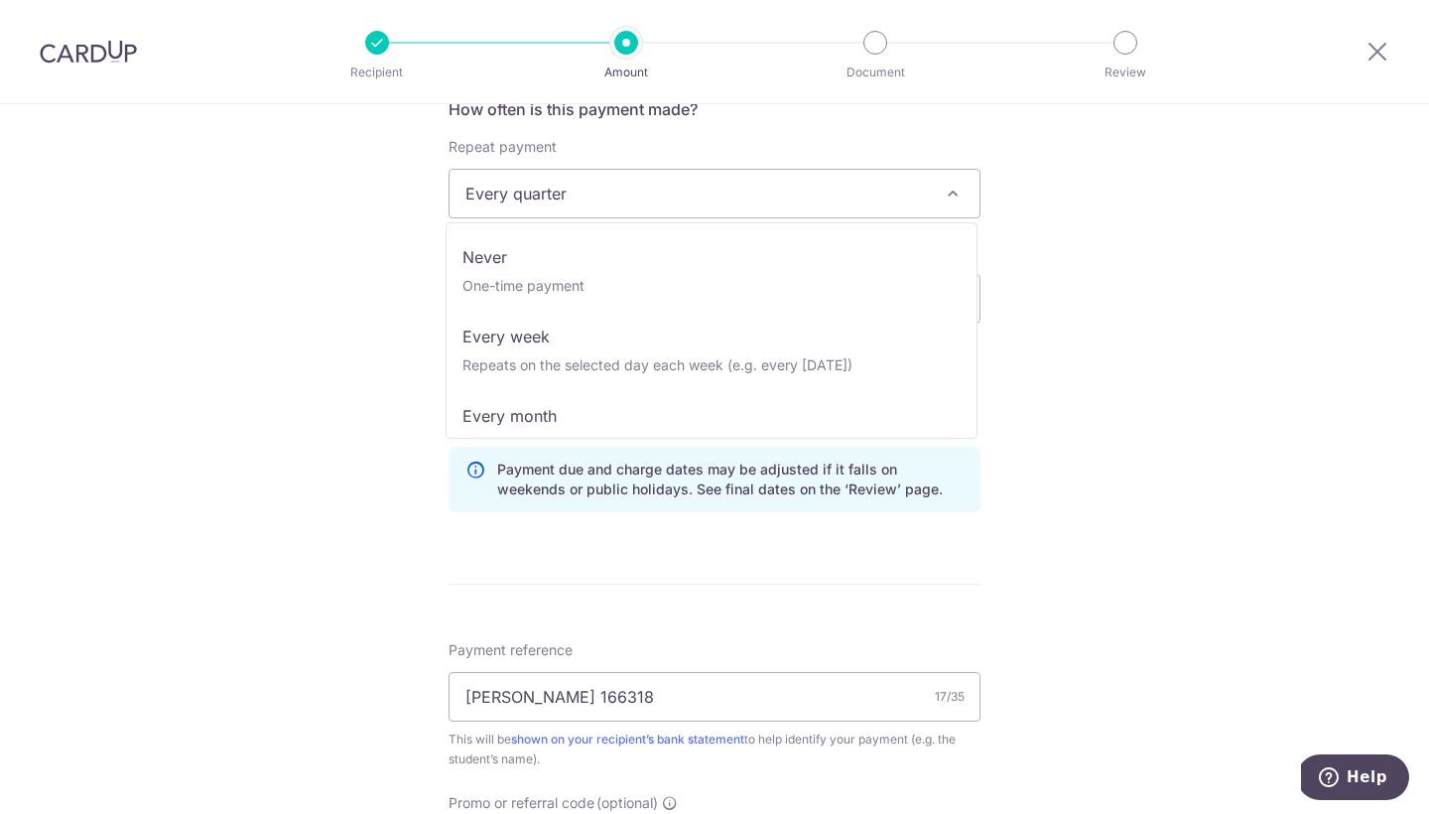
scroll to position [79, 0]
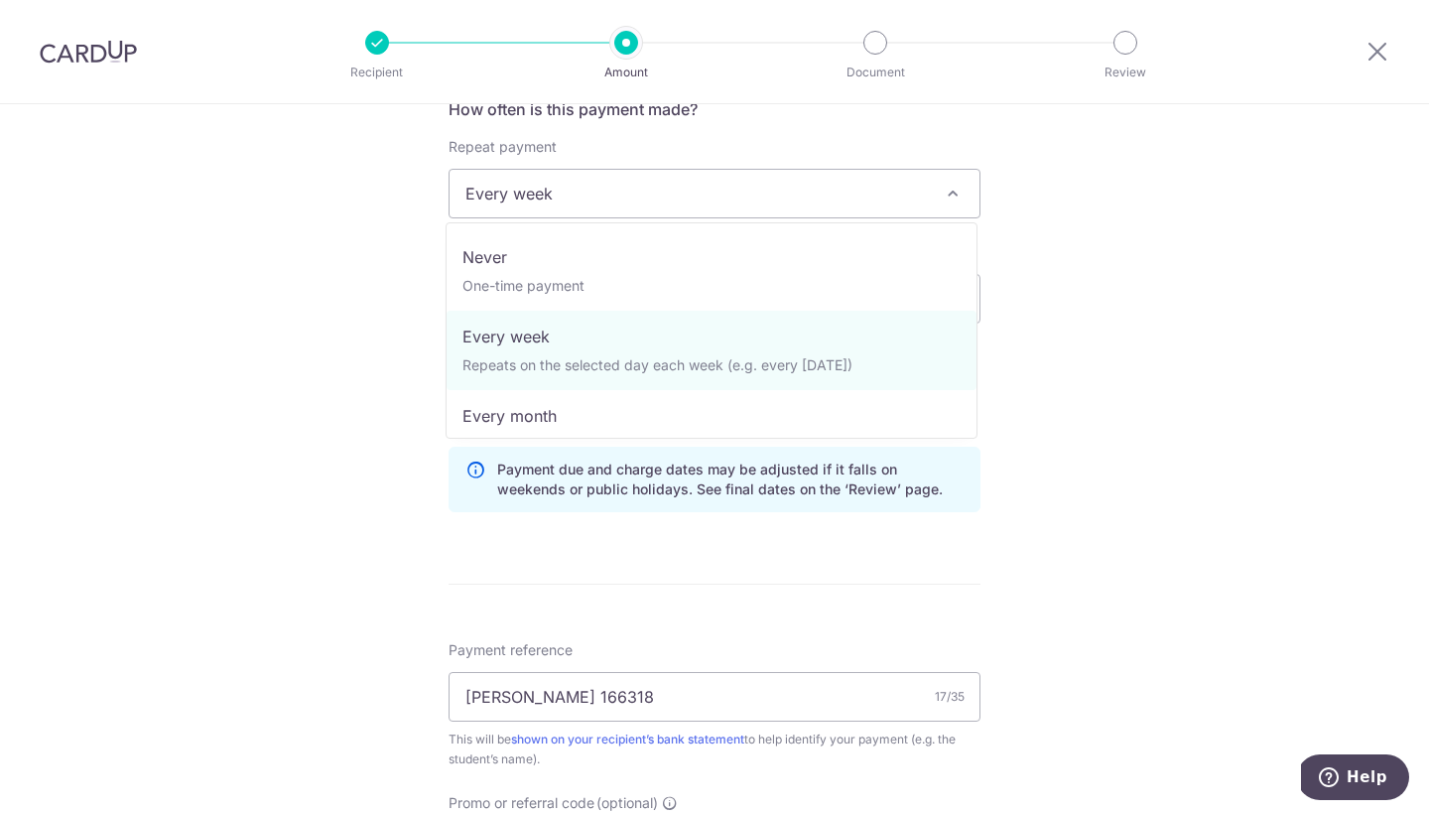
click at [753, 216] on span "Every week" at bounding box center [715, 194] width 530 height 48
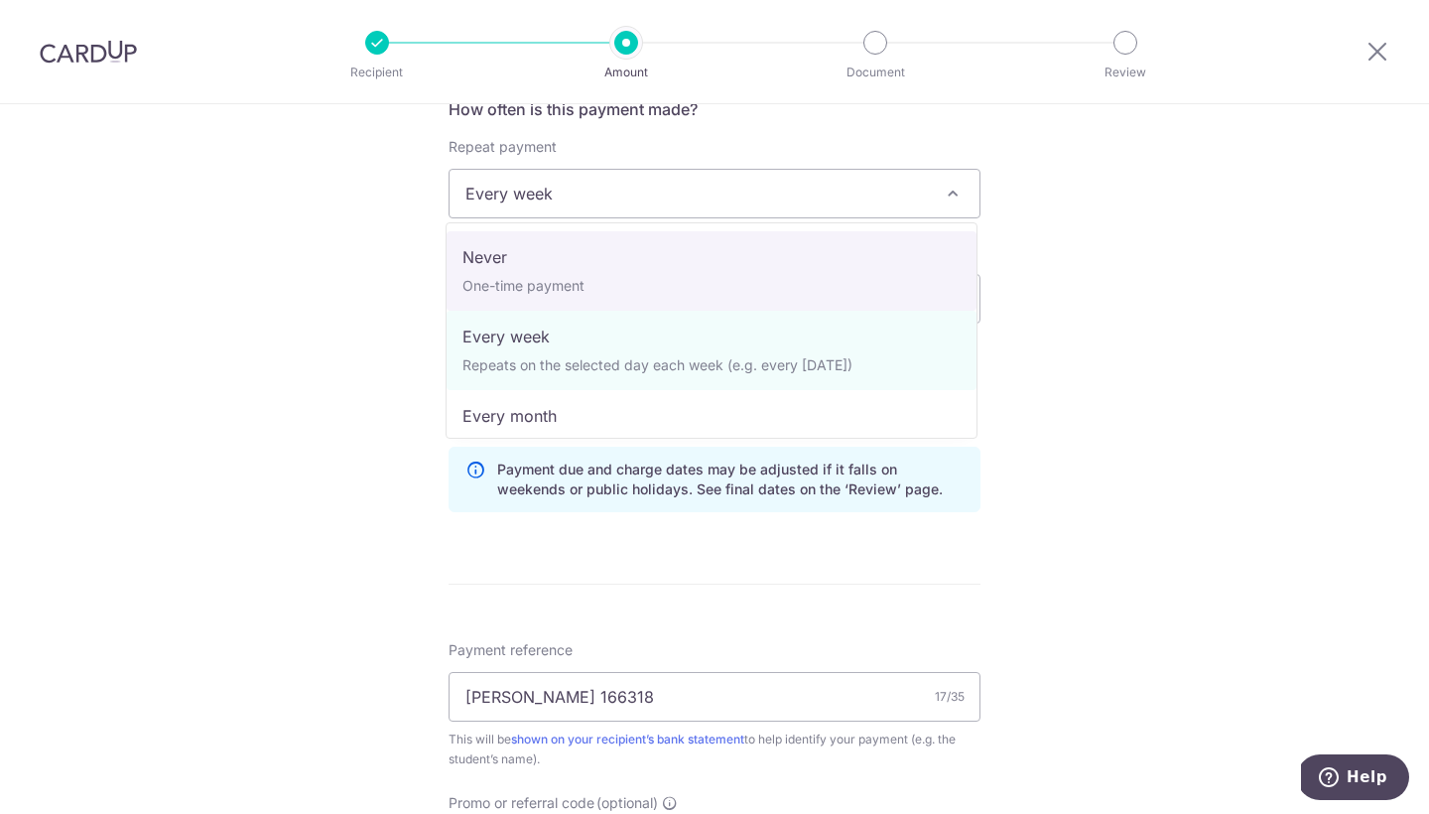
select select "1"
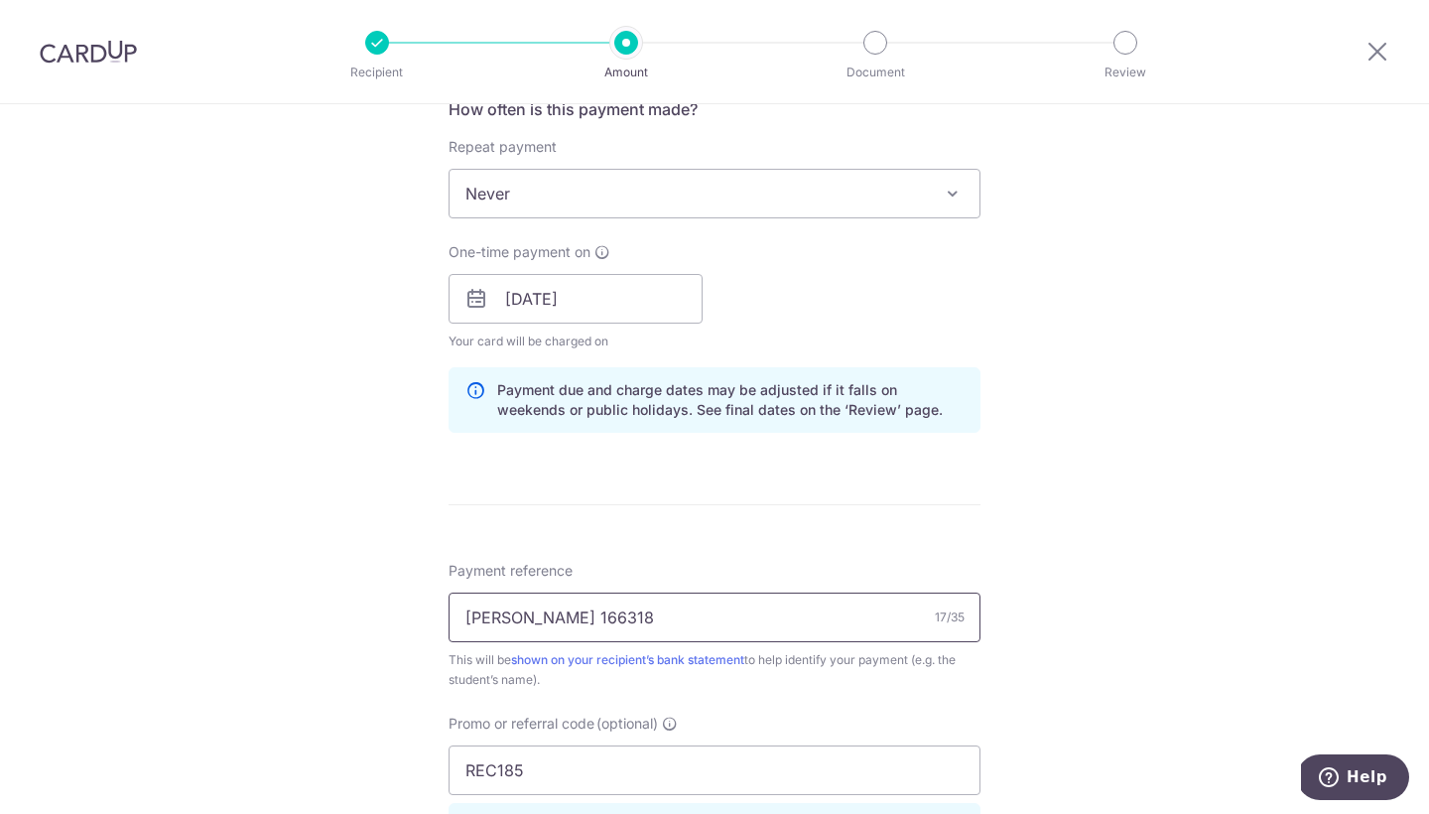
click at [483, 616] on input "Dua Poojai 166318" at bounding box center [715, 617] width 532 height 50
type input "Dia Poojai 166318"
click at [575, 757] on input "REC185" at bounding box center [715, 770] width 532 height 50
type input "R"
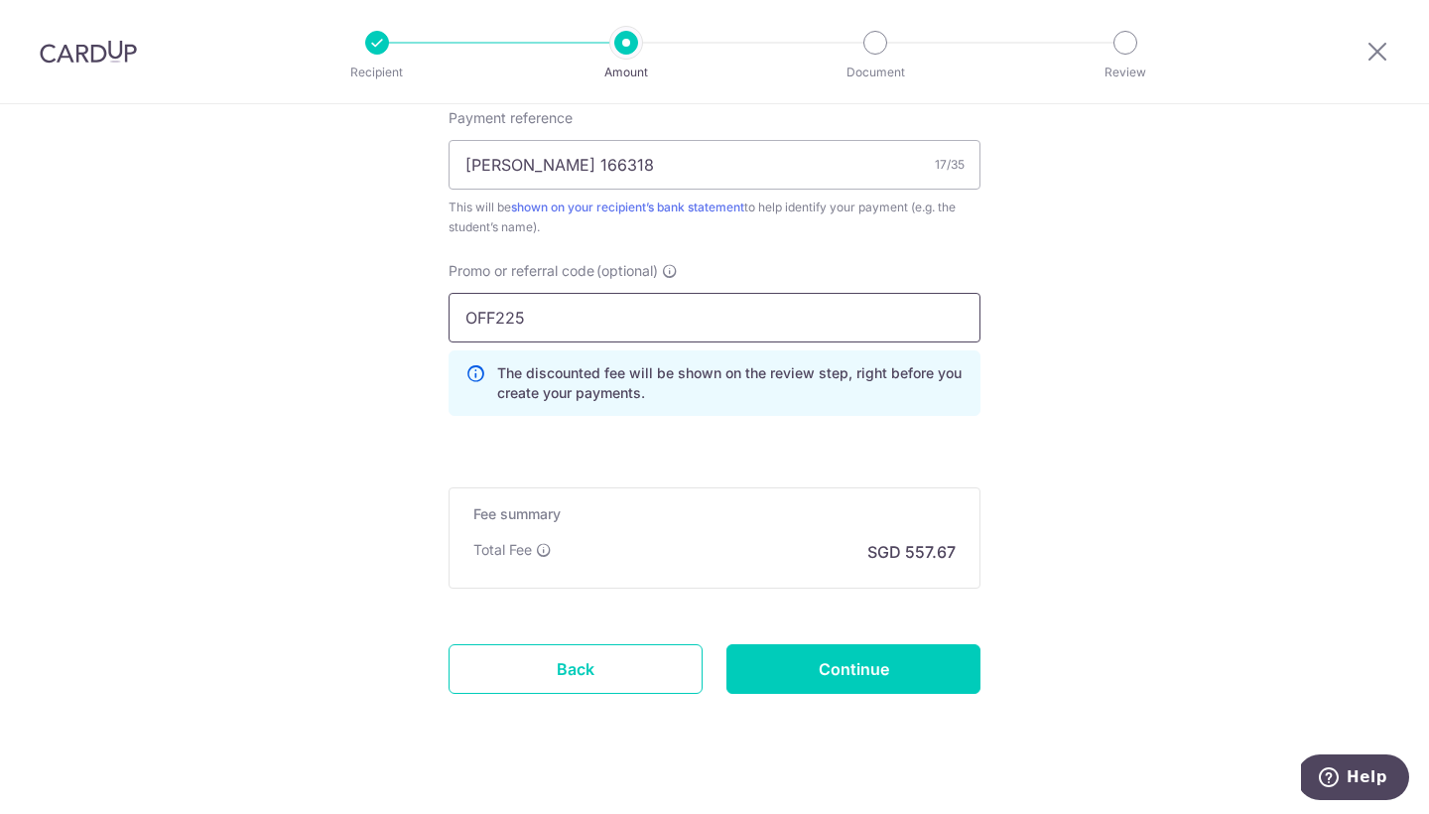
scroll to position [1253, 0]
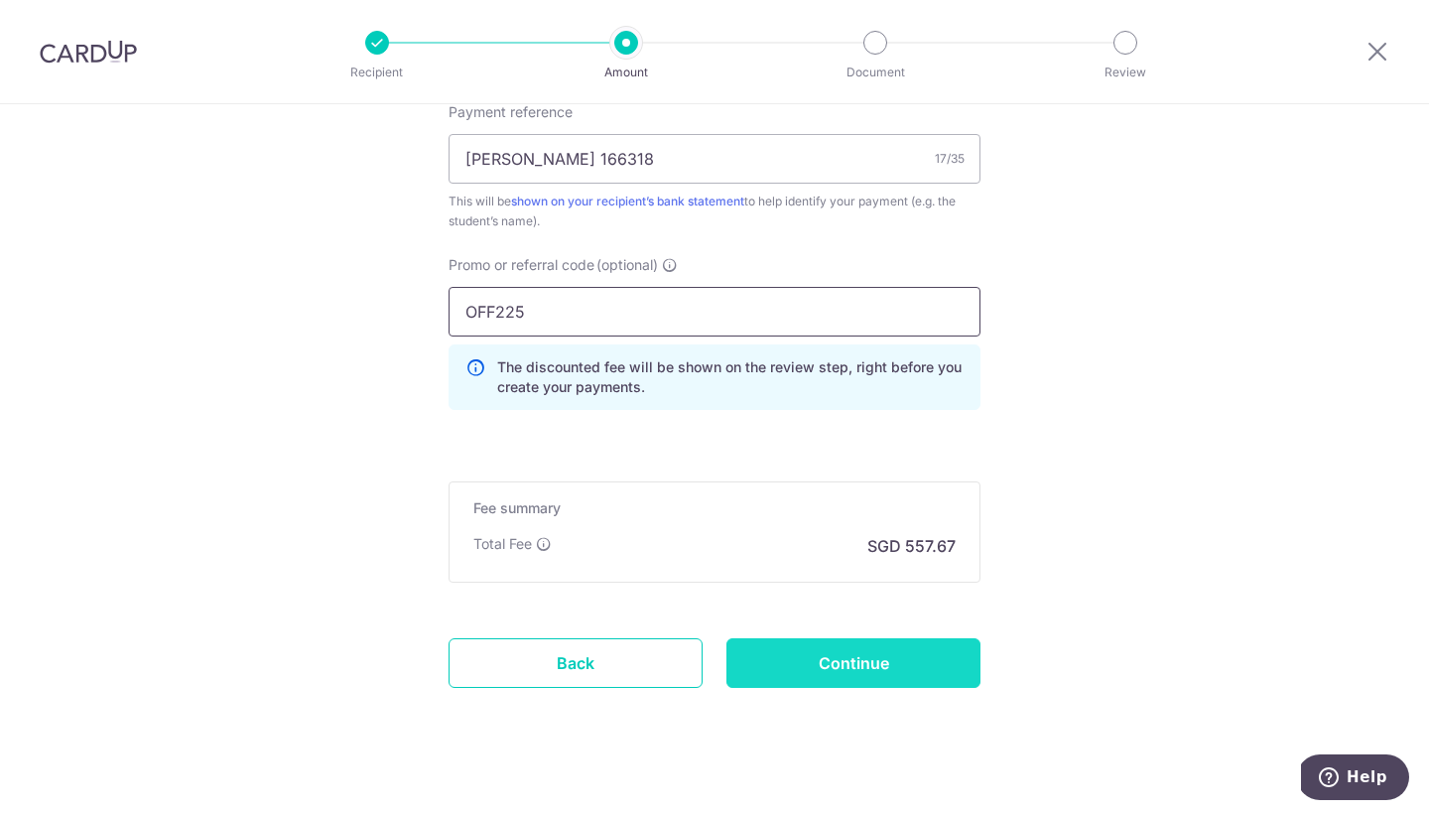
type input "OFF225"
click at [833, 667] on input "Continue" at bounding box center [853, 663] width 254 height 50
type input "Create Schedule"
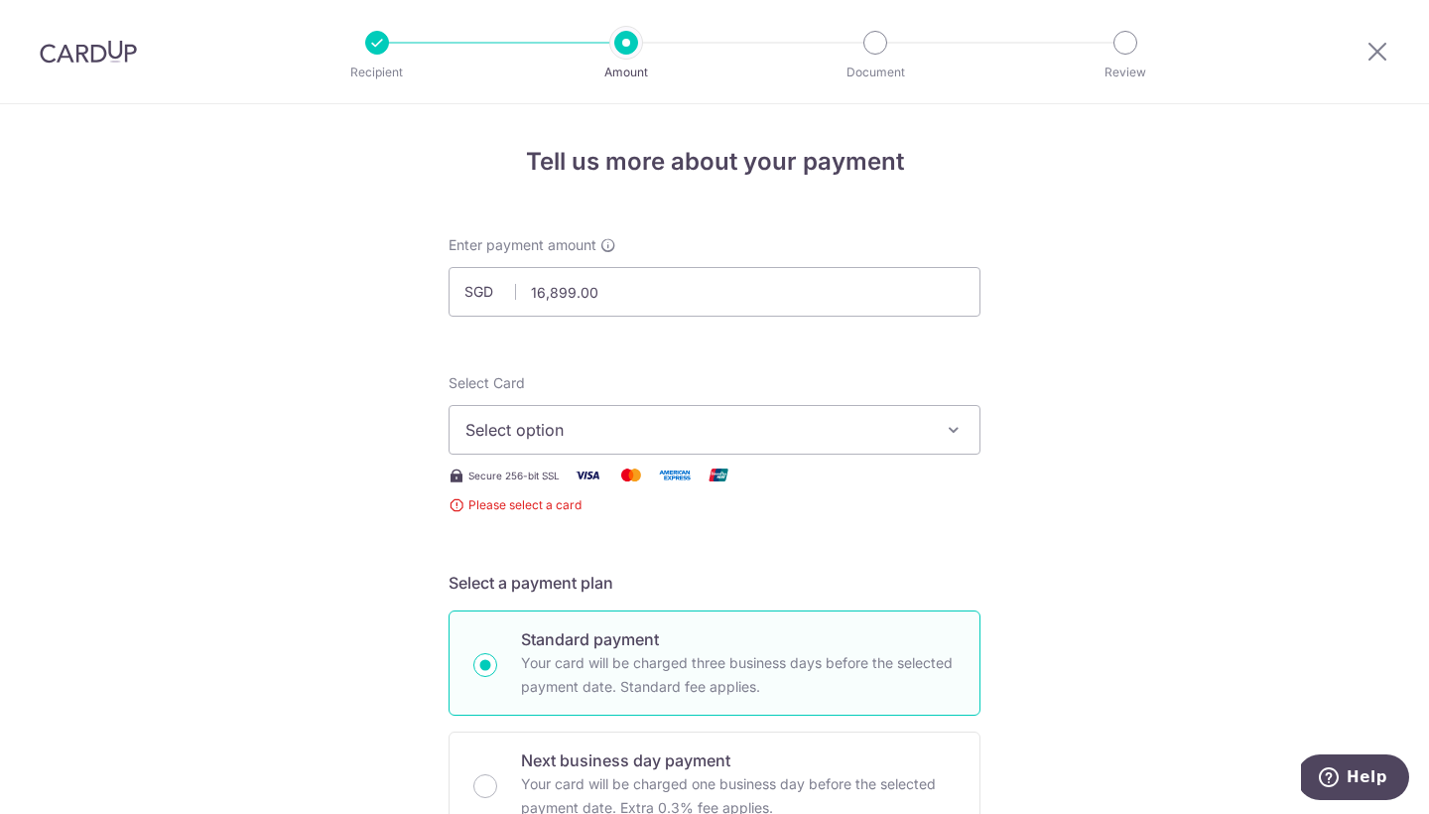
scroll to position [3, 0]
click at [598, 436] on span "Select option" at bounding box center [696, 427] width 462 height 24
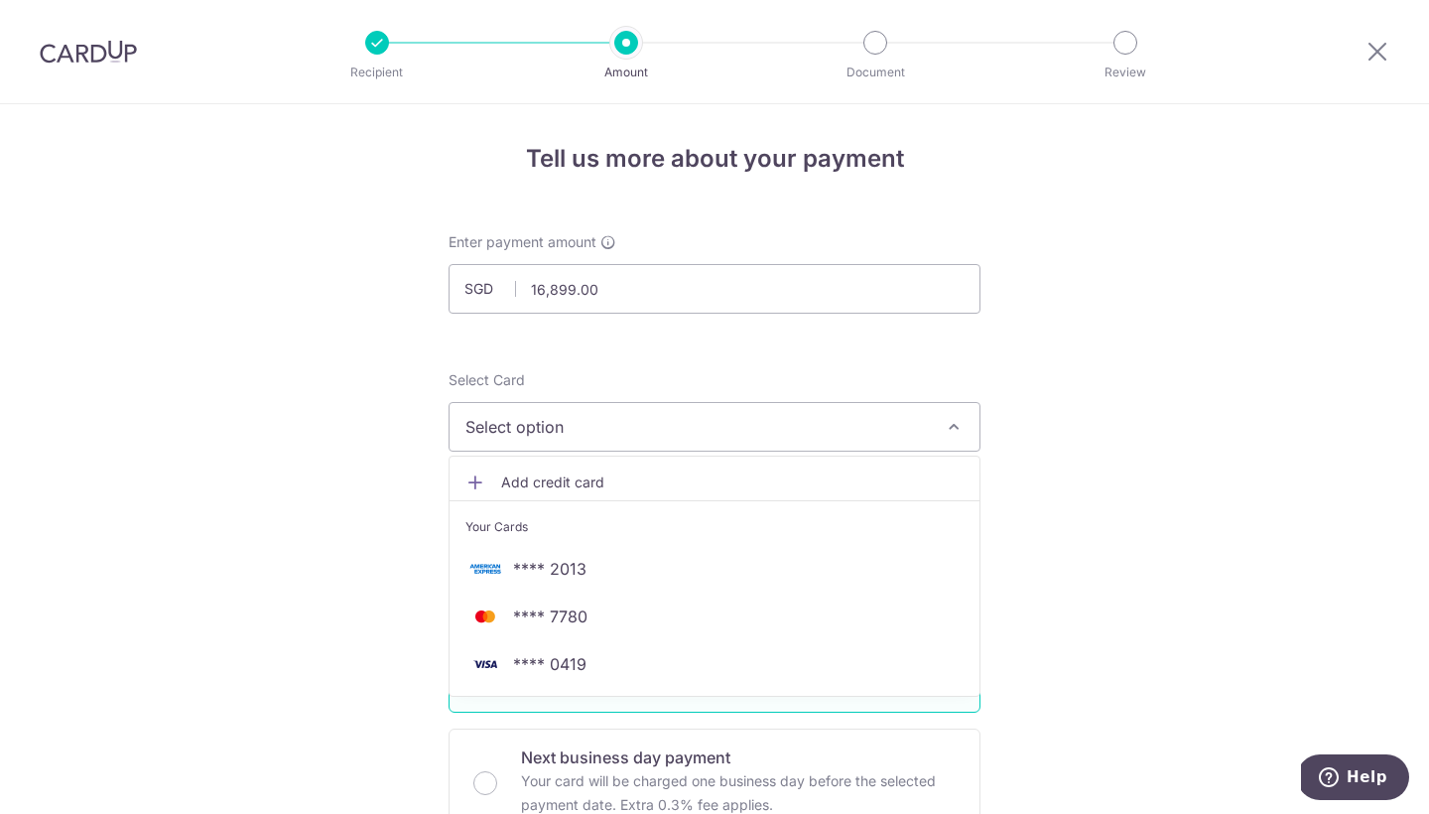
click at [528, 476] on span "Add credit card" at bounding box center [732, 482] width 462 height 20
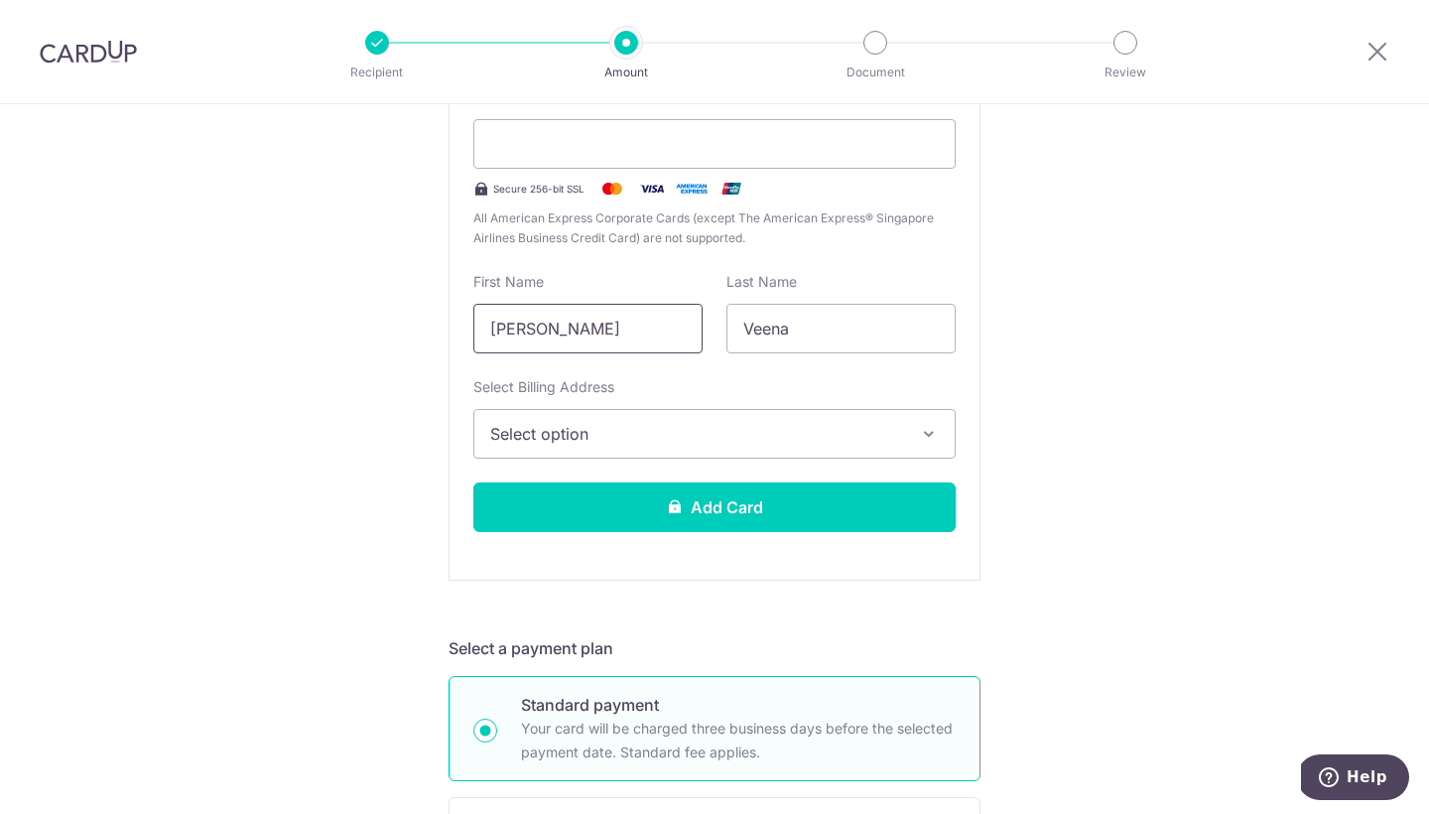
scroll to position [467, 0]
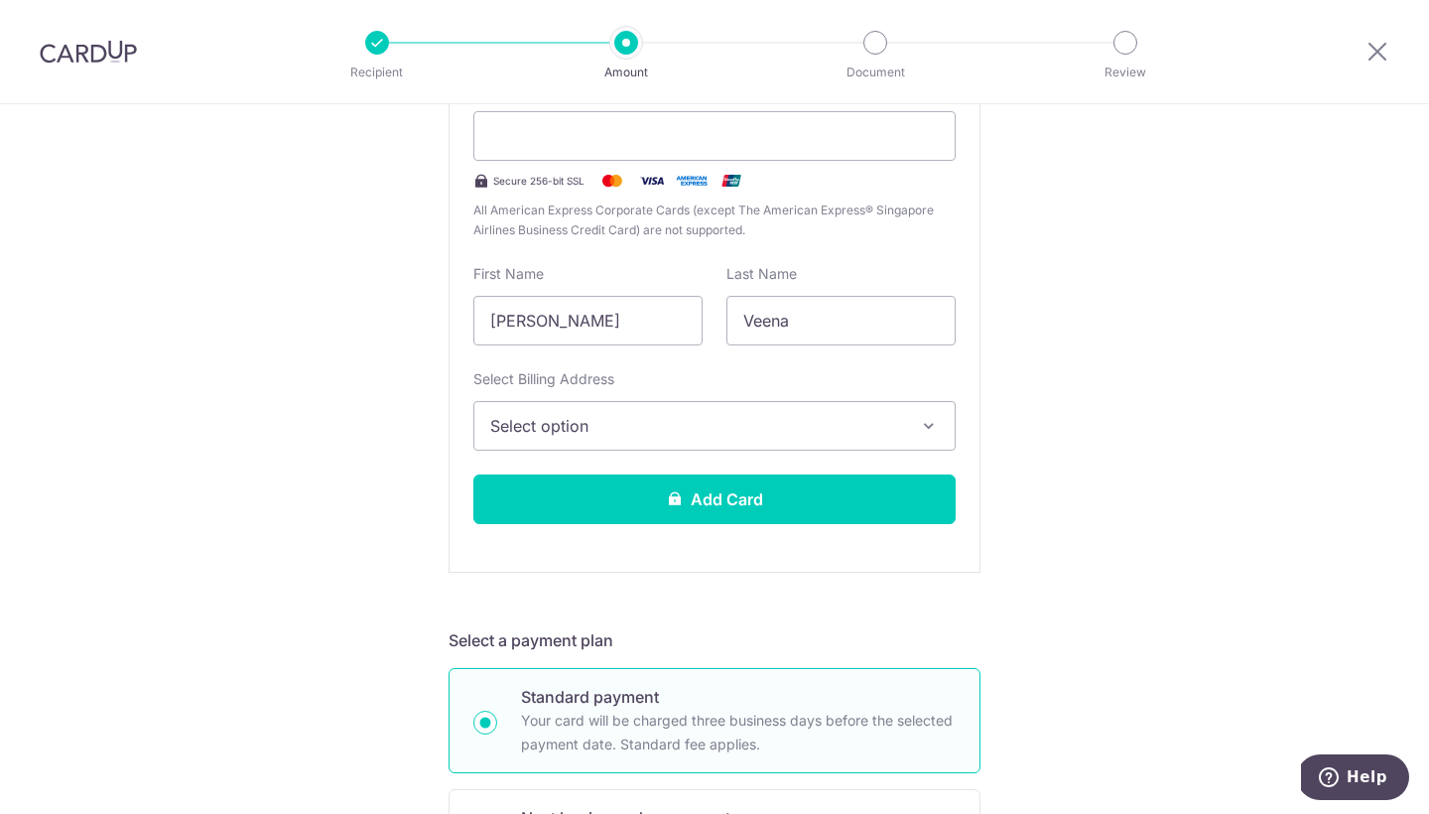
click at [615, 444] on button "Select option" at bounding box center [714, 426] width 482 height 50
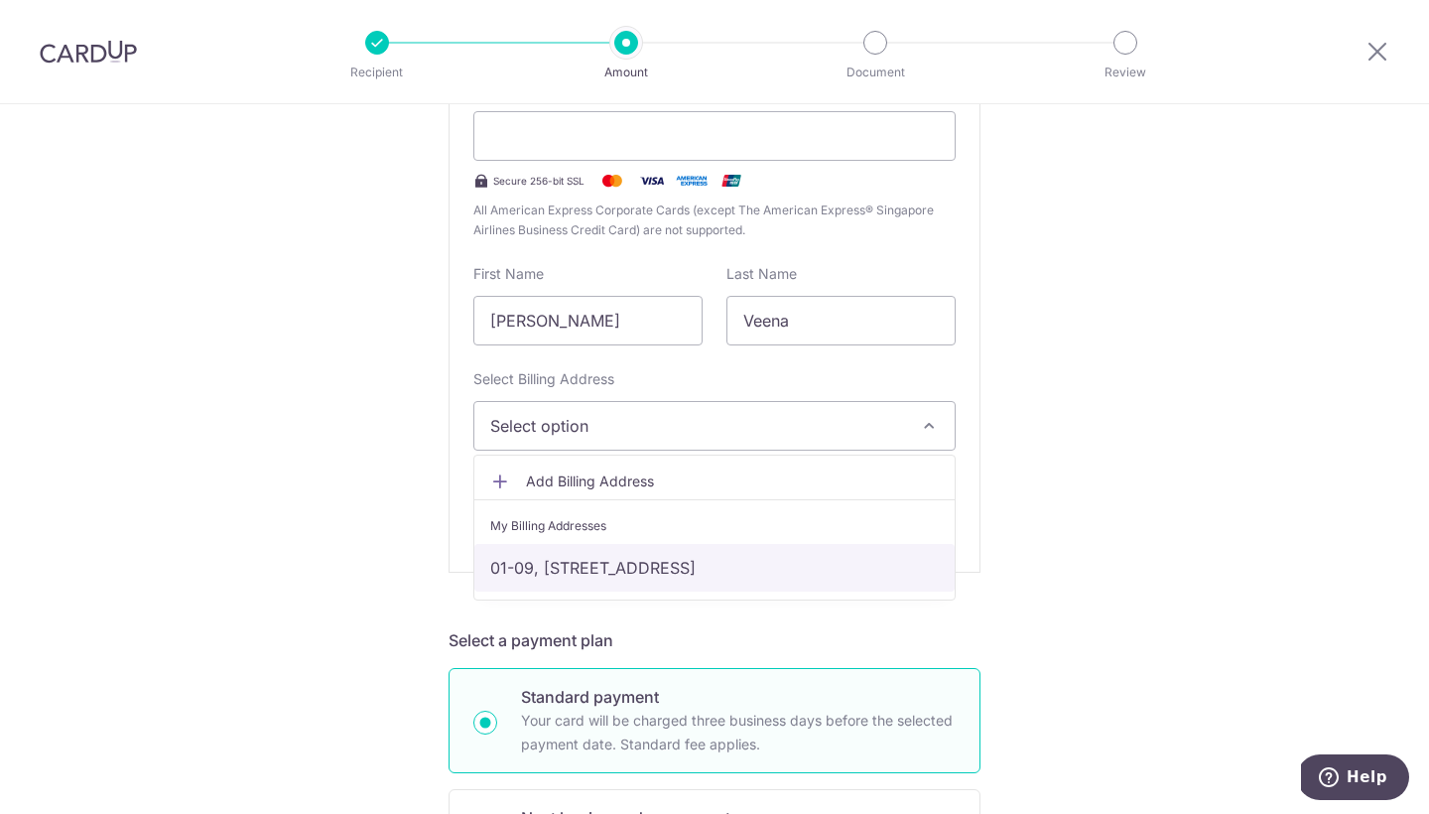
click at [580, 572] on link "01-09, [STREET_ADDRESS]" at bounding box center [714, 568] width 480 height 48
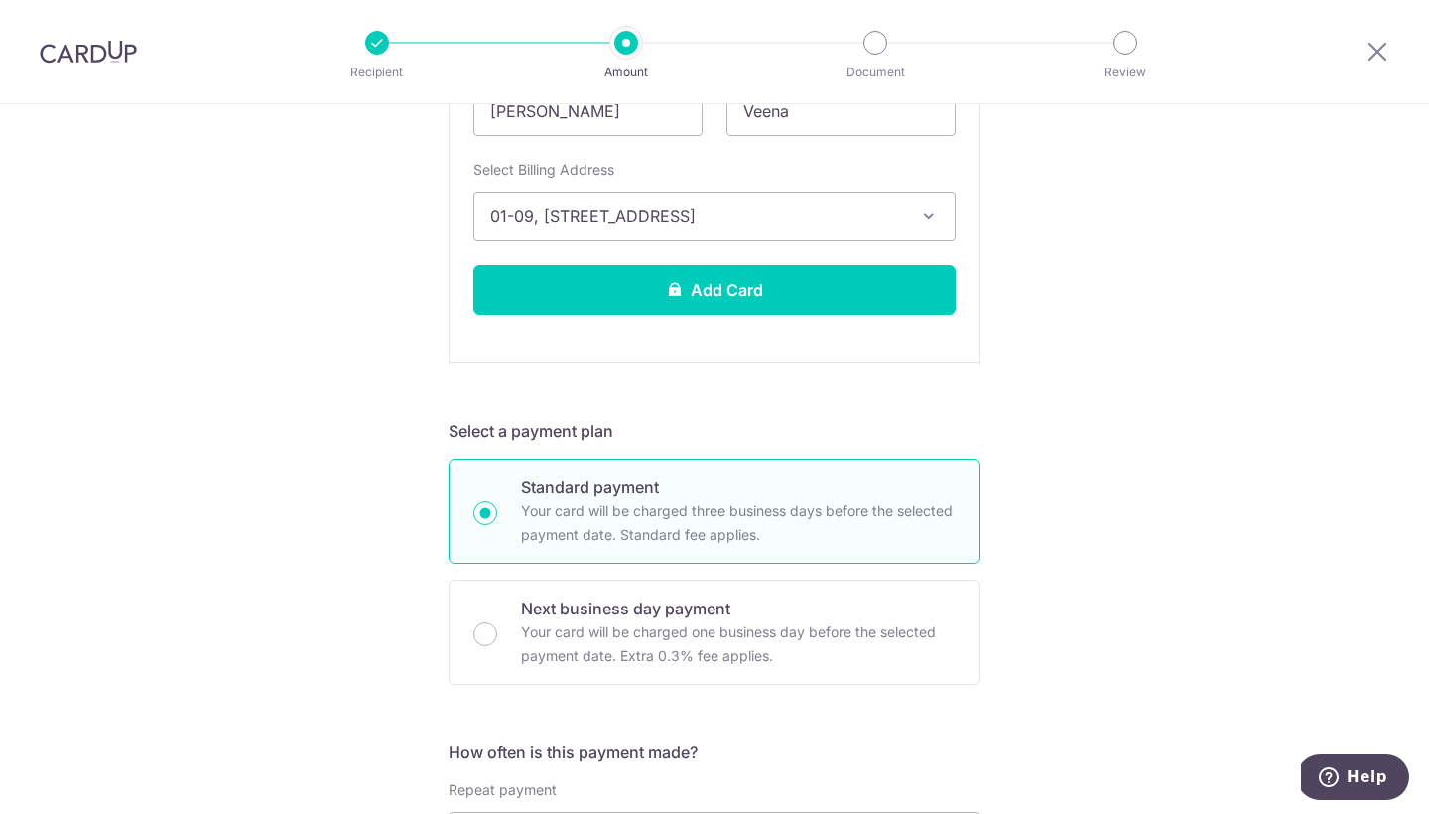
scroll to position [679, 0]
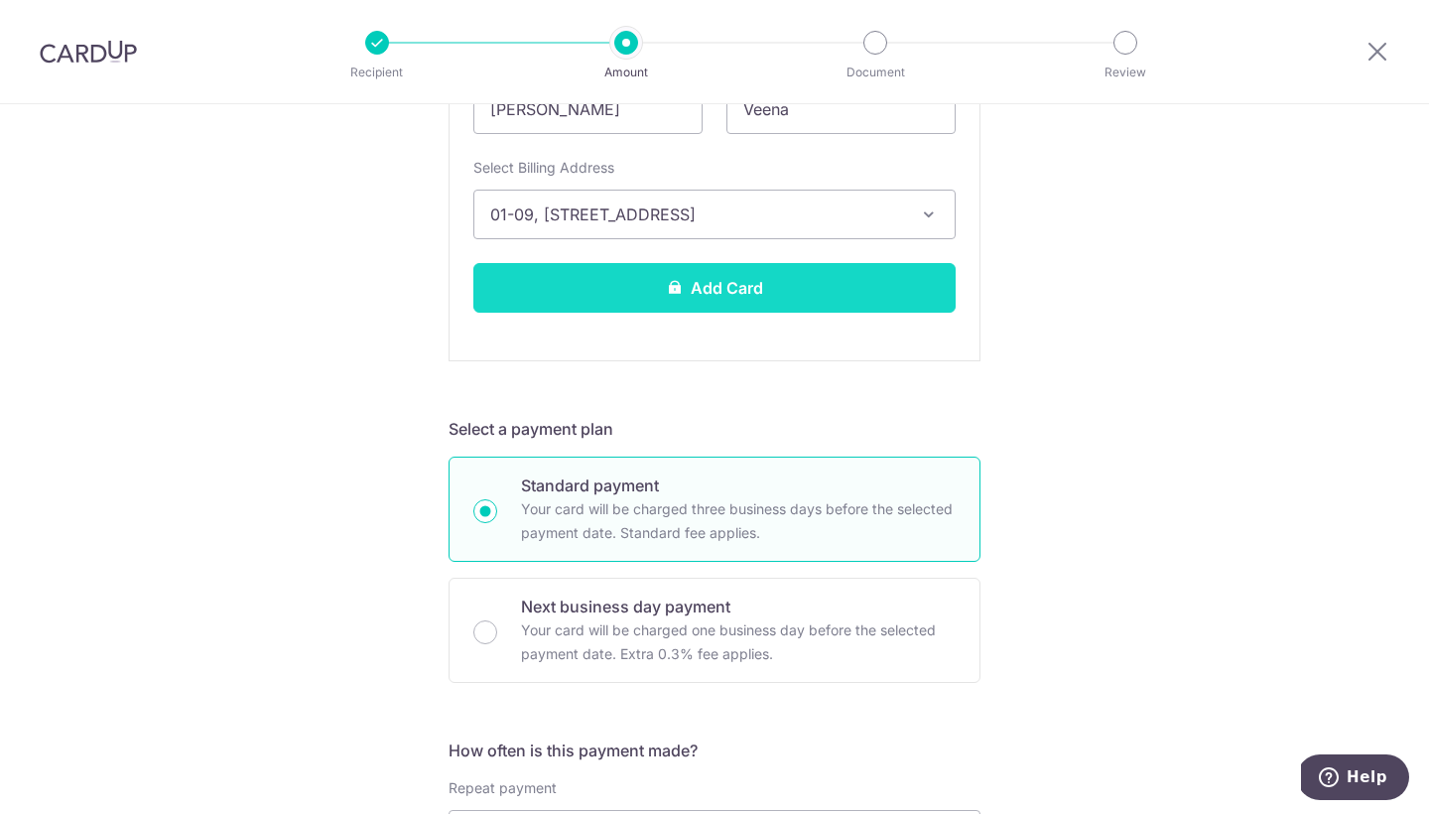
click at [732, 294] on button "Add Card" at bounding box center [714, 288] width 482 height 50
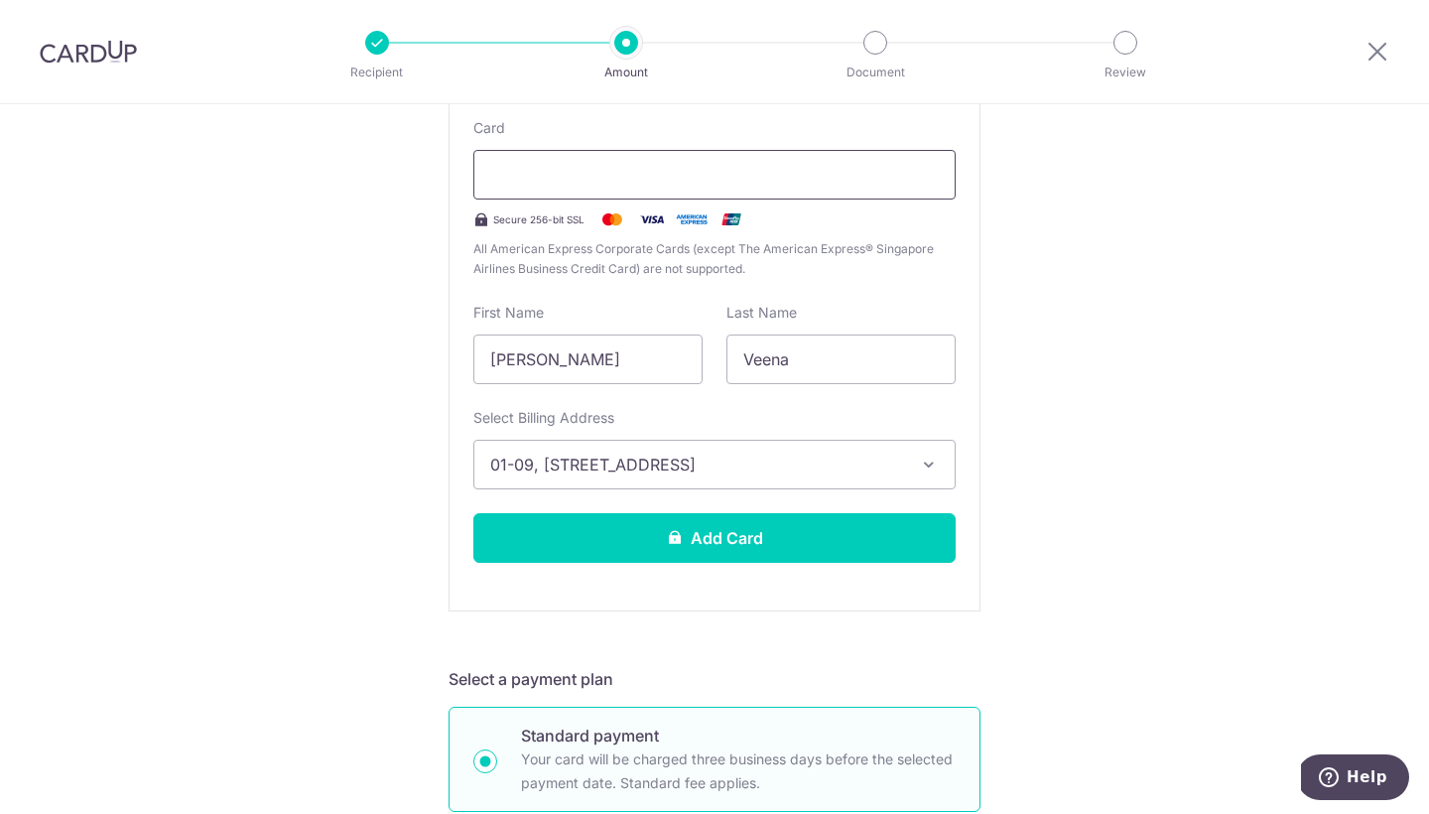
scroll to position [427, 0]
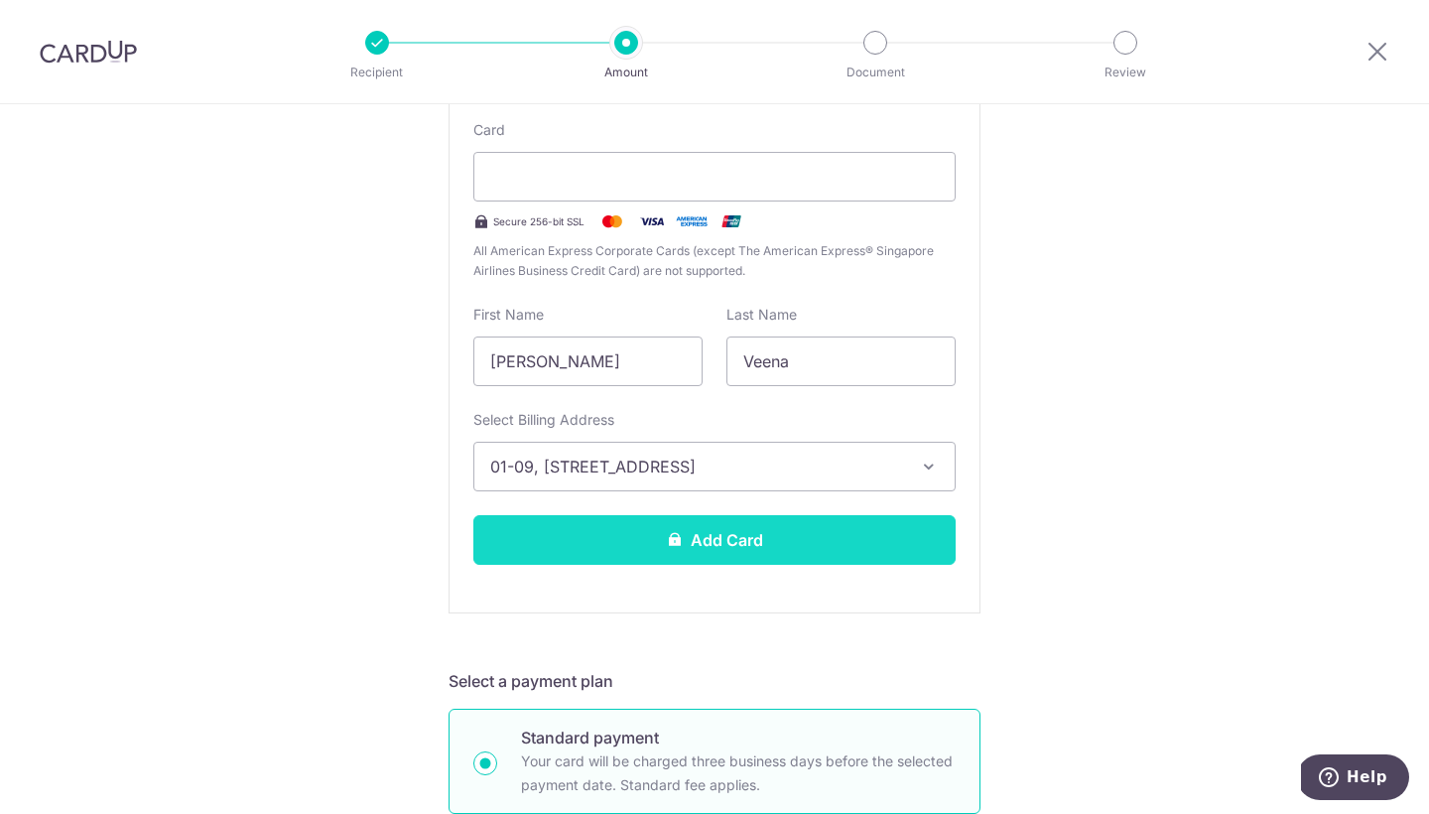
click at [780, 552] on button "Add Card" at bounding box center [714, 540] width 482 height 50
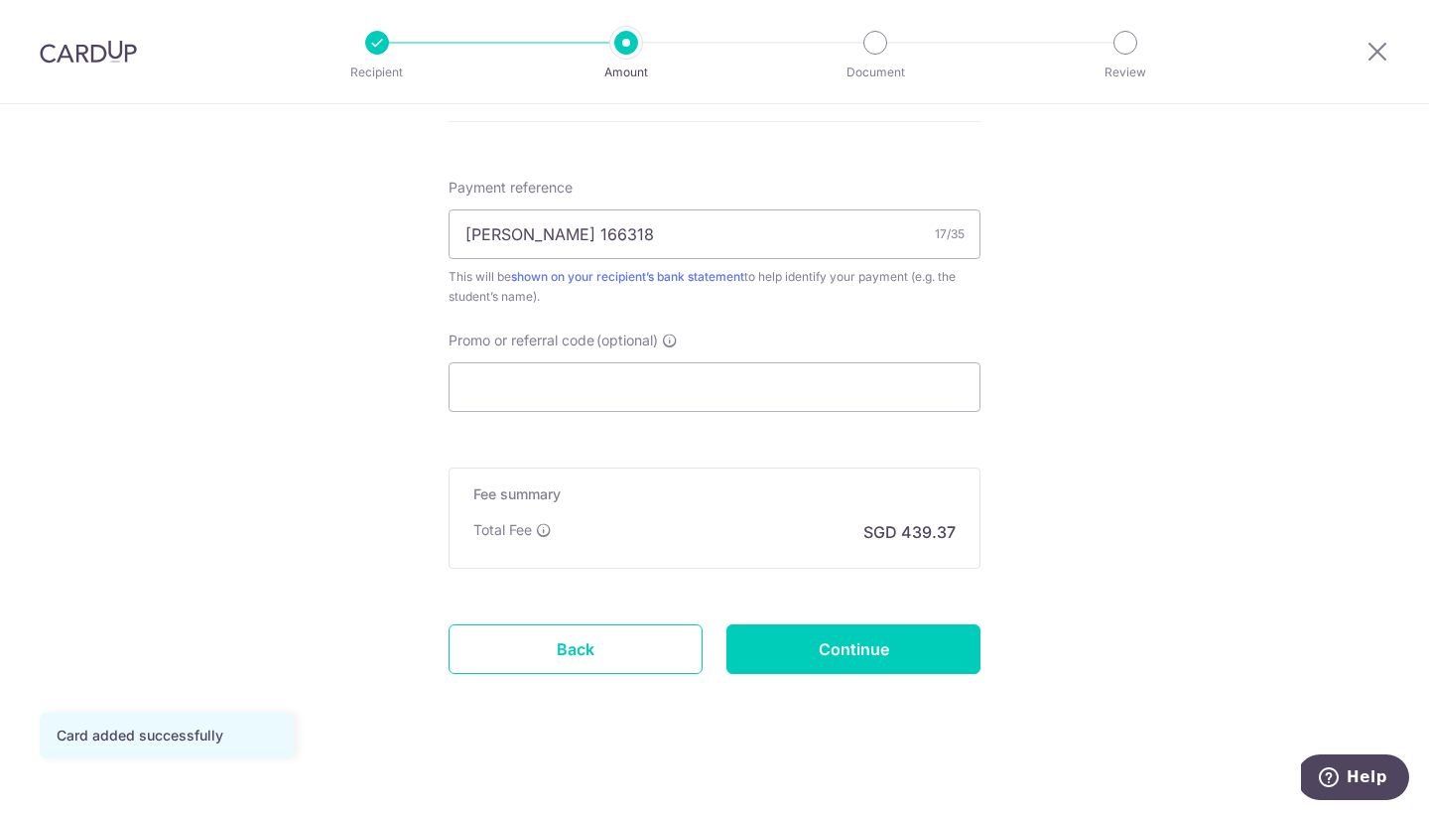
scroll to position [1159, 0]
click at [759, 364] on input "Promo or referral code (optional)" at bounding box center [715, 386] width 532 height 50
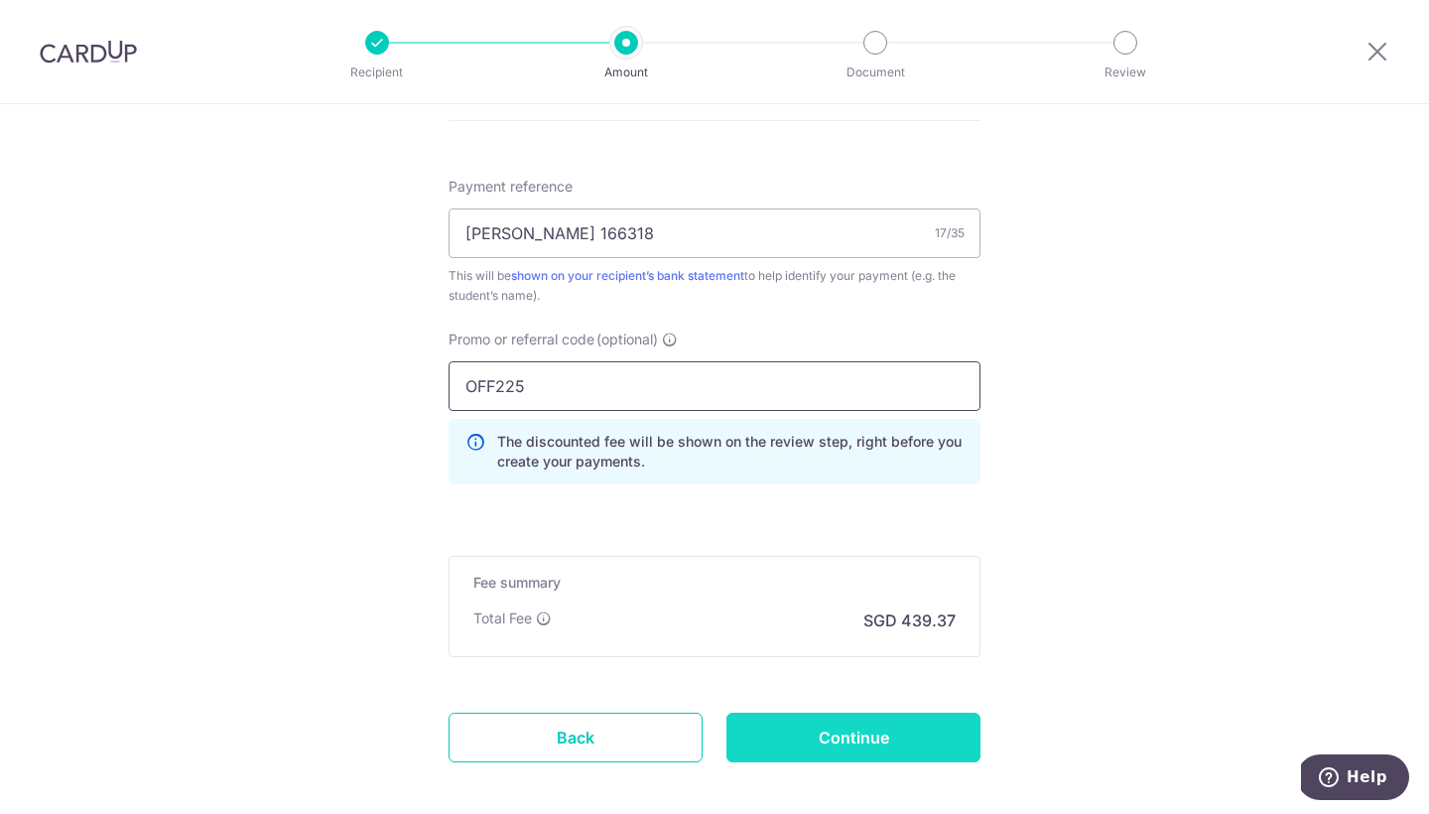
type input "OFF225"
click at [865, 737] on input "Continue" at bounding box center [853, 738] width 254 height 50
type input "Create Schedule"
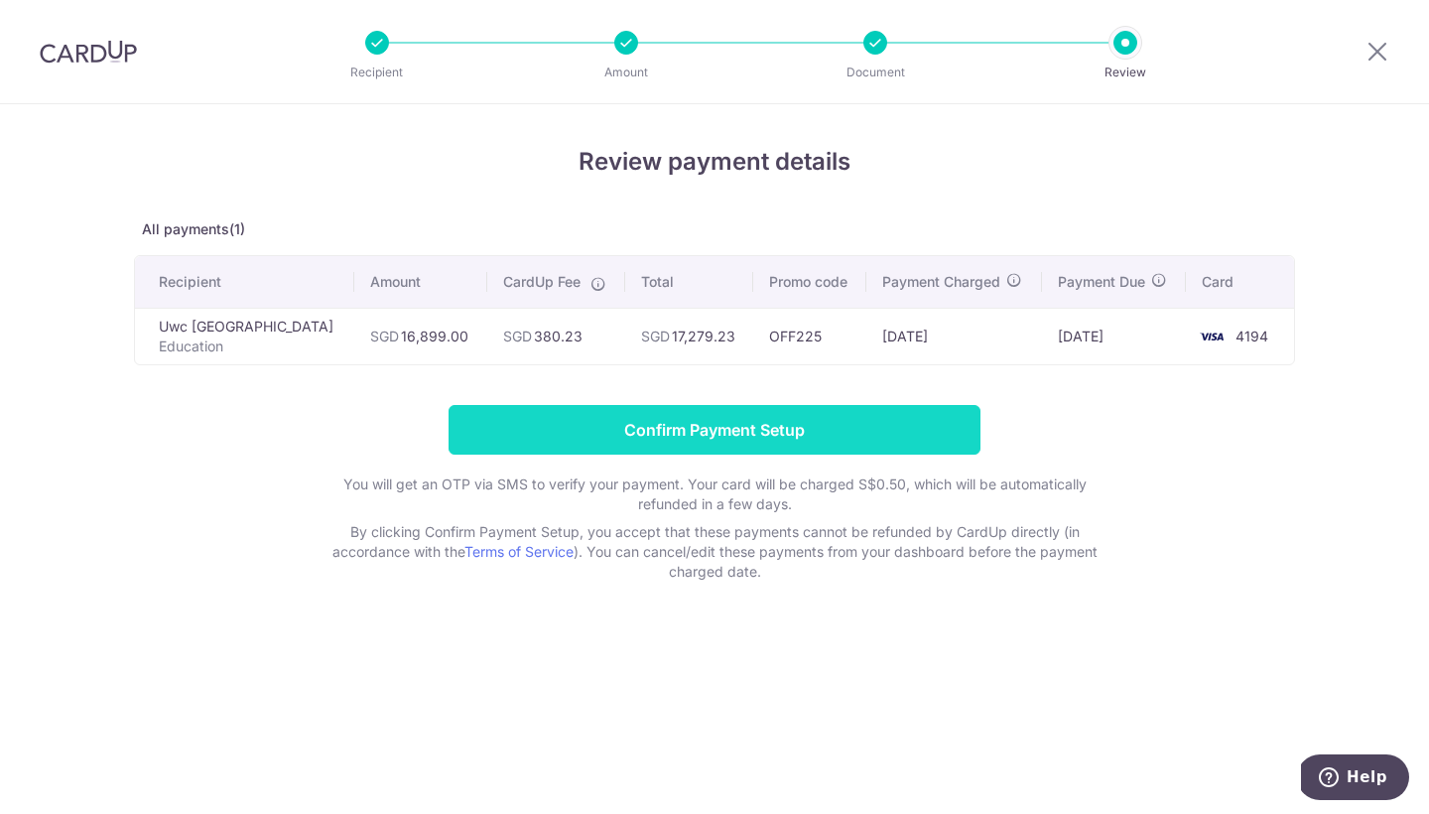
click at [768, 454] on input "Confirm Payment Setup" at bounding box center [715, 430] width 532 height 50
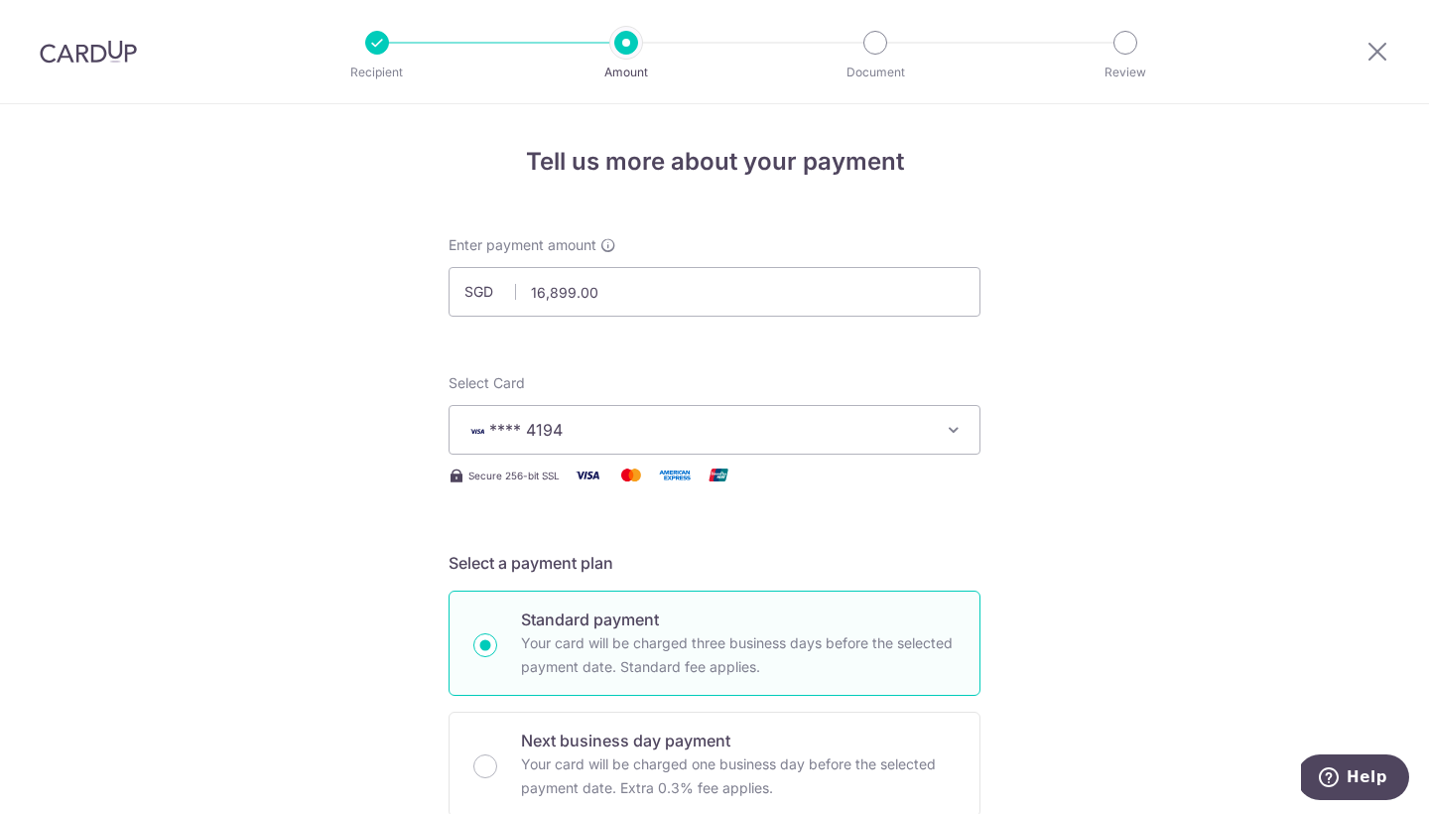
click at [540, 414] on button "**** 4194" at bounding box center [715, 430] width 532 height 50
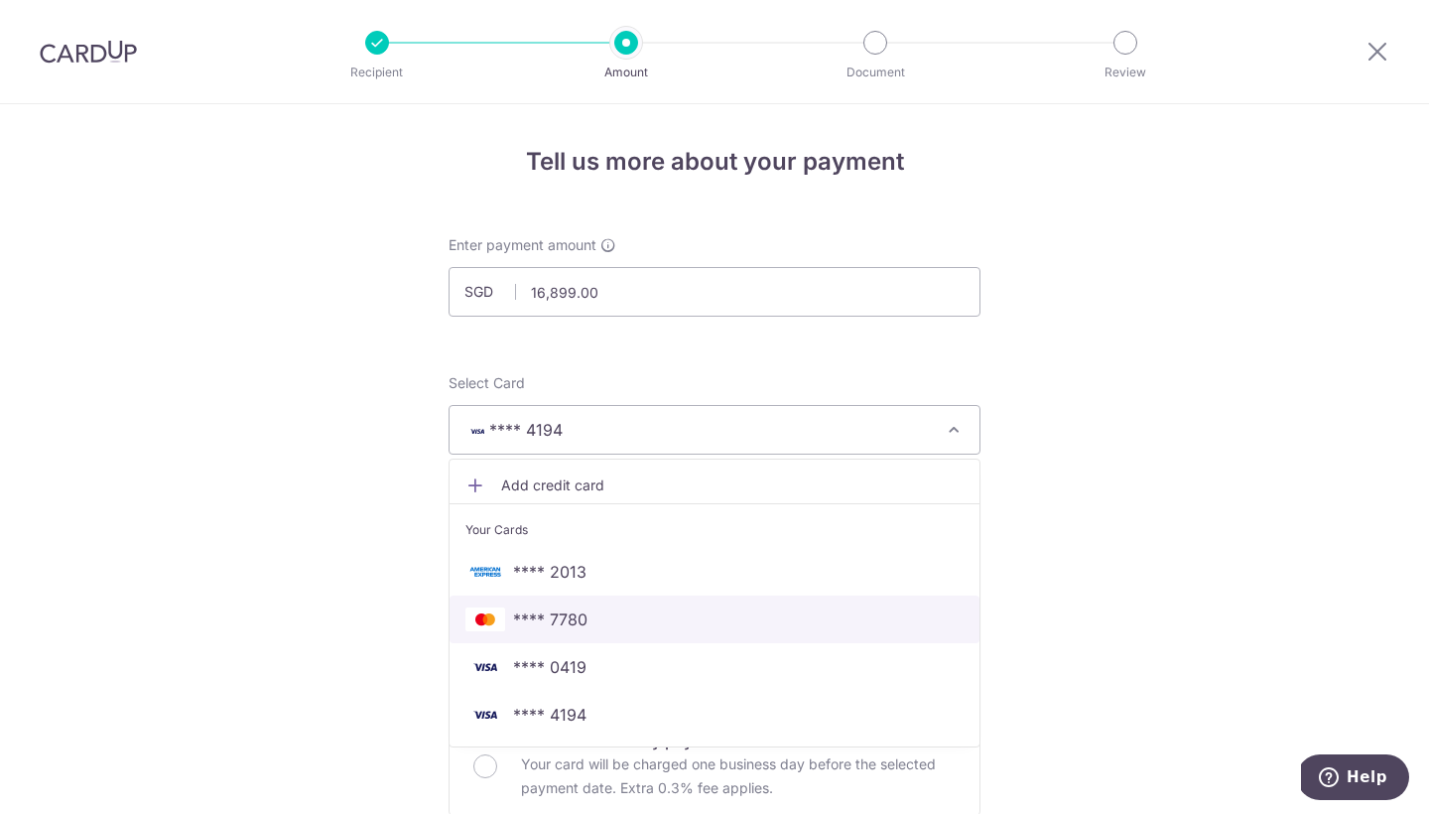
click at [513, 624] on span "**** 7780" at bounding box center [550, 619] width 74 height 24
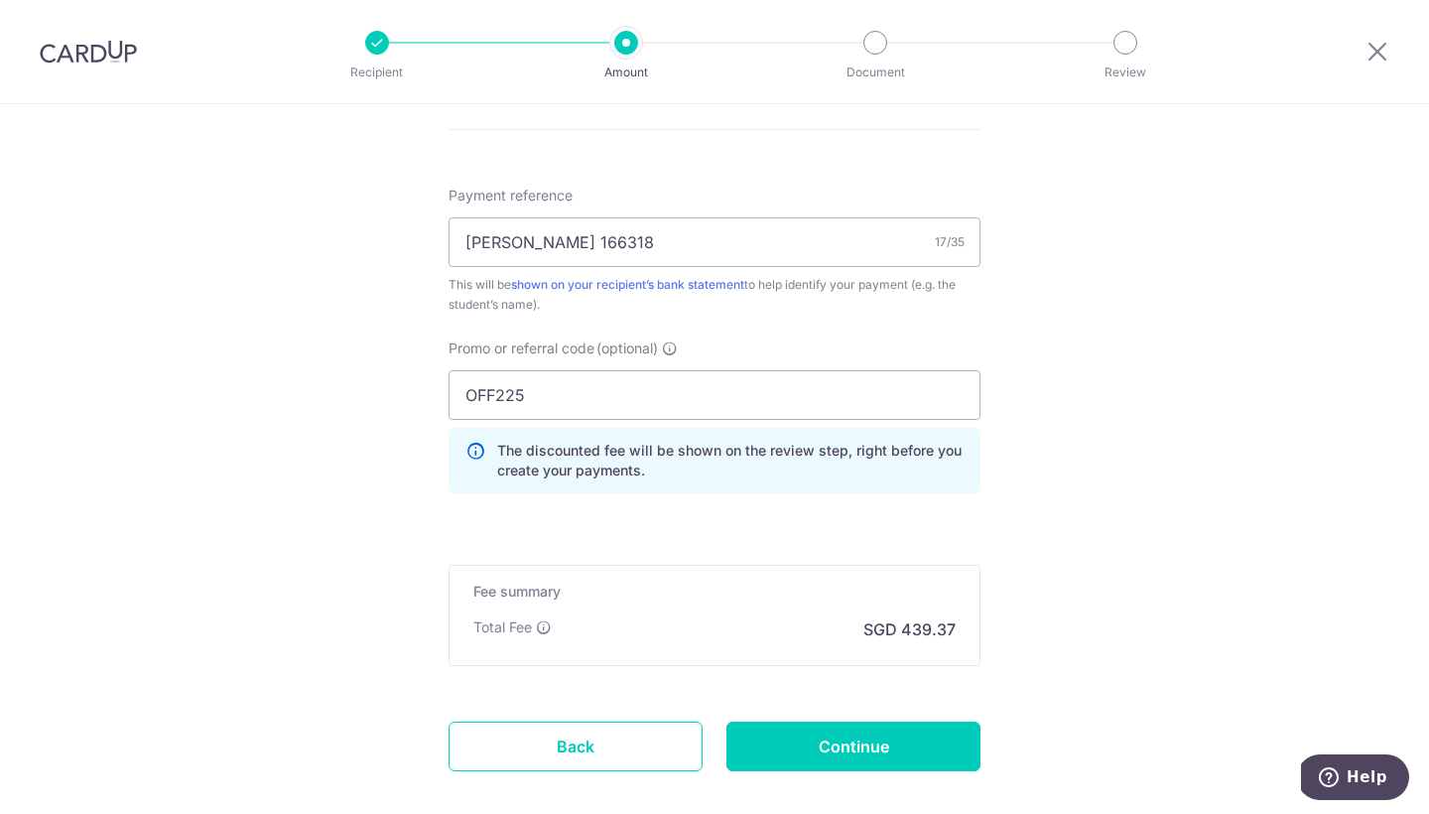
scroll to position [1151, 0]
click at [531, 241] on input "[PERSON_NAME] 166318" at bounding box center [715, 241] width 532 height 50
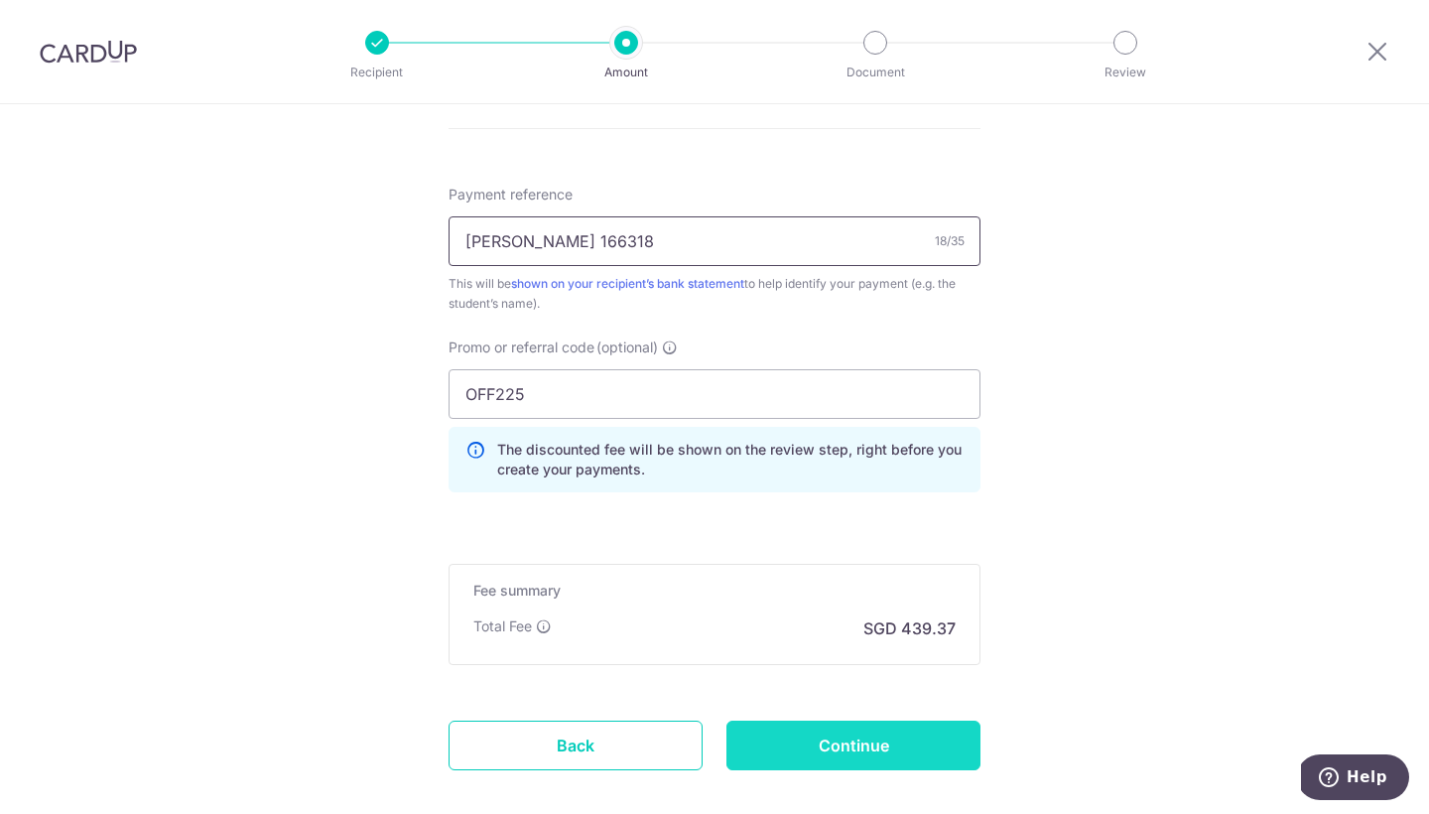
type input "[PERSON_NAME] 166318"
click at [847, 742] on input "Continue" at bounding box center [853, 746] width 254 height 50
type input "Update Schedule"
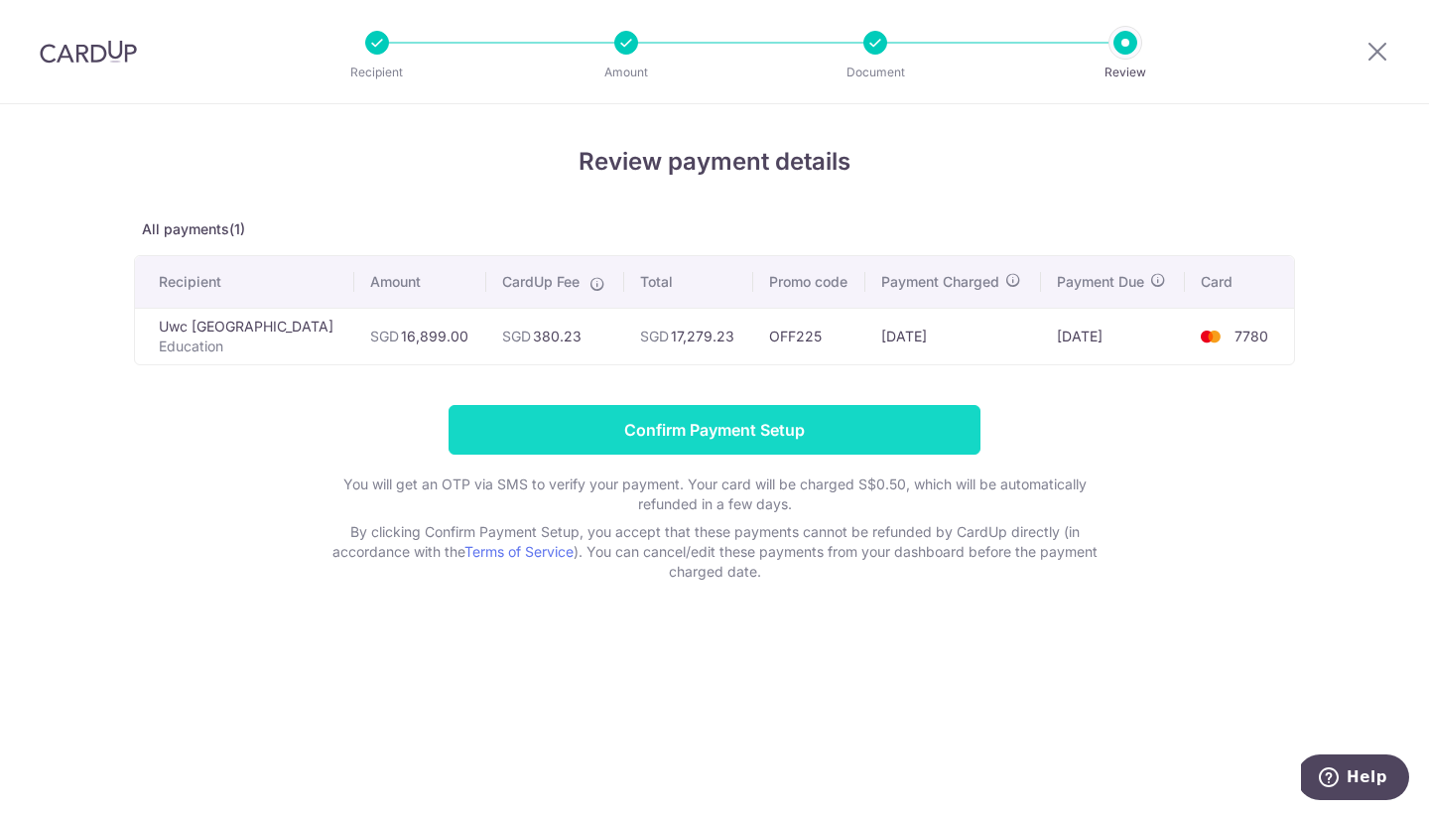
click at [829, 448] on input "Confirm Payment Setup" at bounding box center [715, 430] width 532 height 50
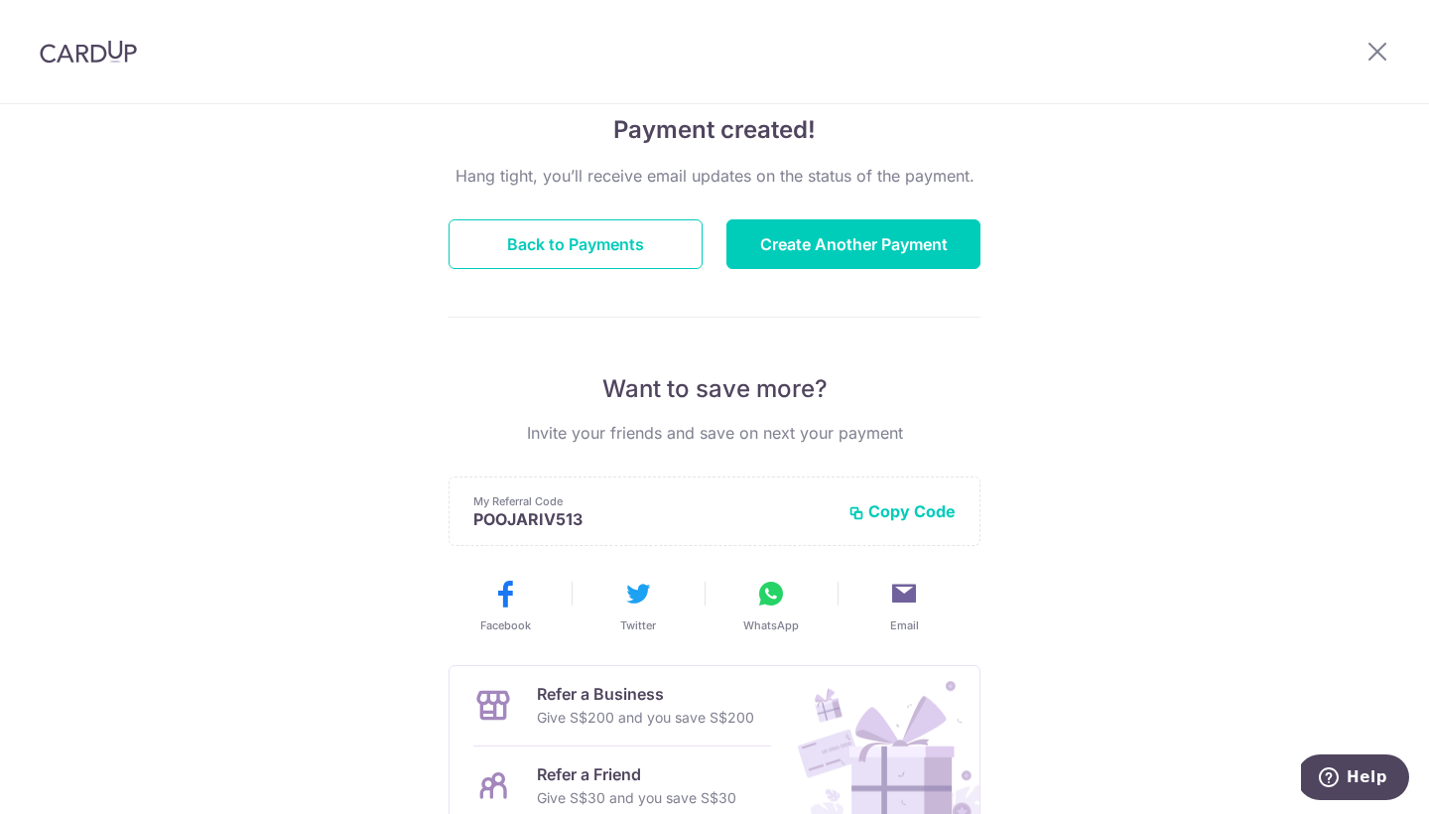
scroll to position [142, 0]
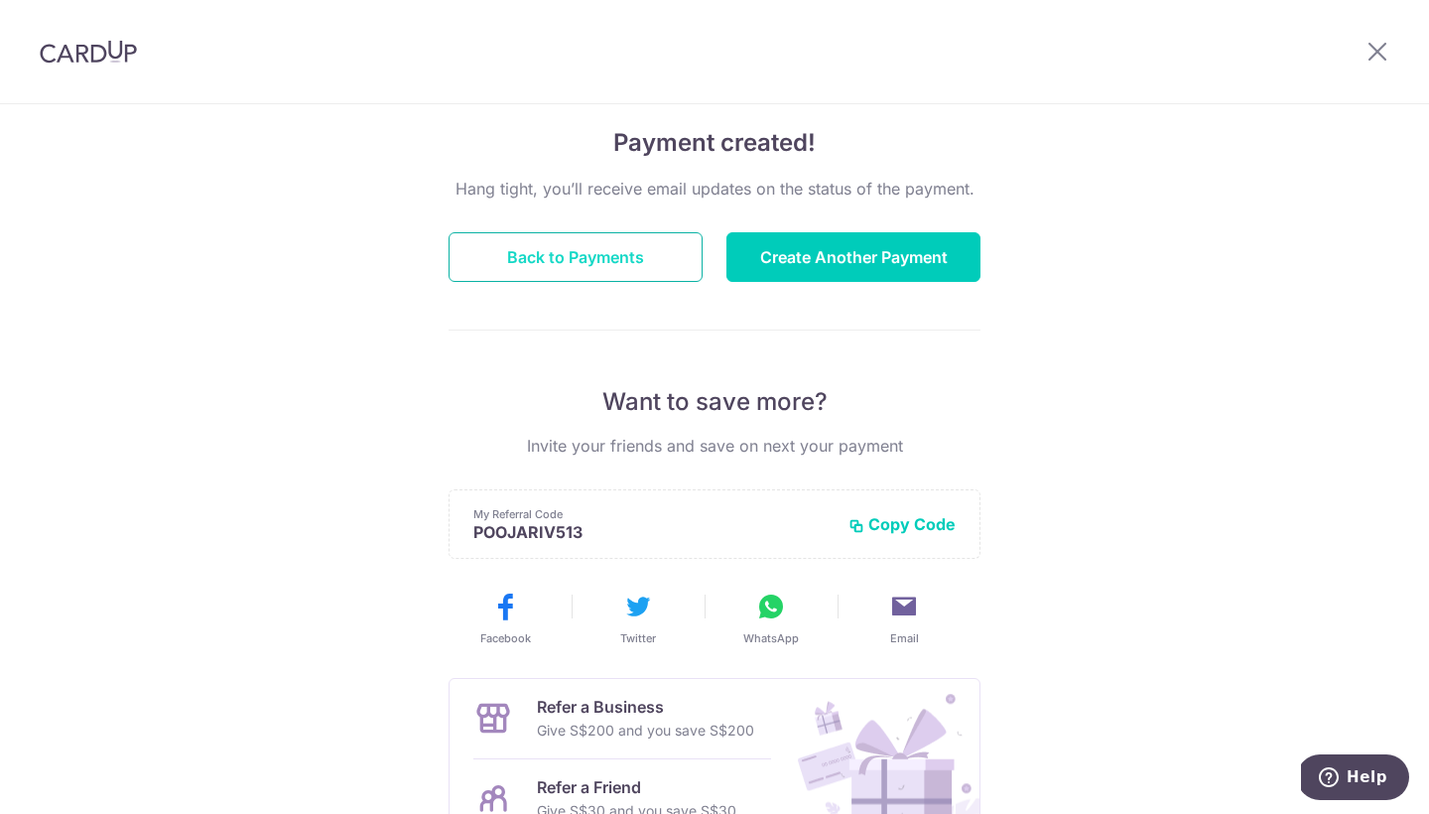
click at [640, 264] on button "Back to Payments" at bounding box center [576, 257] width 254 height 50
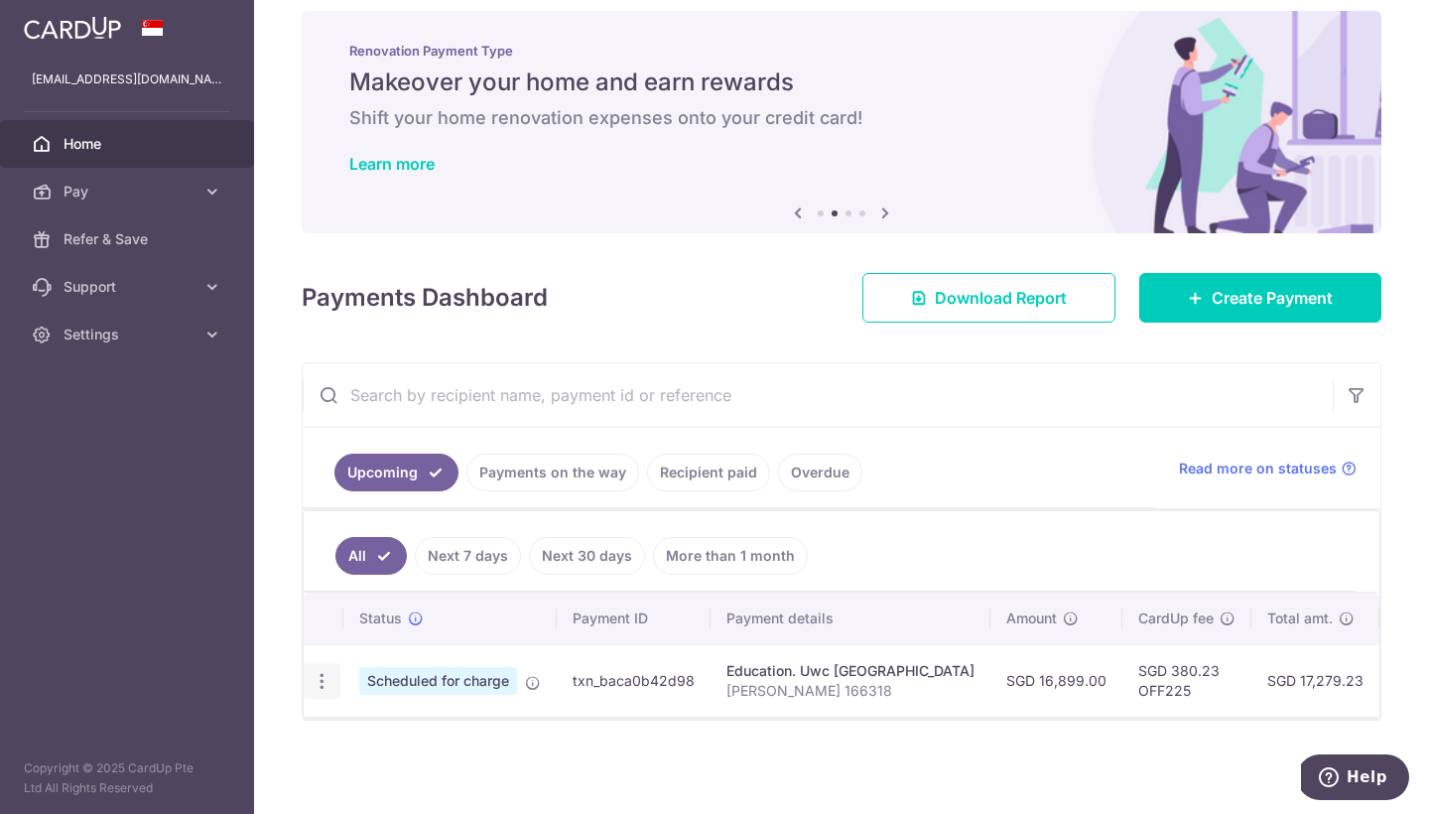
click at [324, 671] on icon "button" at bounding box center [322, 681] width 21 height 21
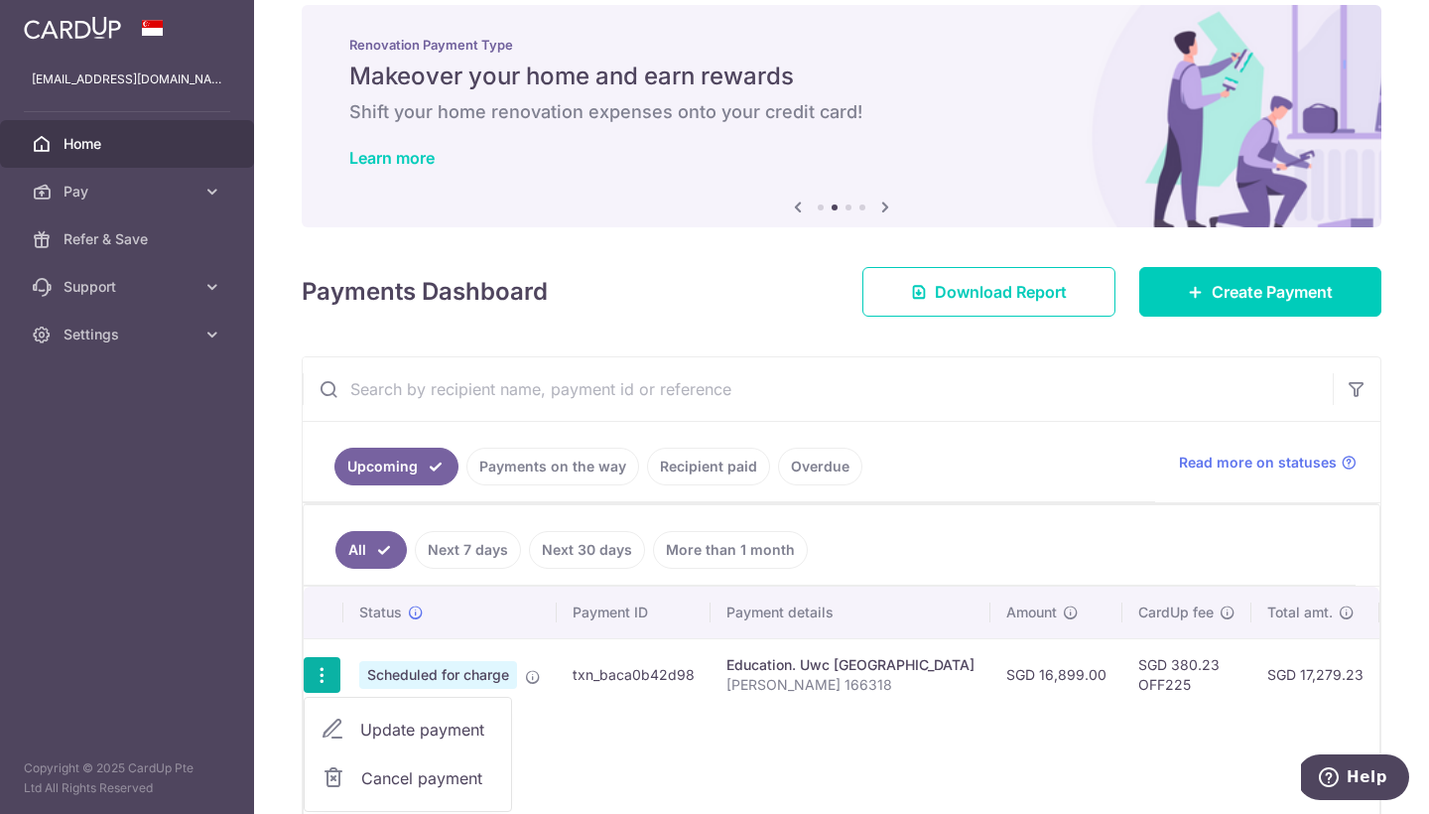
click at [975, 688] on p "[PERSON_NAME] 166318" at bounding box center [850, 685] width 248 height 20
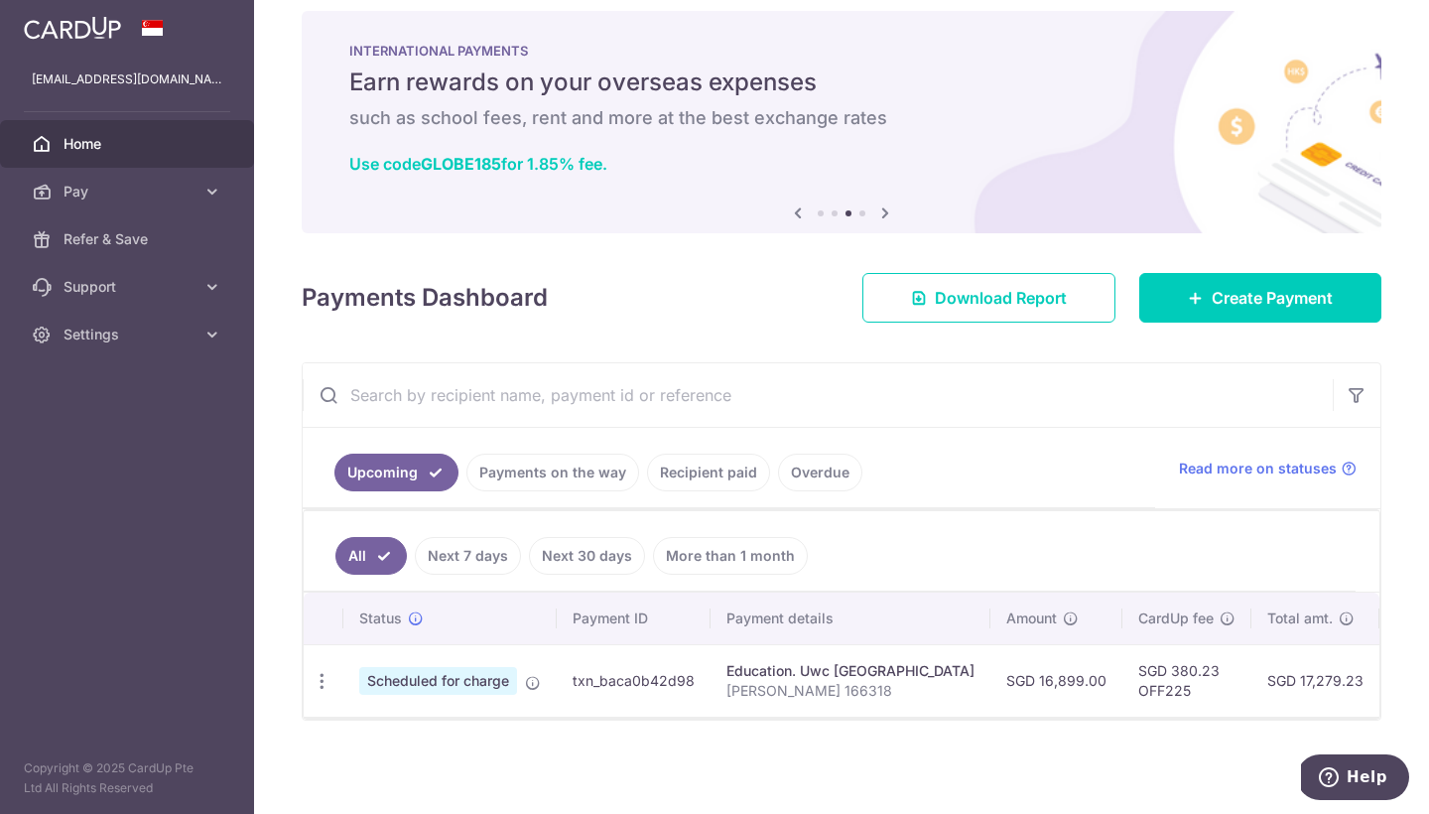
drag, startPoint x: 982, startPoint y: 674, endPoint x: 795, endPoint y: 710, distance: 190.0
click at [819, 703] on td "Education. Uwc South East Asia East Campus Dia Poojari 166318" at bounding box center [851, 680] width 280 height 72
click at [807, 747] on div "× Pause Schedule Pause all future payments in this series Pause just this one p…" at bounding box center [841, 407] width 1175 height 814
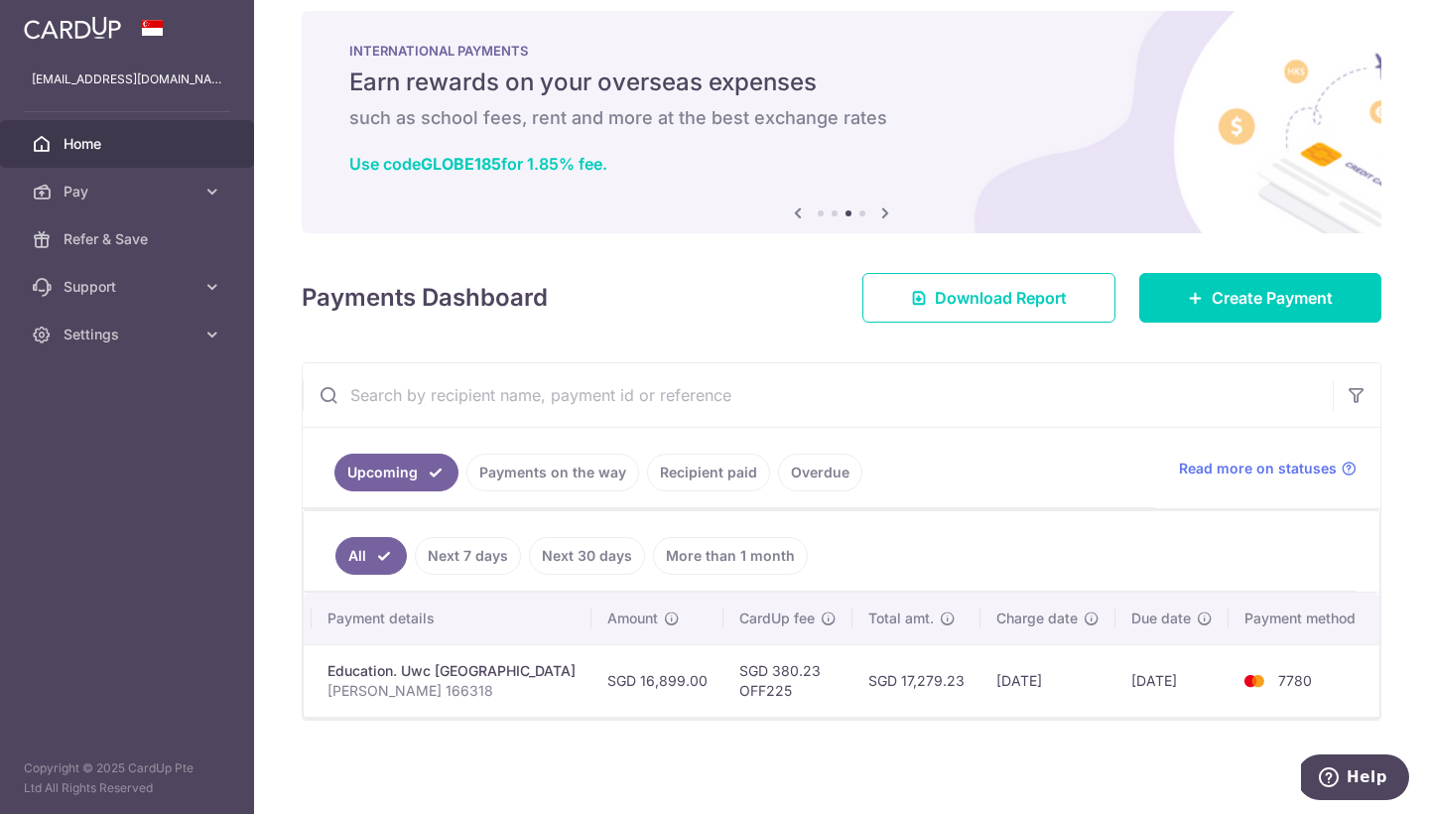
scroll to position [0, 446]
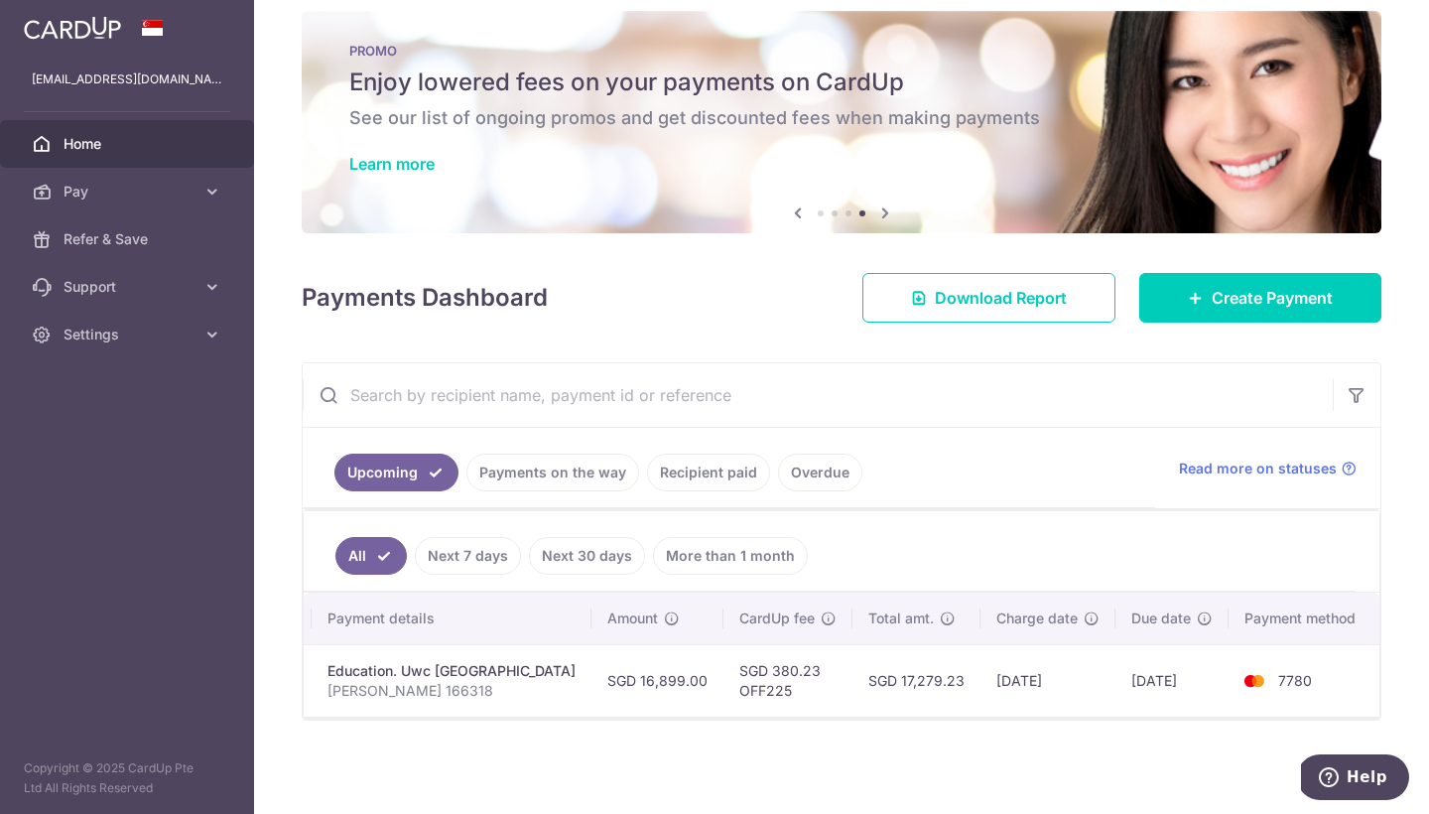
click at [103, 148] on span "Home" at bounding box center [129, 144] width 131 height 20
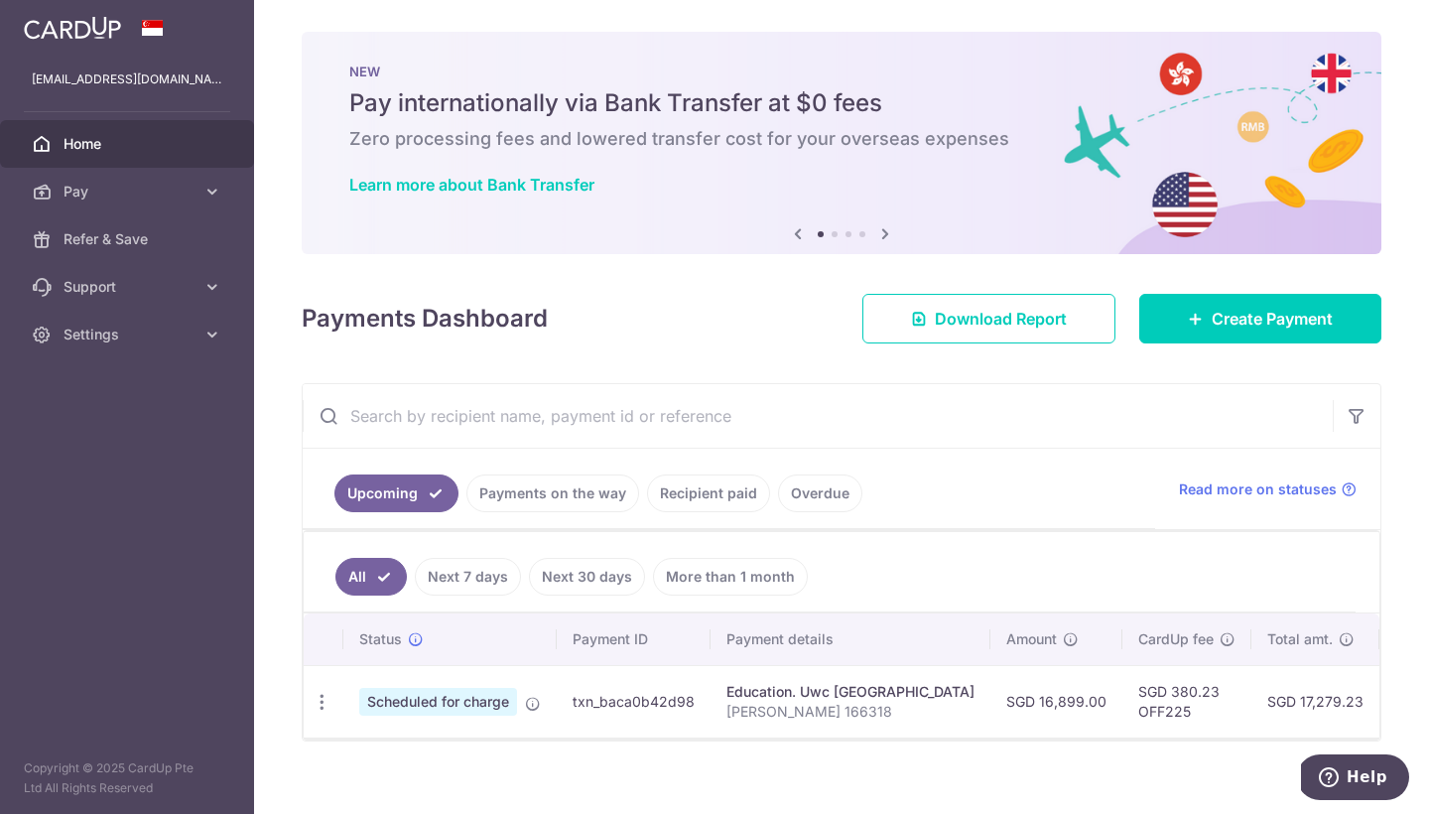
click at [892, 693] on div "Education. Uwc [GEOGRAPHIC_DATA]" at bounding box center [850, 692] width 248 height 20
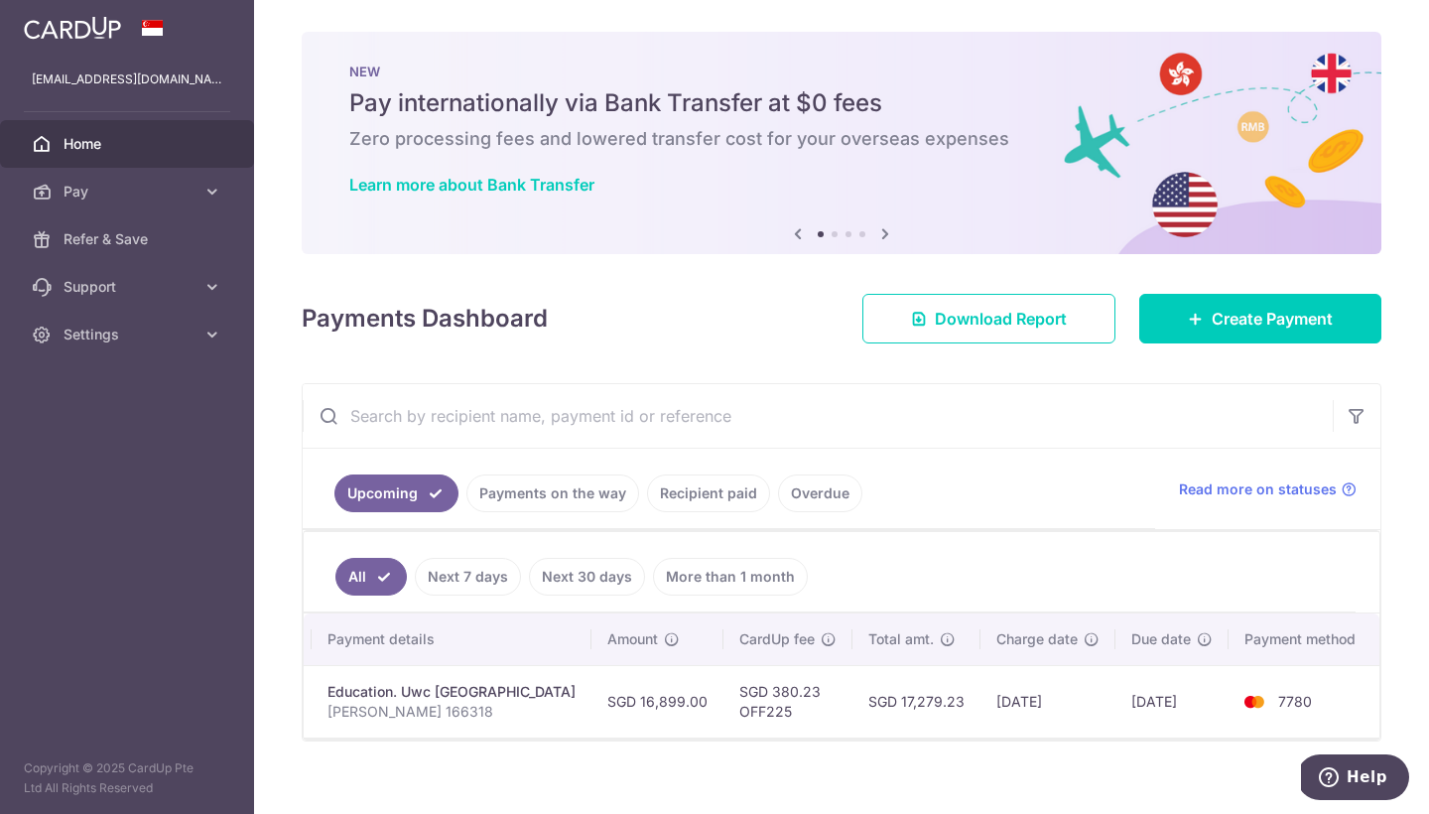
scroll to position [0, 446]
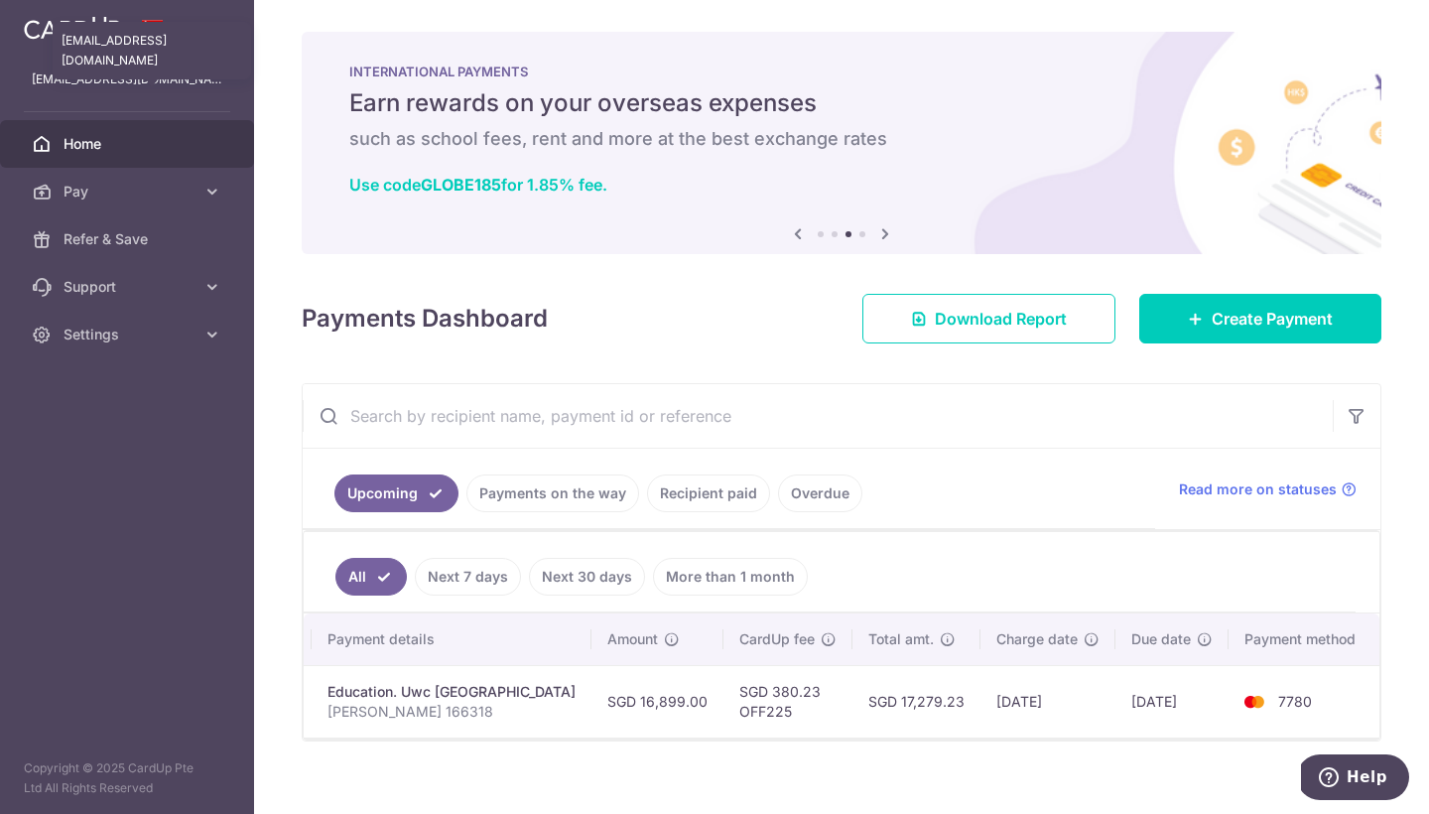
click at [144, 84] on p "[EMAIL_ADDRESS][DOMAIN_NAME]" at bounding box center [127, 79] width 191 height 20
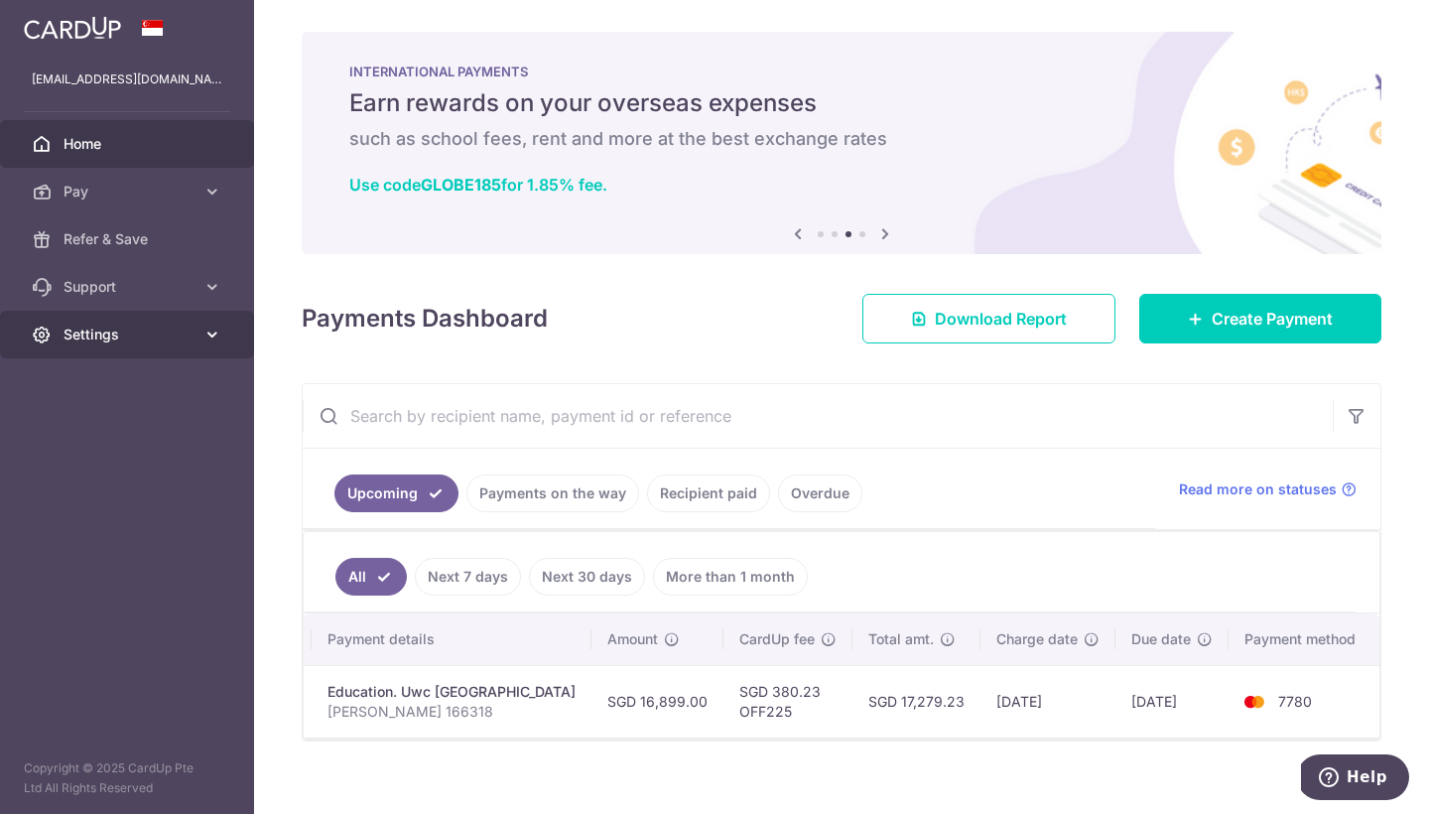
click at [158, 340] on span "Settings" at bounding box center [129, 335] width 131 height 20
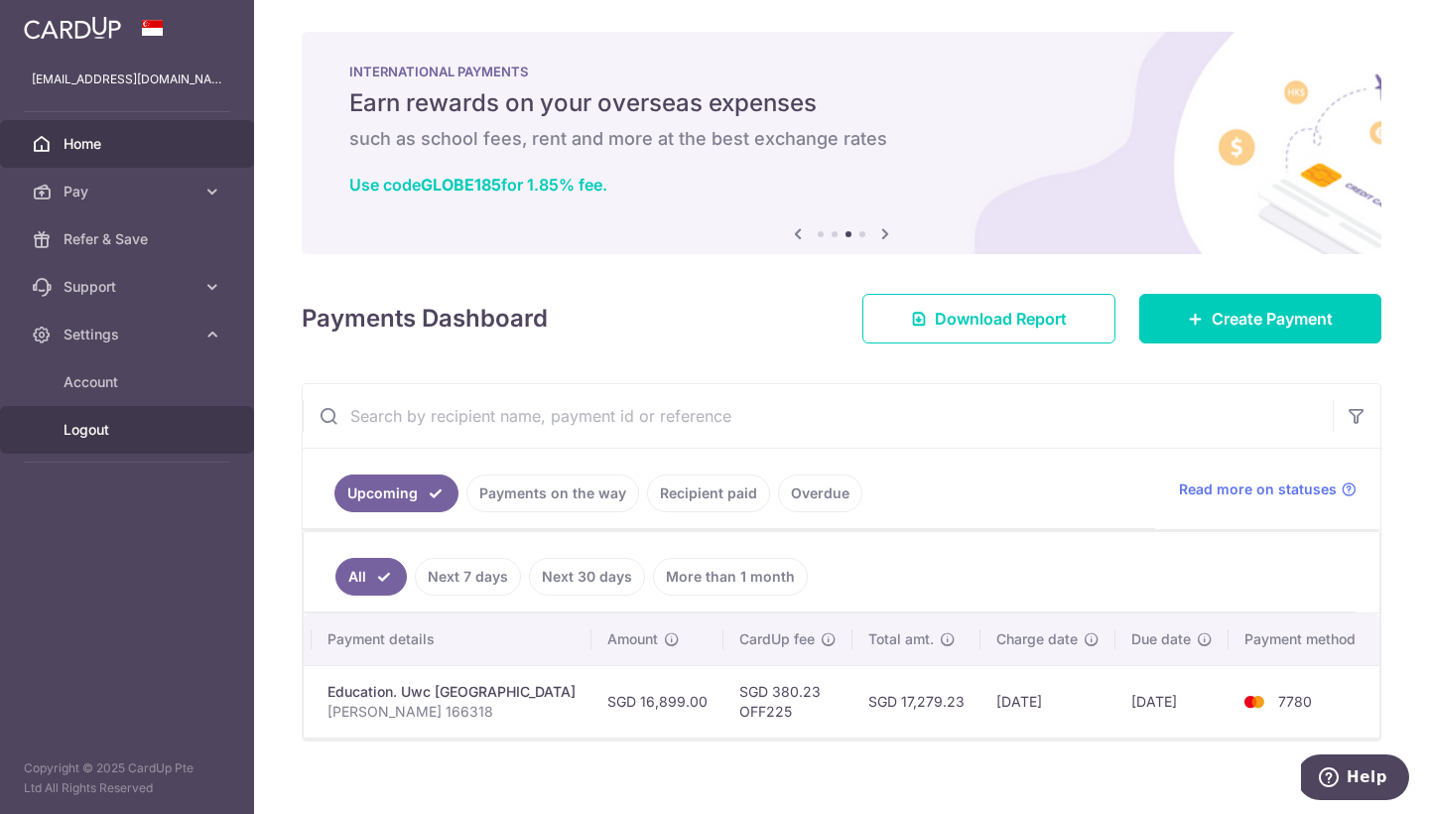
click at [92, 434] on span "Logout" at bounding box center [129, 430] width 131 height 20
